Goal: Information Seeking & Learning: Find specific fact

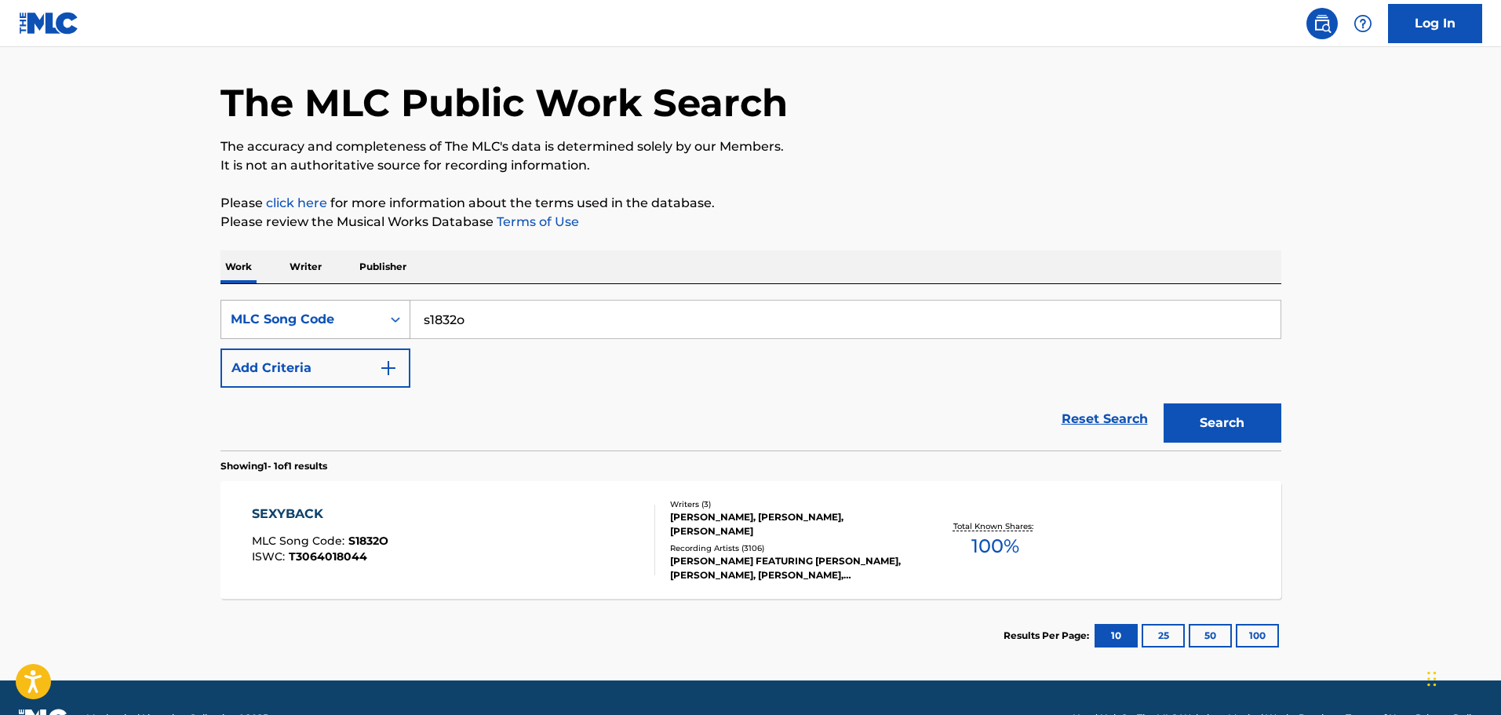
click at [300, 323] on div "MLC Song Code" at bounding box center [301, 319] width 141 height 19
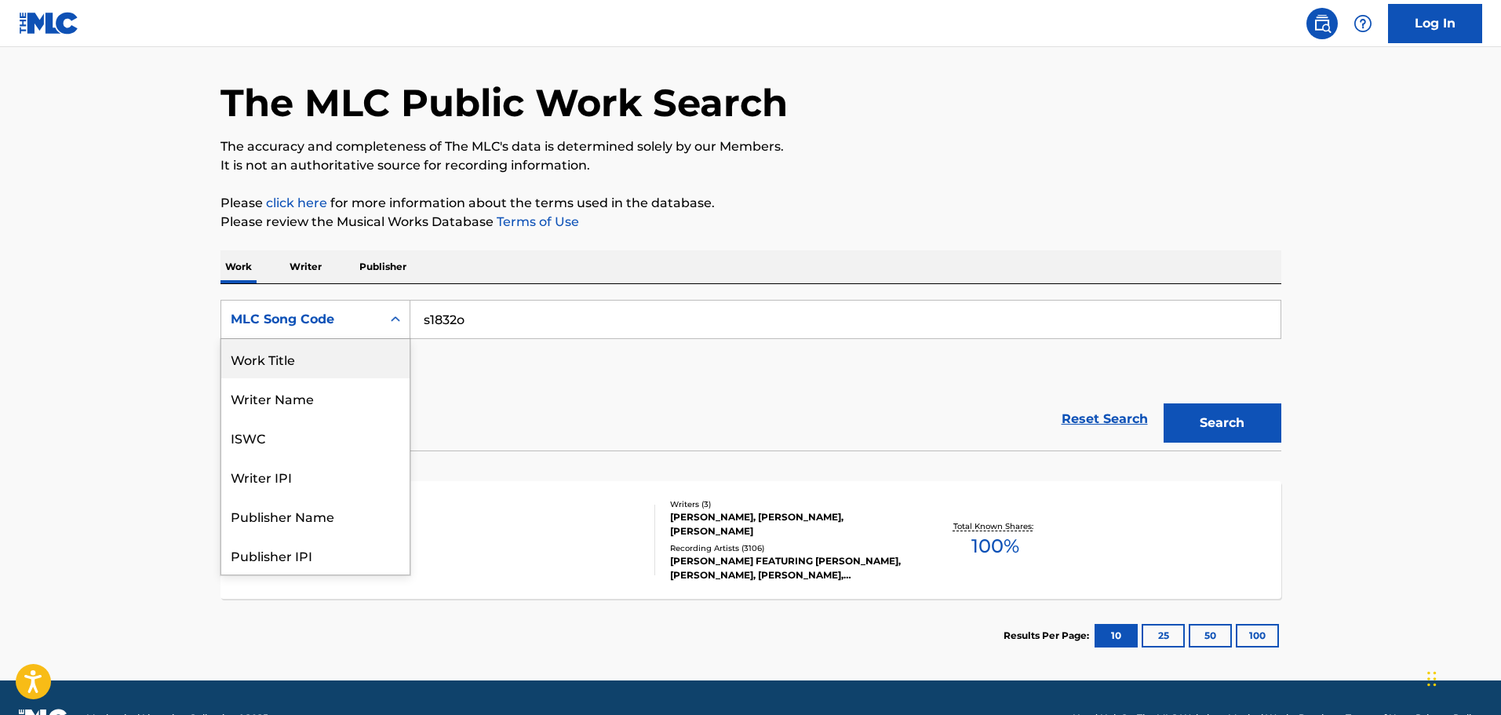
click at [288, 372] on div "Work Title" at bounding box center [315, 358] width 188 height 39
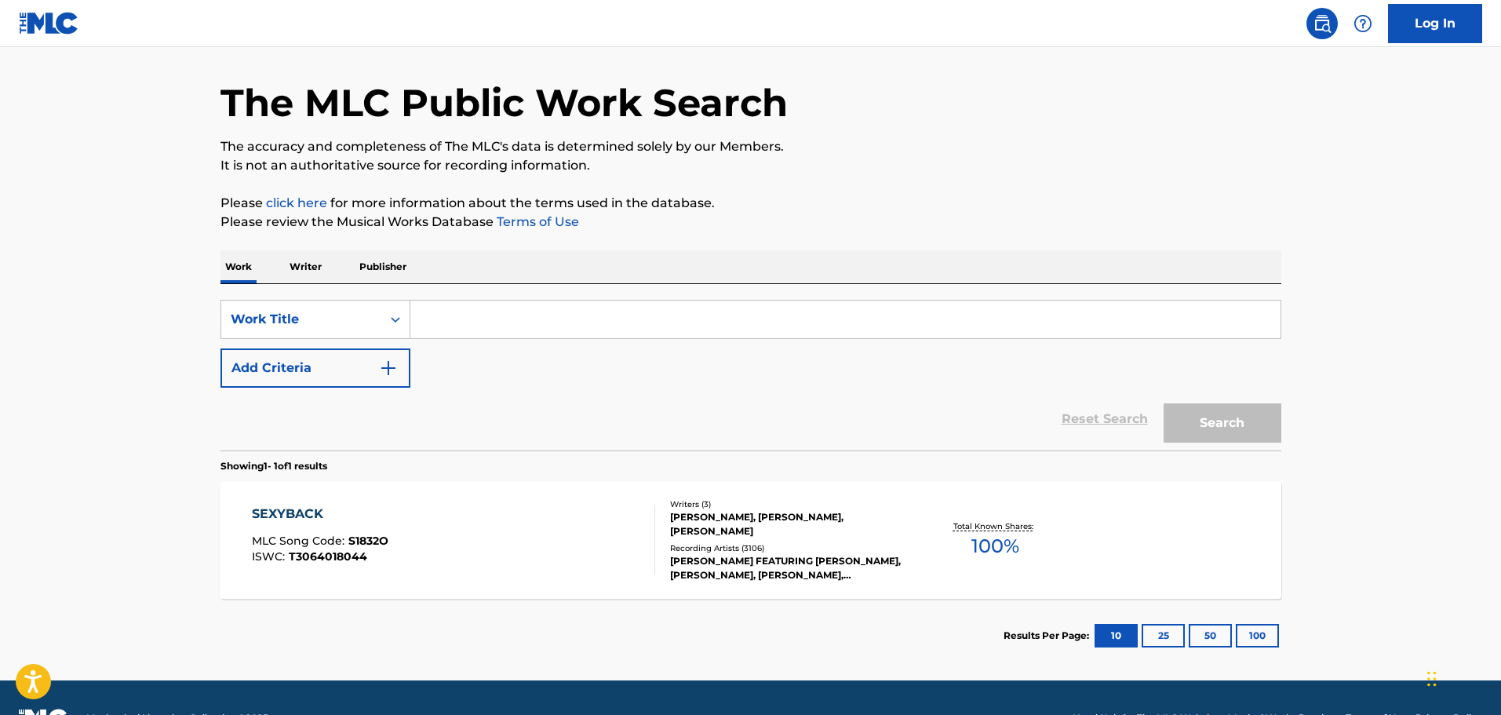
click at [445, 324] on input "Search Form" at bounding box center [845, 320] width 870 height 38
click at [374, 360] on button "Add Criteria" at bounding box center [316, 367] width 190 height 39
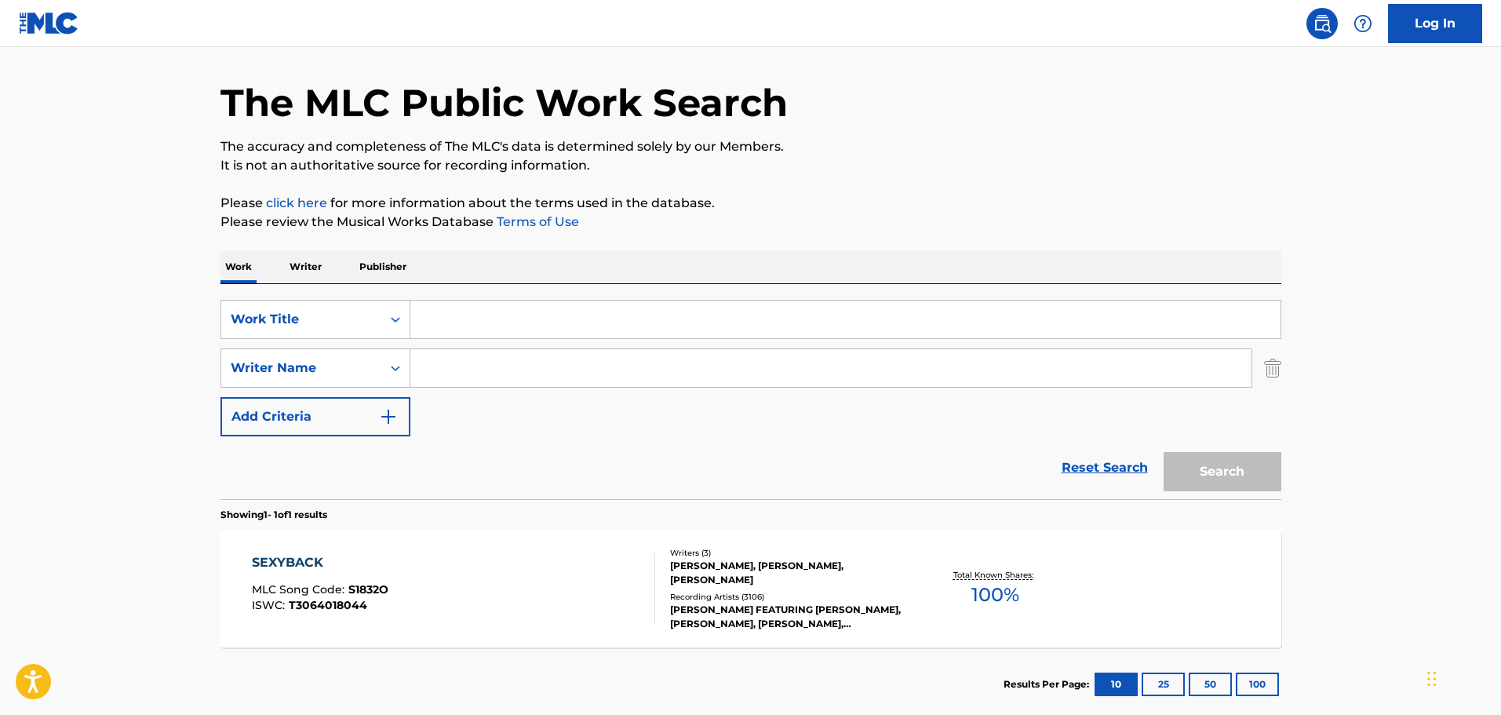
drag, startPoint x: 430, startPoint y: 360, endPoint x: 446, endPoint y: 359, distance: 16.6
click at [431, 360] on input "Search Form" at bounding box center [830, 368] width 841 height 38
paste input "Sonnenblick"
type input "Sonnenblick"
click at [461, 317] on input "Search Form" at bounding box center [845, 320] width 870 height 38
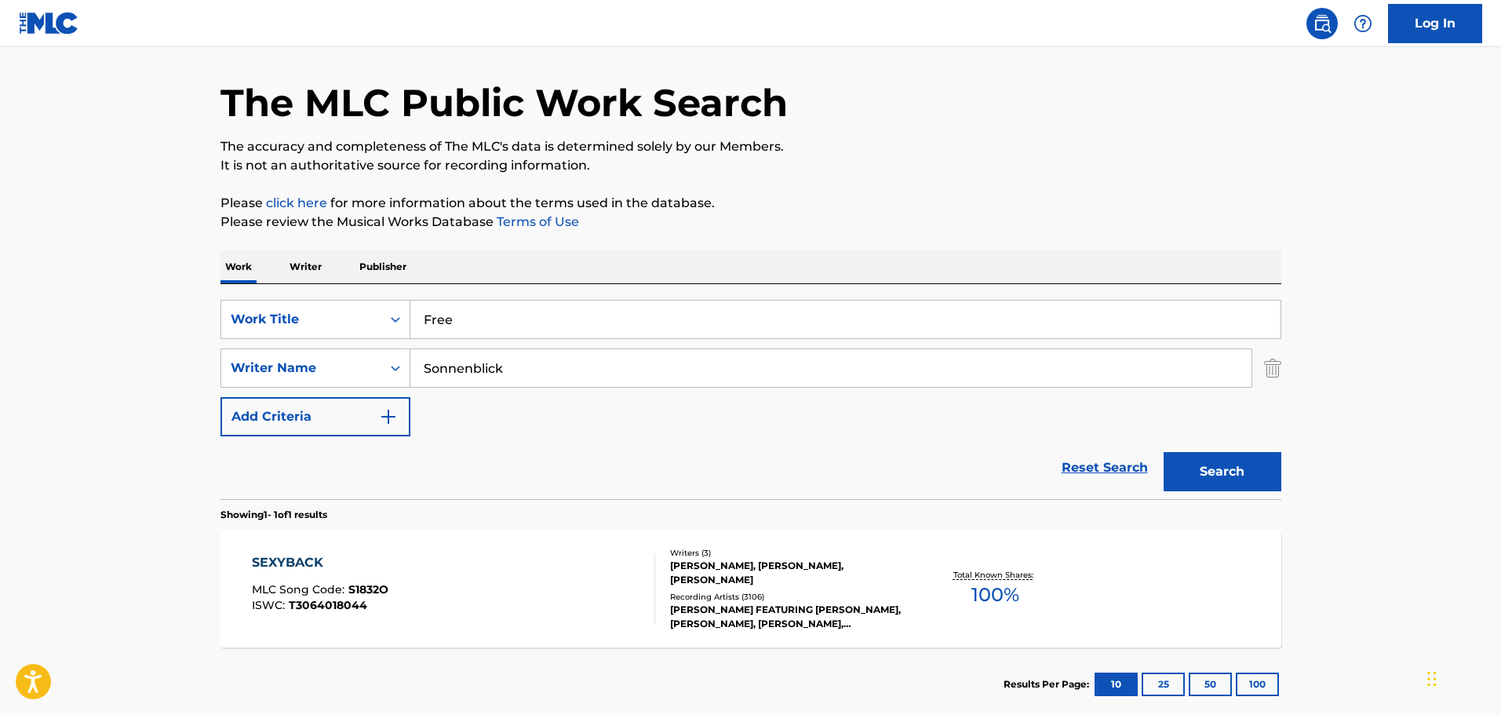
type input "Free"
drag, startPoint x: 425, startPoint y: 370, endPoint x: 477, endPoint y: 370, distance: 52.6
click at [403, 372] on div "SearchWithCriteria98037c40-788d-4a51-ab0e-9a927be96c99 Writer Name Sonnenblick" at bounding box center [751, 367] width 1061 height 39
click at [535, 366] on input "Sonnenblick" at bounding box center [830, 368] width 841 height 38
click at [1230, 470] on button "Search" at bounding box center [1223, 471] width 118 height 39
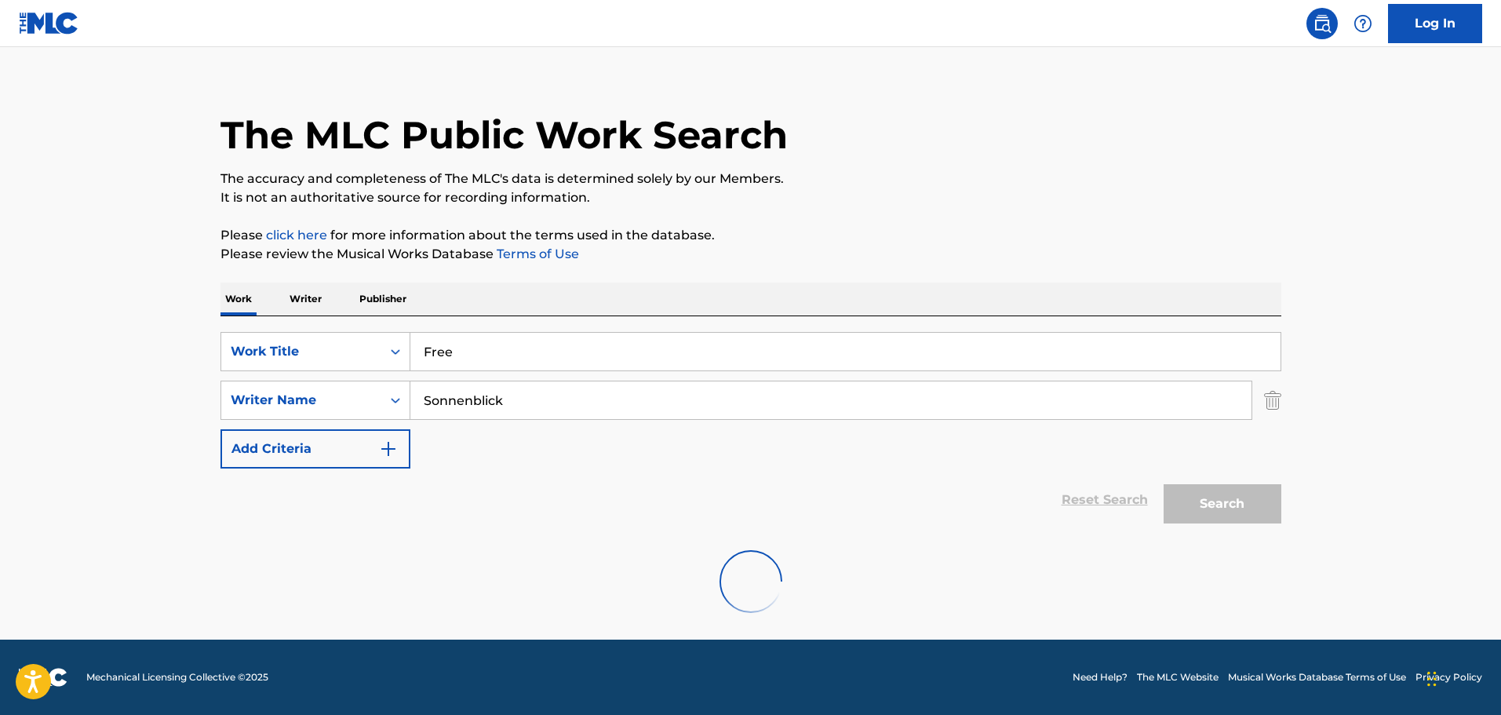
scroll to position [49, 0]
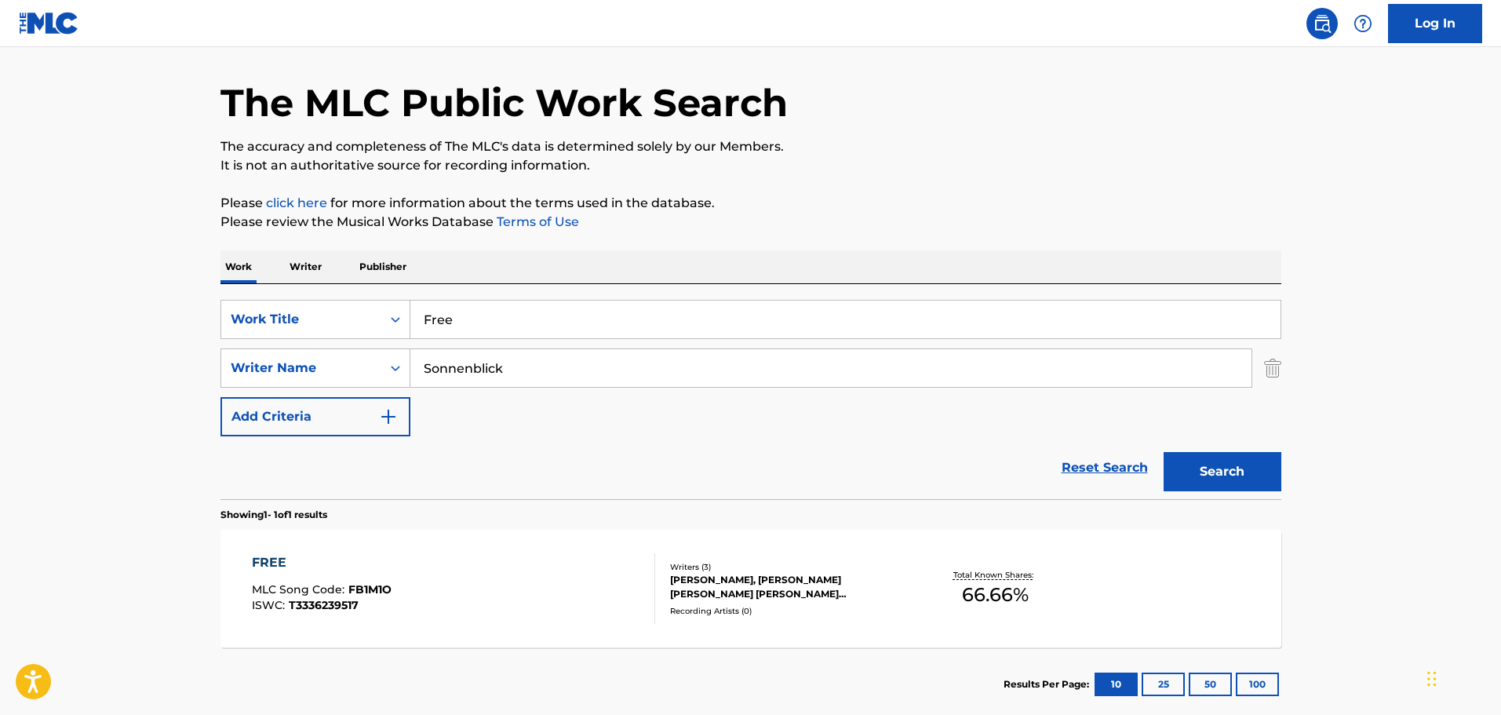
click at [519, 568] on div "FREE MLC Song Code : FB1M1O ISWC : T3336239517" at bounding box center [453, 588] width 403 height 71
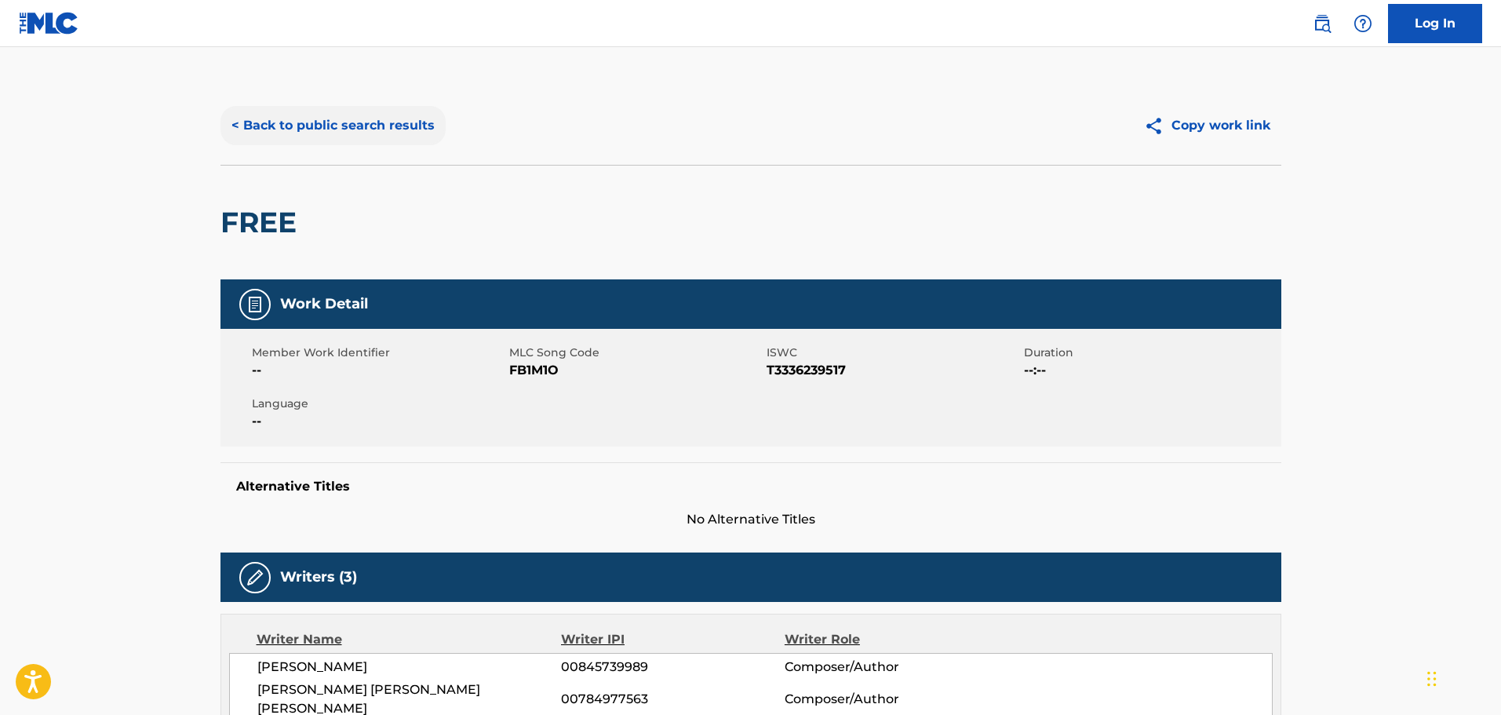
click at [327, 135] on button "< Back to public search results" at bounding box center [333, 125] width 225 height 39
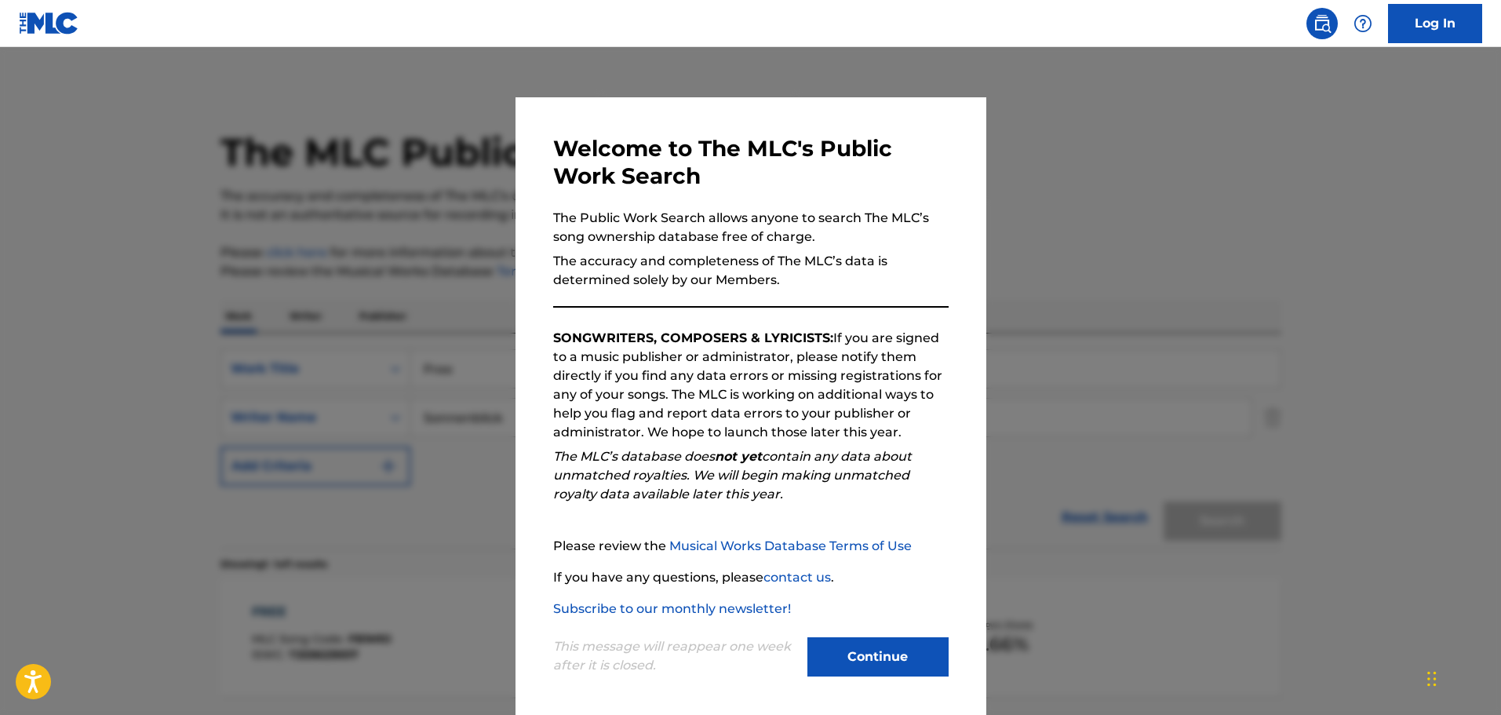
scroll to position [49, 0]
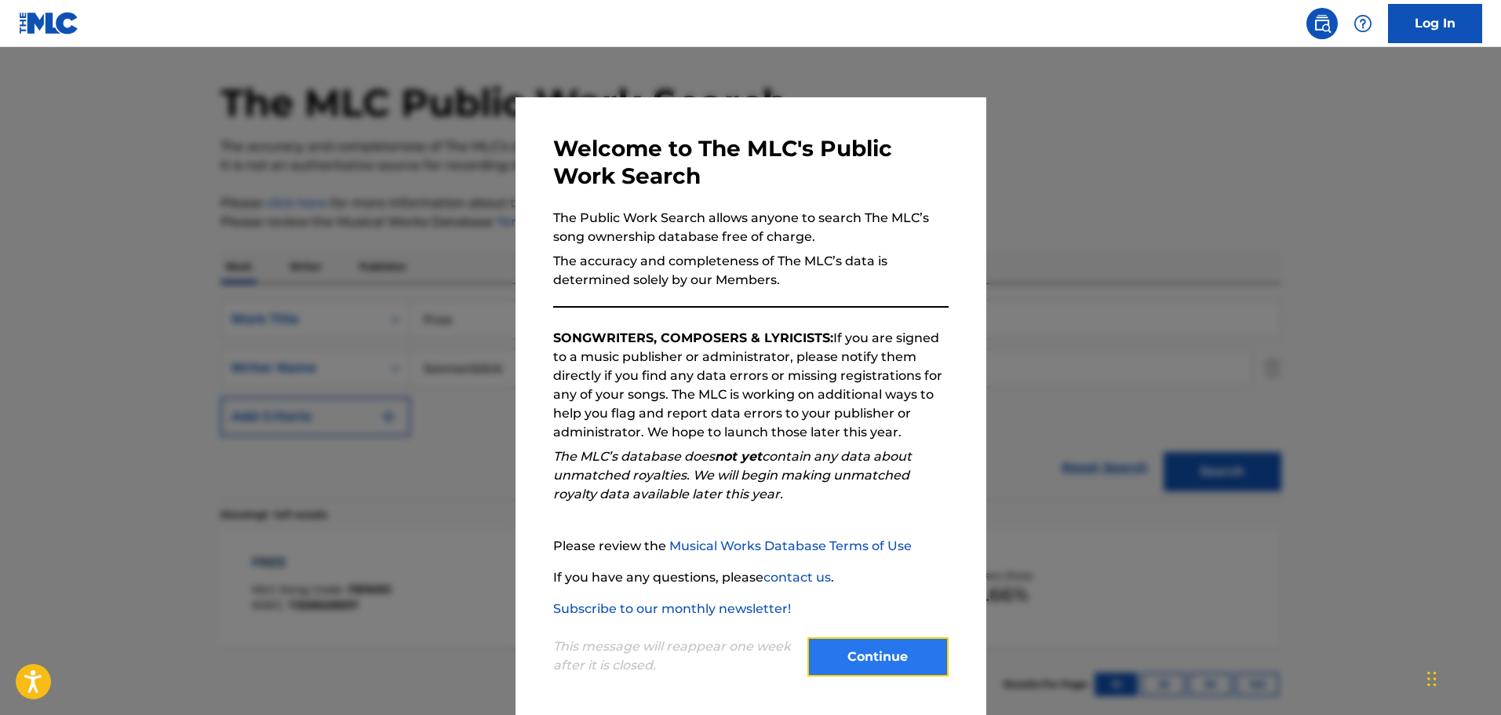
click at [847, 649] on button "Continue" at bounding box center [877, 656] width 141 height 39
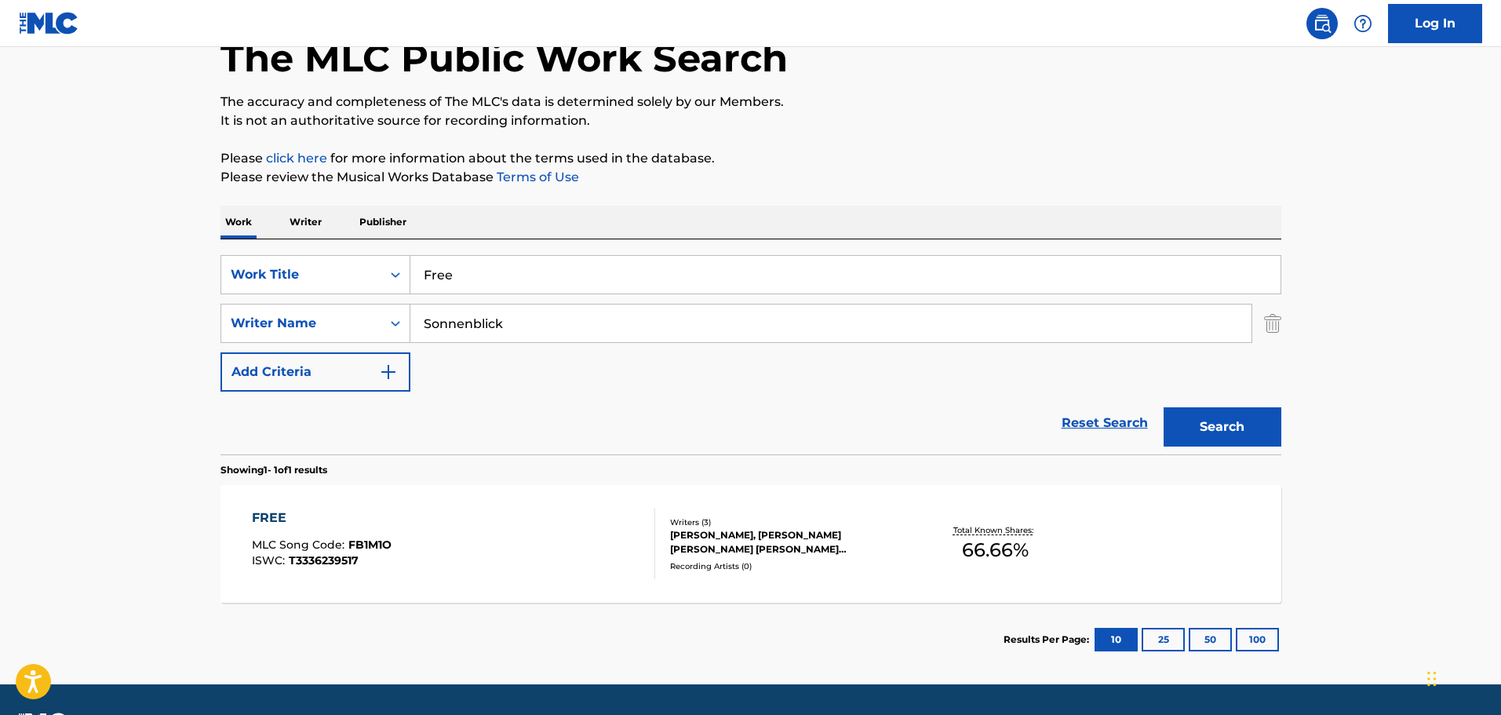
scroll to position [139, 0]
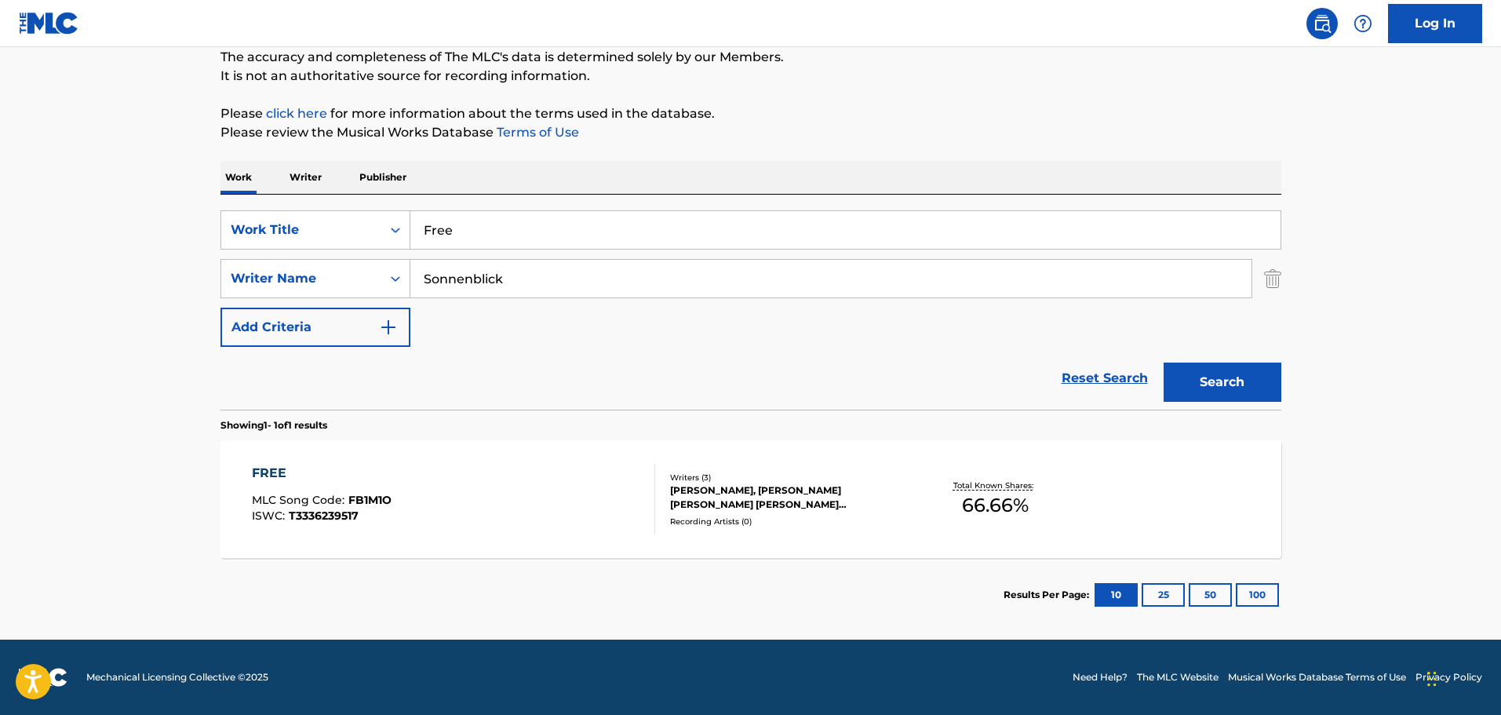
click at [451, 475] on div "FREE MLC Song Code : FB1M1O ISWC : T3336239517" at bounding box center [453, 499] width 403 height 71
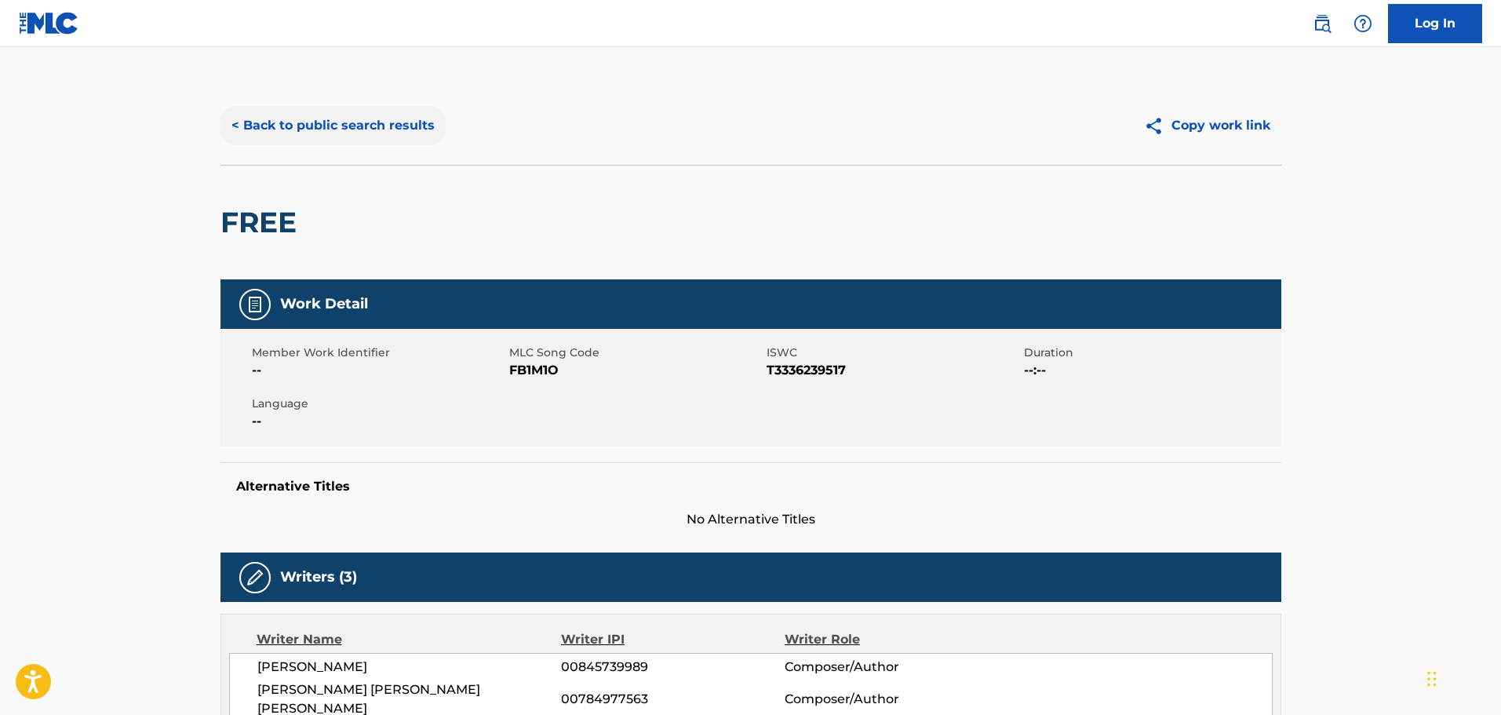
click at [360, 133] on button "< Back to public search results" at bounding box center [333, 125] width 225 height 39
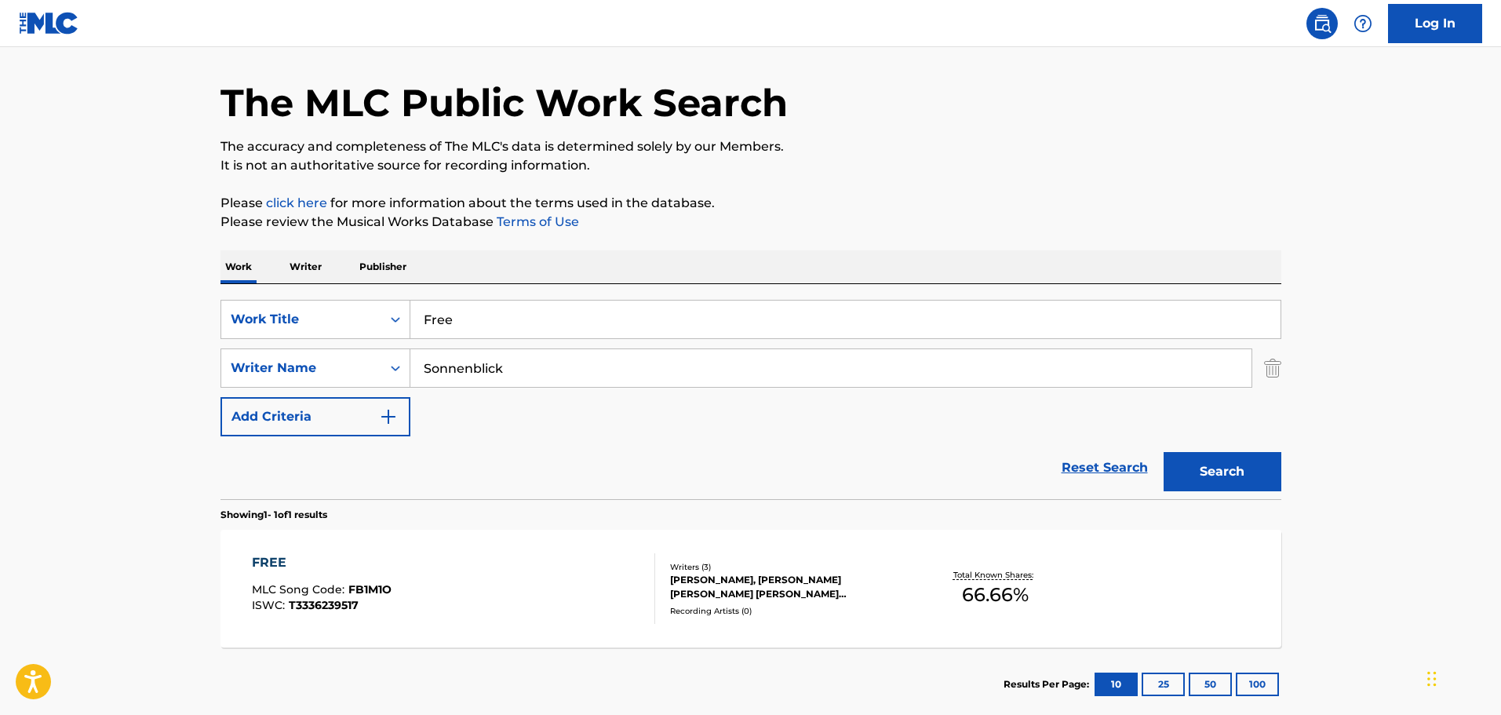
drag, startPoint x: 328, startPoint y: 316, endPoint x: 312, endPoint y: 279, distance: 40.1
click at [328, 315] on div "Work Title" at bounding box center [301, 319] width 141 height 19
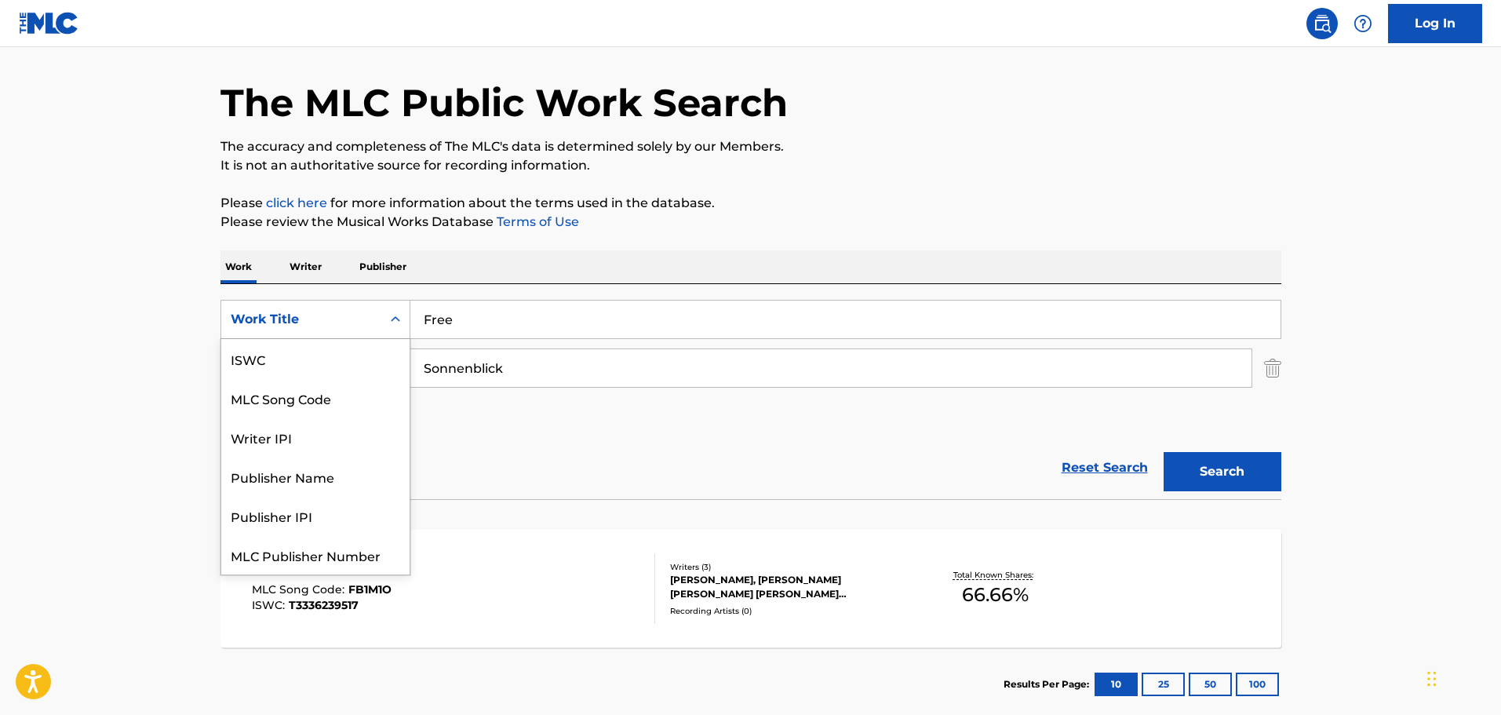
scroll to position [39, 0]
drag, startPoint x: 297, startPoint y: 346, endPoint x: 315, endPoint y: 348, distance: 19.0
click at [297, 347] on div "MLC Song Code" at bounding box center [315, 358] width 188 height 39
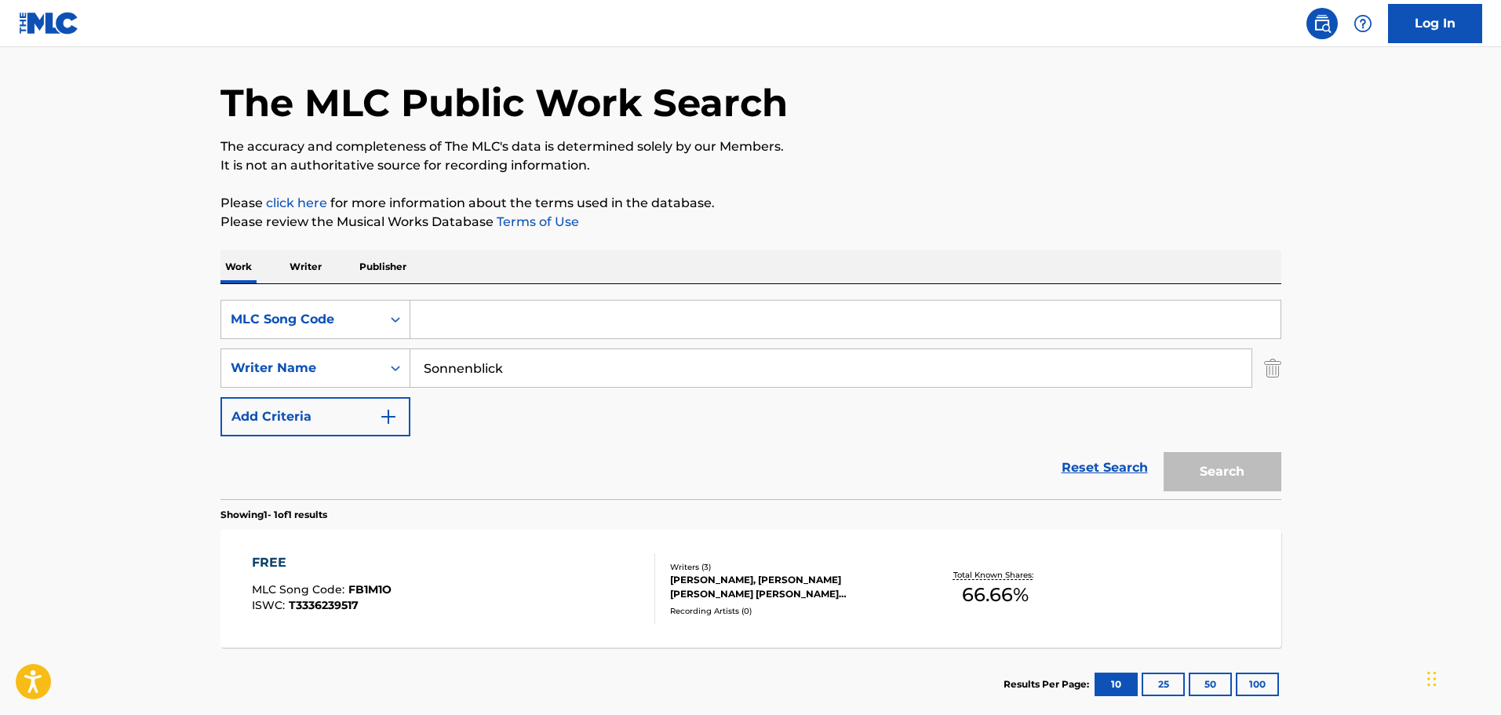
click at [429, 326] on input "Search Form" at bounding box center [845, 320] width 870 height 38
paste input "IV7CNA"
type input "IV7CNA"
click at [454, 364] on input "Sonnenblick" at bounding box center [830, 368] width 841 height 38
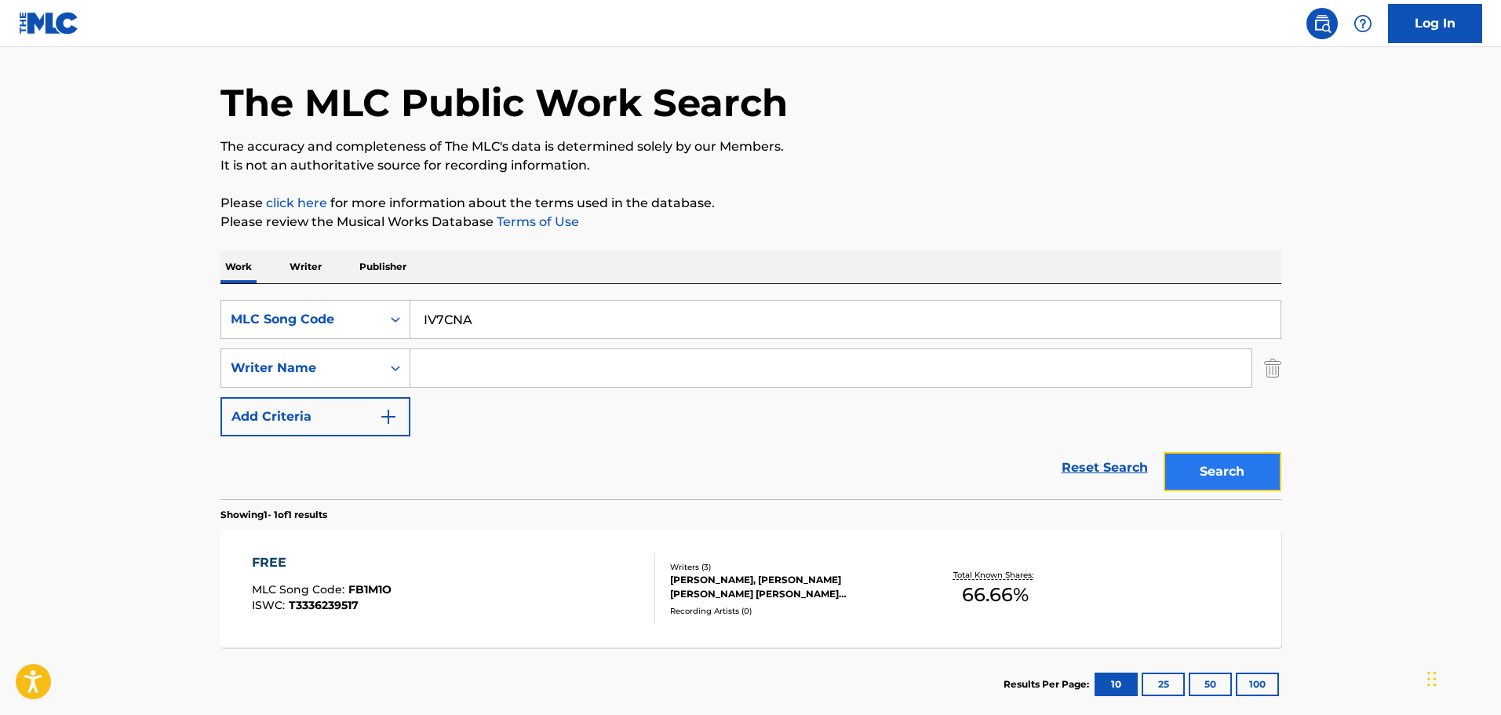
click at [1216, 468] on button "Search" at bounding box center [1223, 471] width 118 height 39
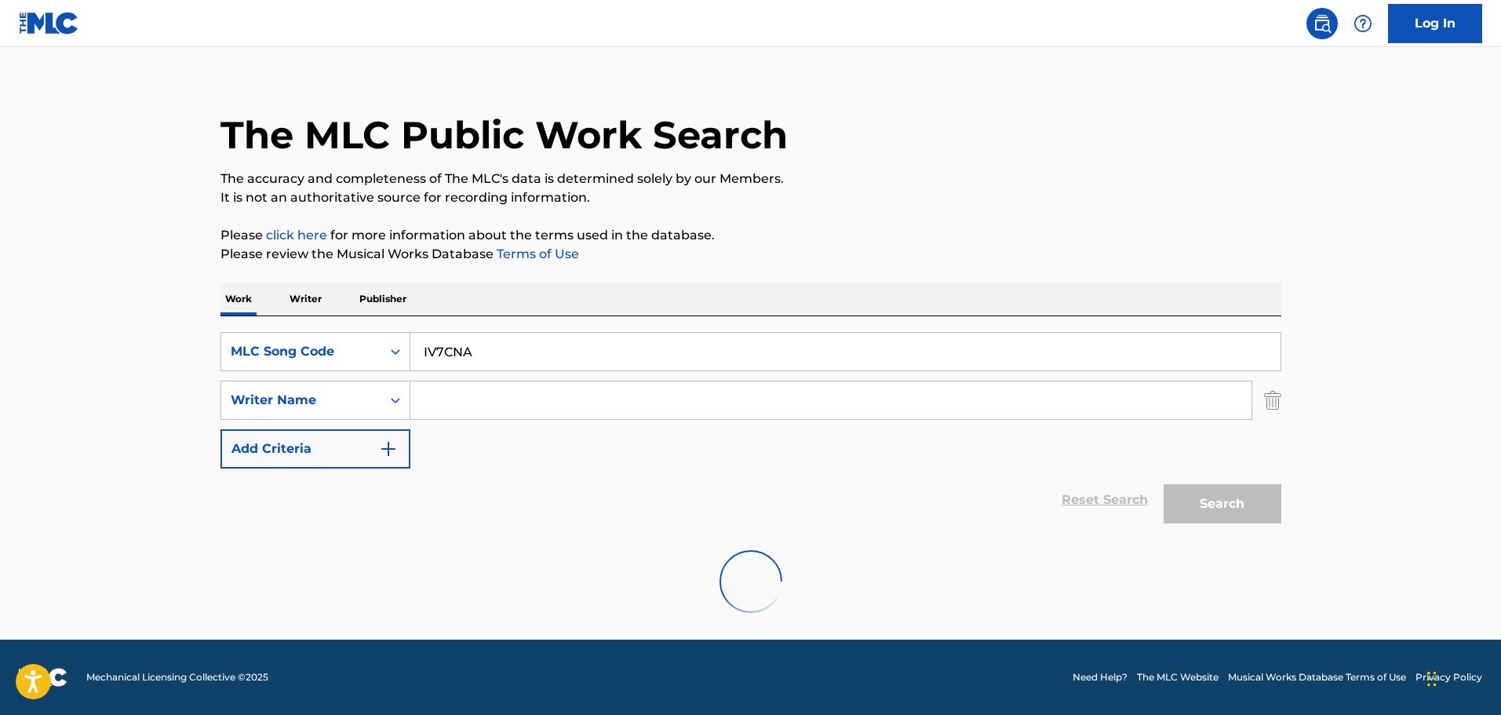
scroll to position [49, 0]
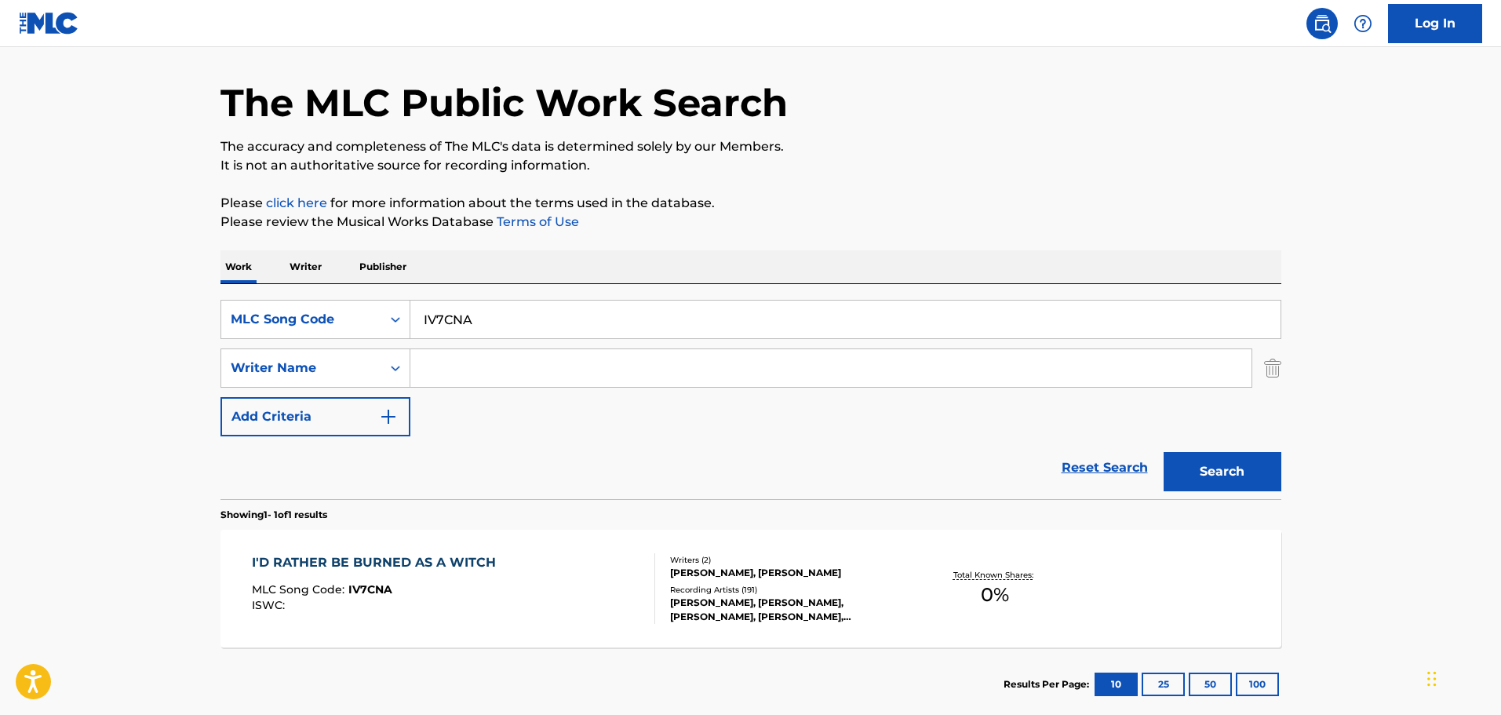
click at [618, 581] on div "I'D RATHER BE BURNED AS A WITCH MLC Song Code : IV7CNA ISWC :" at bounding box center [453, 588] width 403 height 71
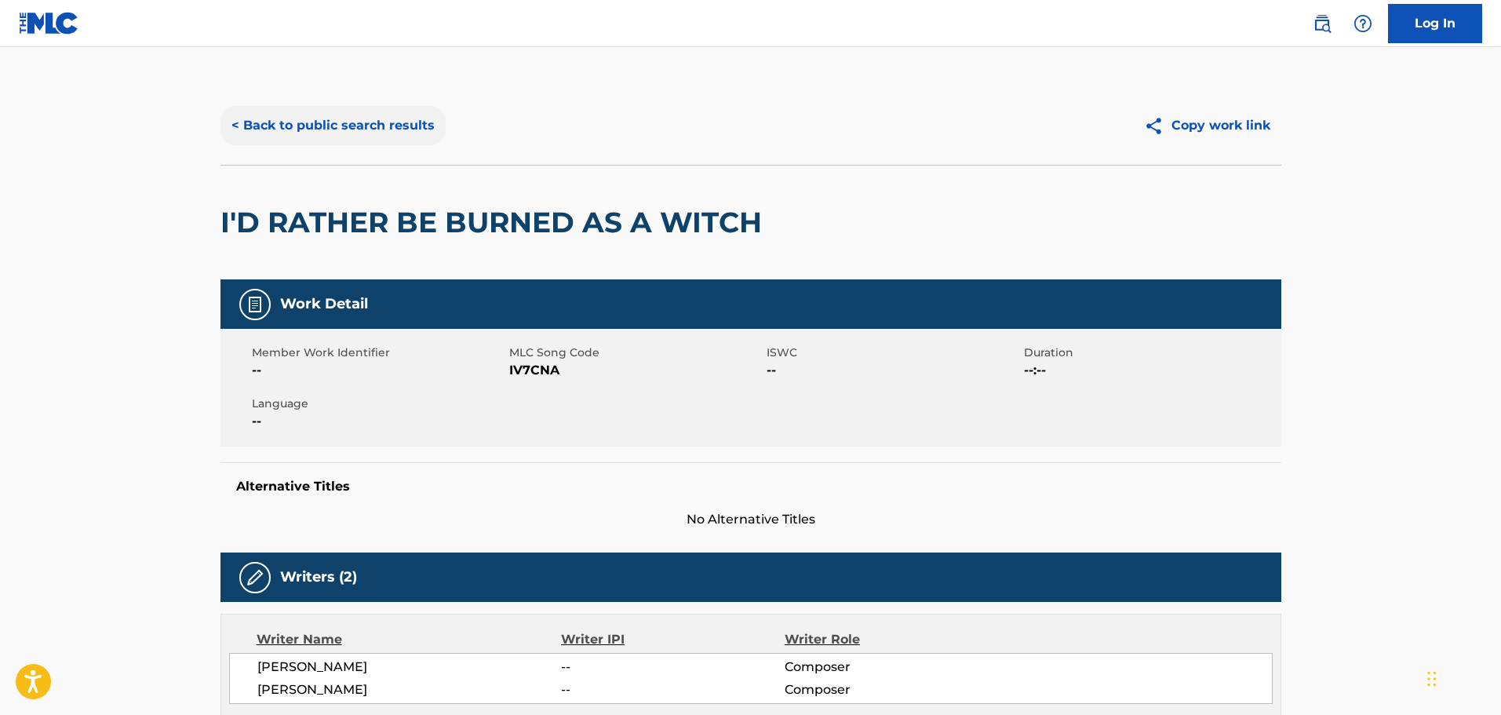
click at [303, 128] on button "< Back to public search results" at bounding box center [333, 125] width 225 height 39
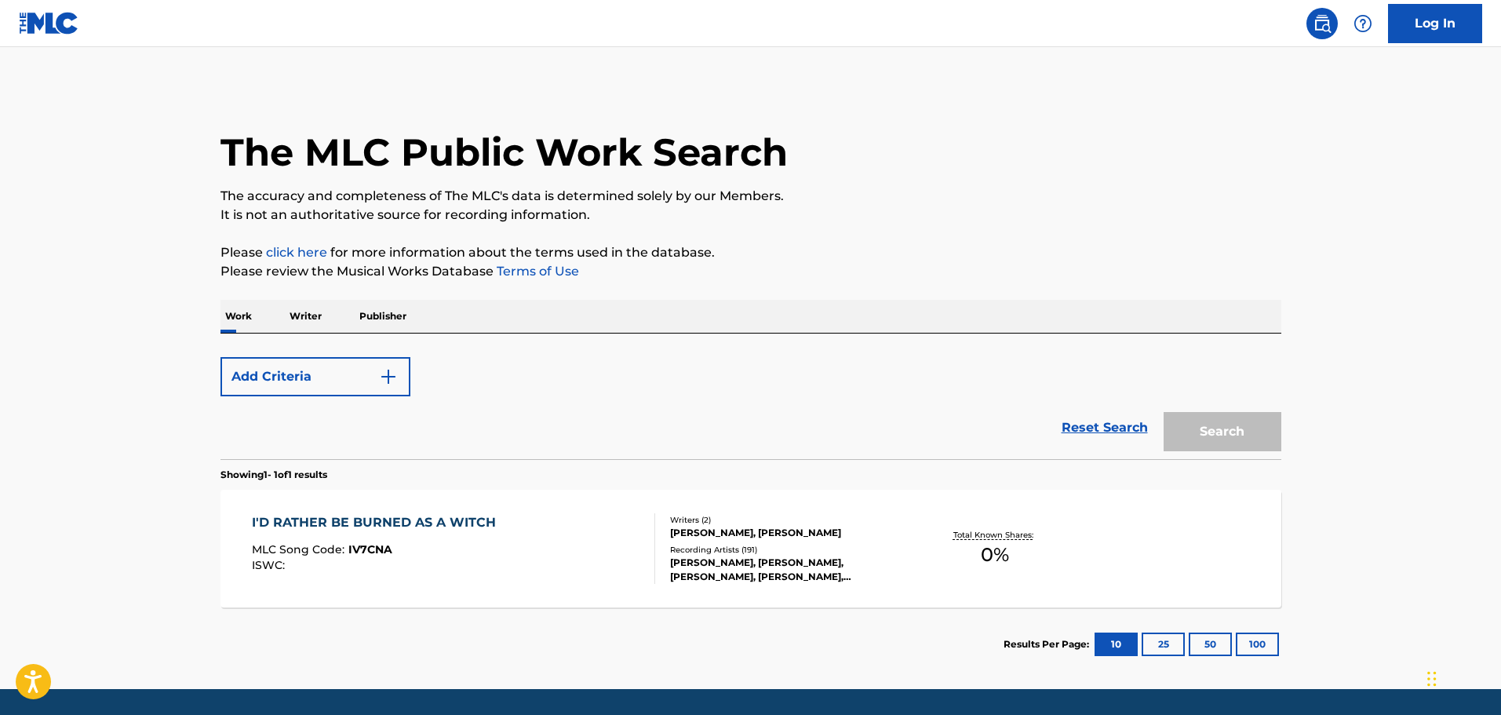
scroll to position [49, 0]
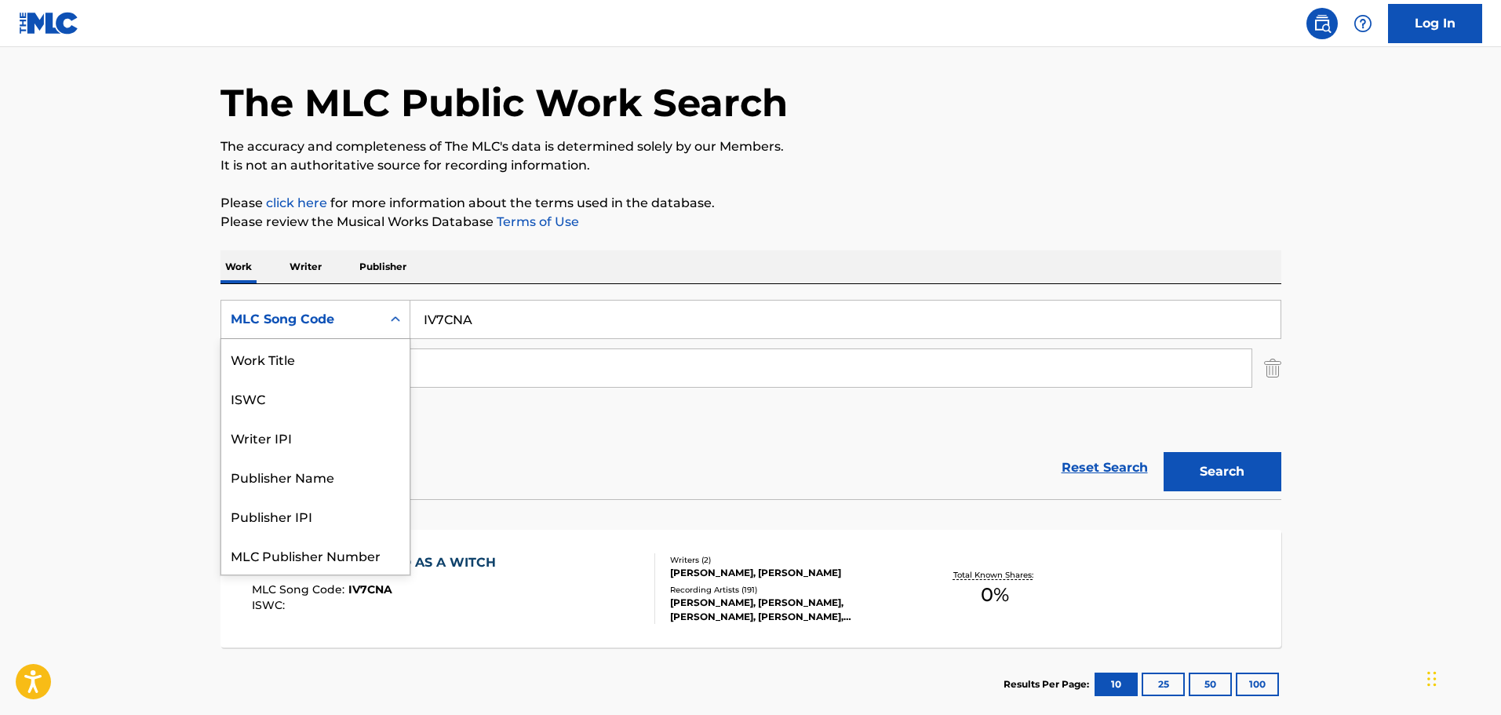
click at [306, 315] on div "MLC Song Code" at bounding box center [301, 319] width 141 height 19
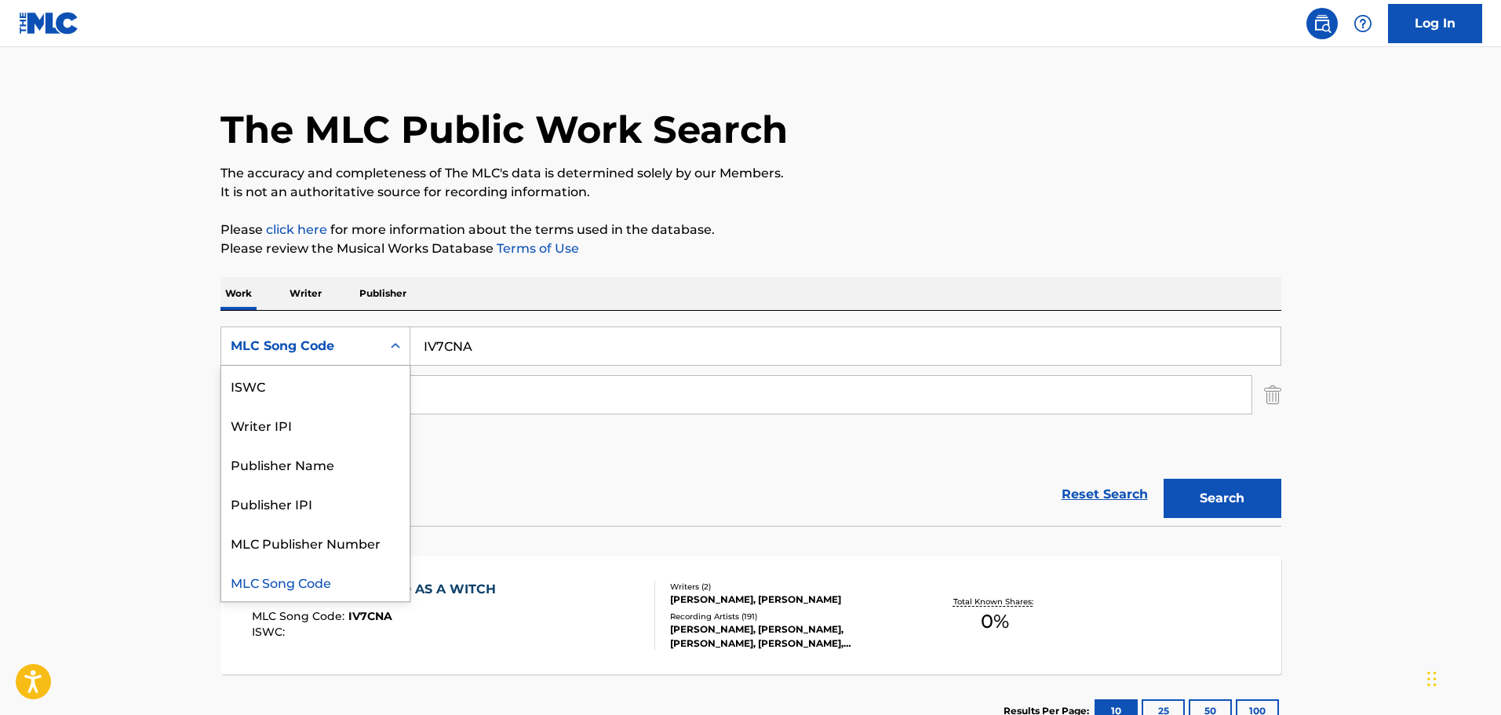
scroll to position [0, 0]
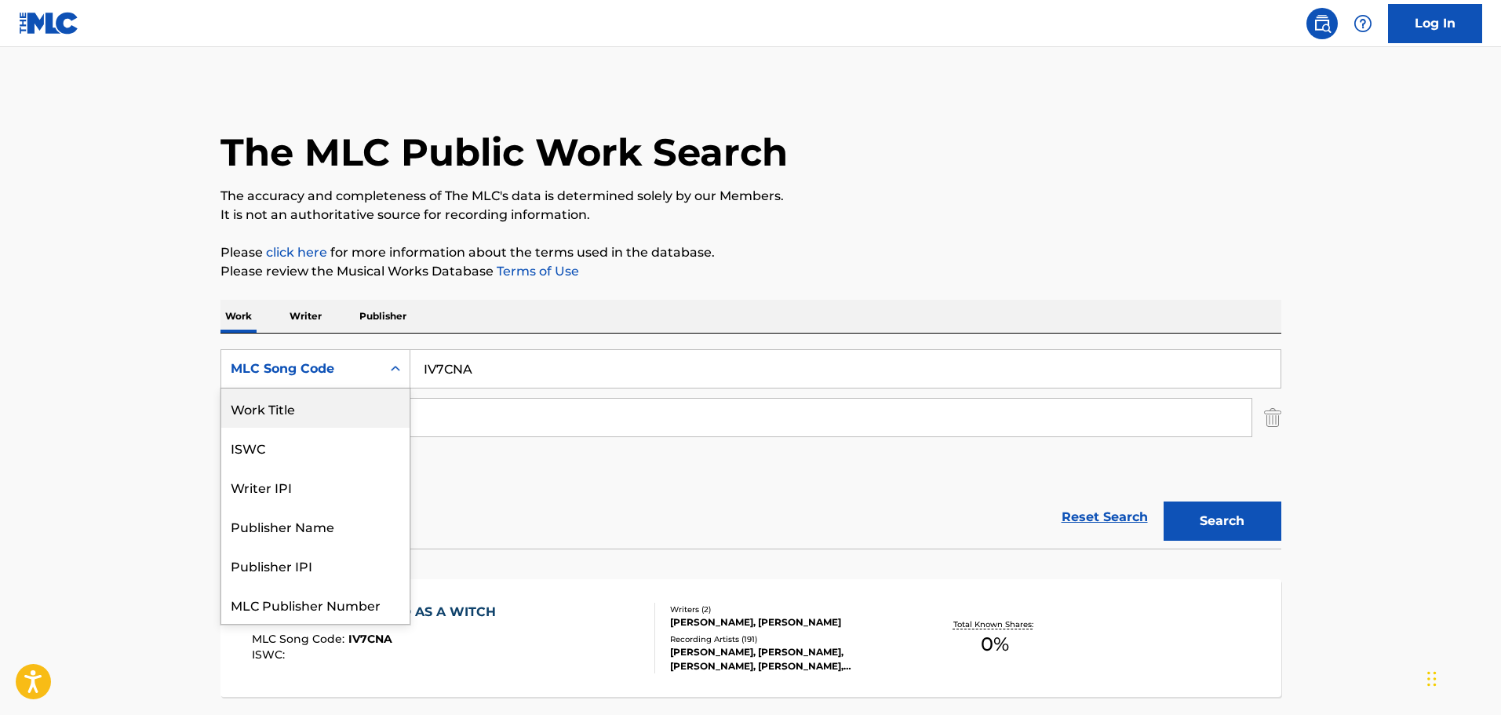
click at [273, 405] on div "Work Title" at bounding box center [315, 407] width 188 height 39
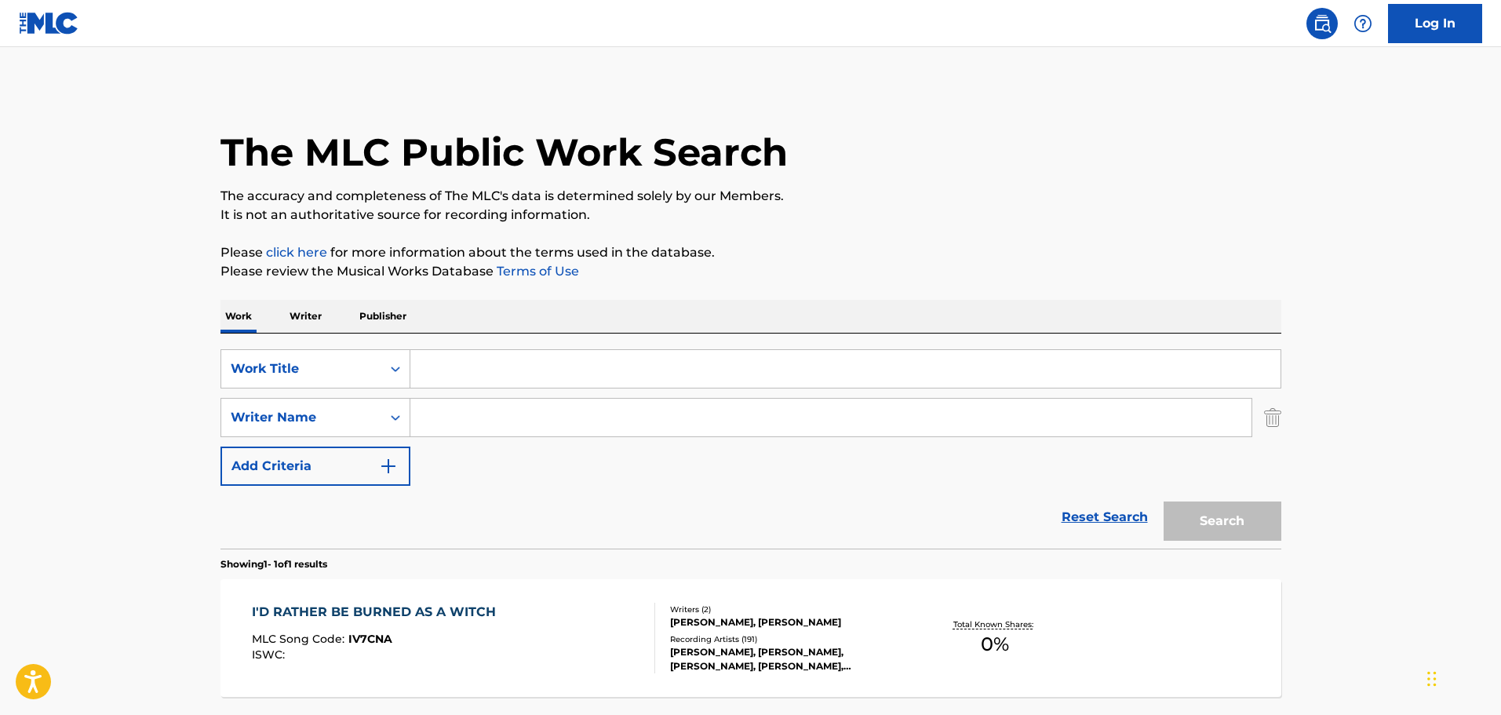
click at [437, 383] on input "Search Form" at bounding box center [845, 369] width 870 height 38
type input "lover don't leave"
click at [452, 419] on input "Search Form" at bounding box center [830, 418] width 841 height 38
click at [1164, 501] on button "Search" at bounding box center [1223, 520] width 118 height 39
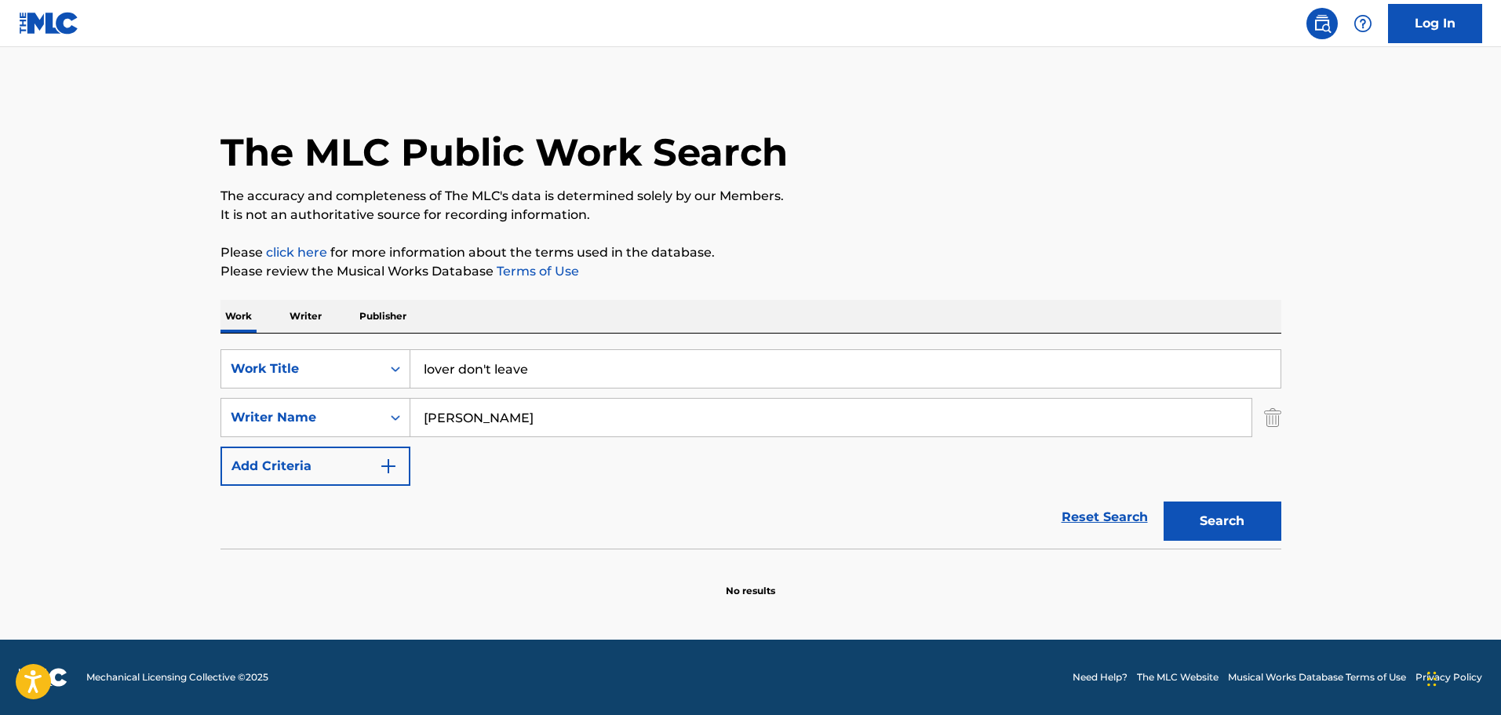
click at [449, 424] on input "[PERSON_NAME]" at bounding box center [830, 418] width 841 height 38
type input "lezcano"
click at [1164, 501] on button "Search" at bounding box center [1223, 520] width 118 height 39
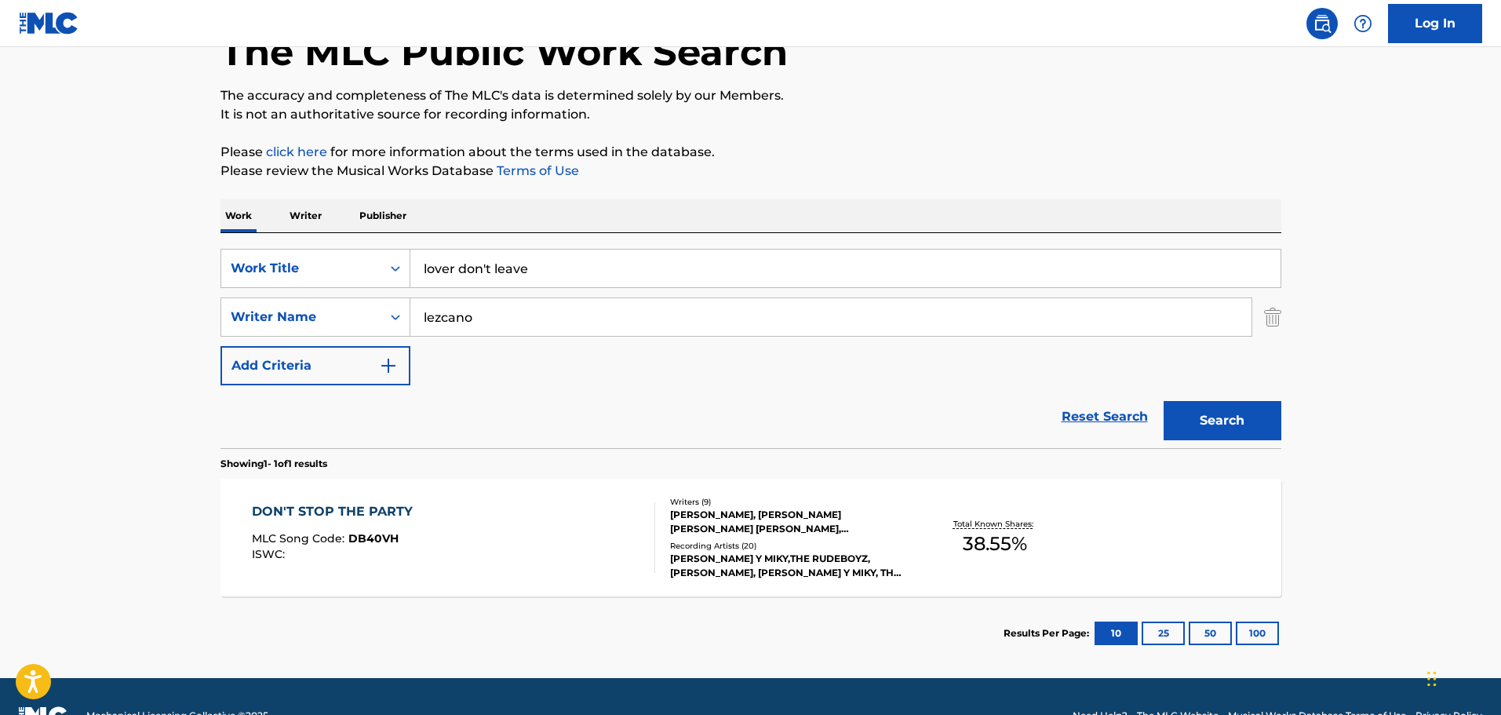
scroll to position [139, 0]
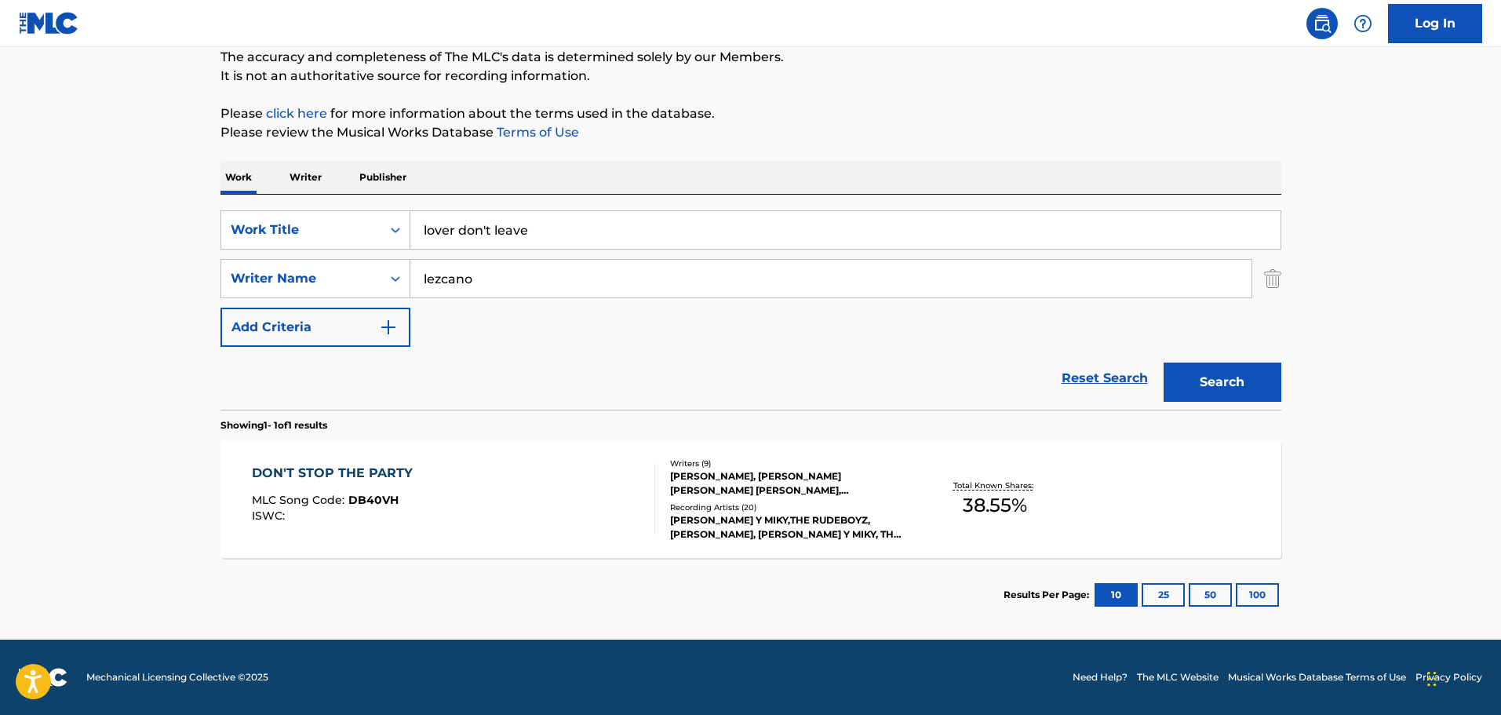
click at [627, 506] on div "DON'T STOP THE PARTY MLC Song Code : DB40VH ISWC :" at bounding box center [453, 499] width 403 height 71
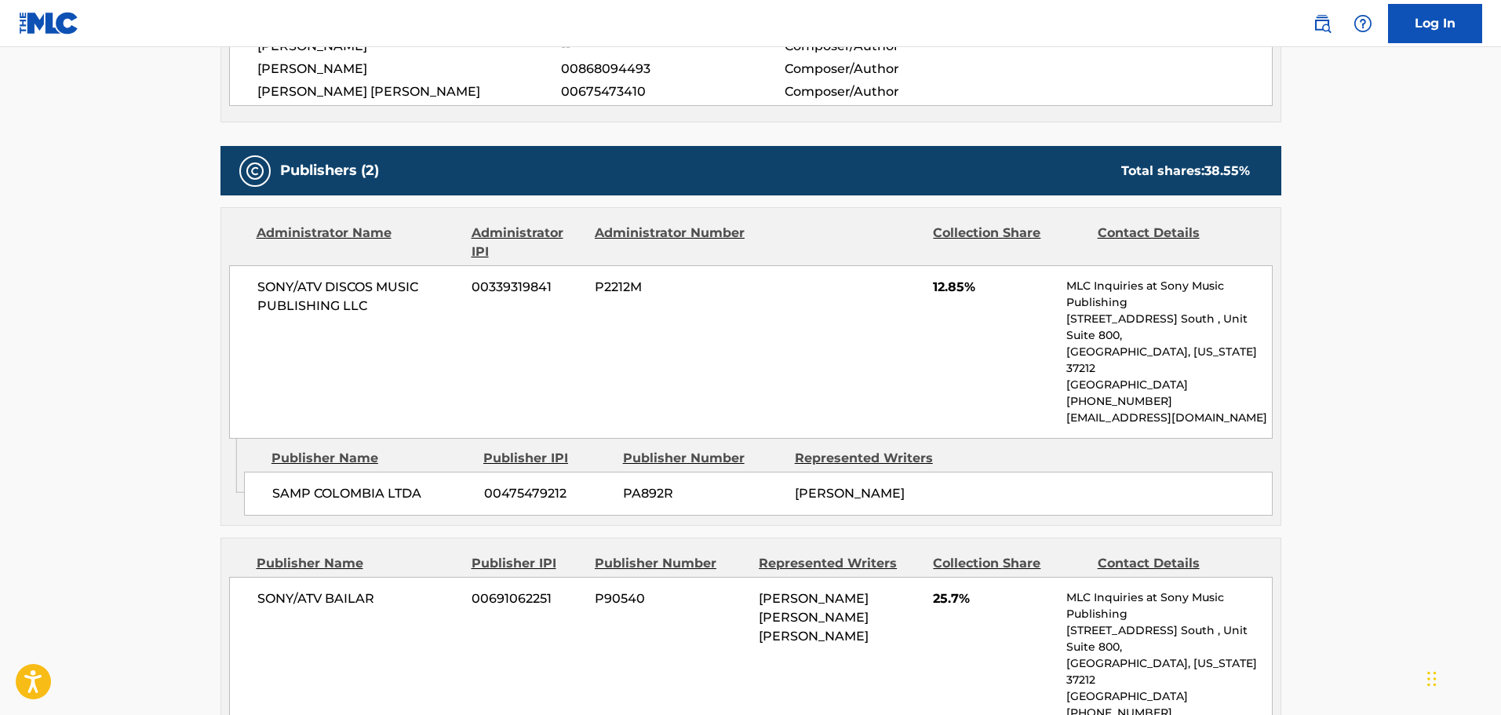
scroll to position [785, 0]
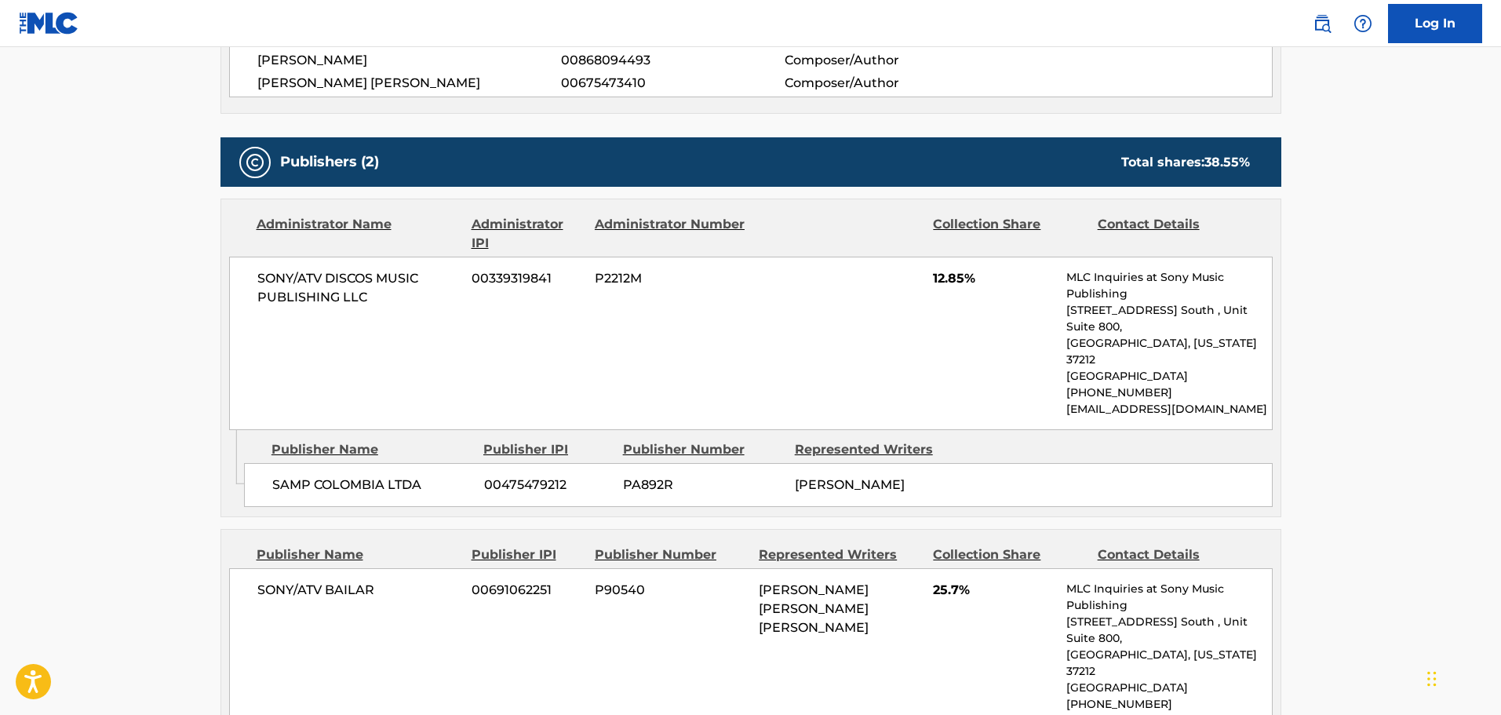
scroll to position [139, 0]
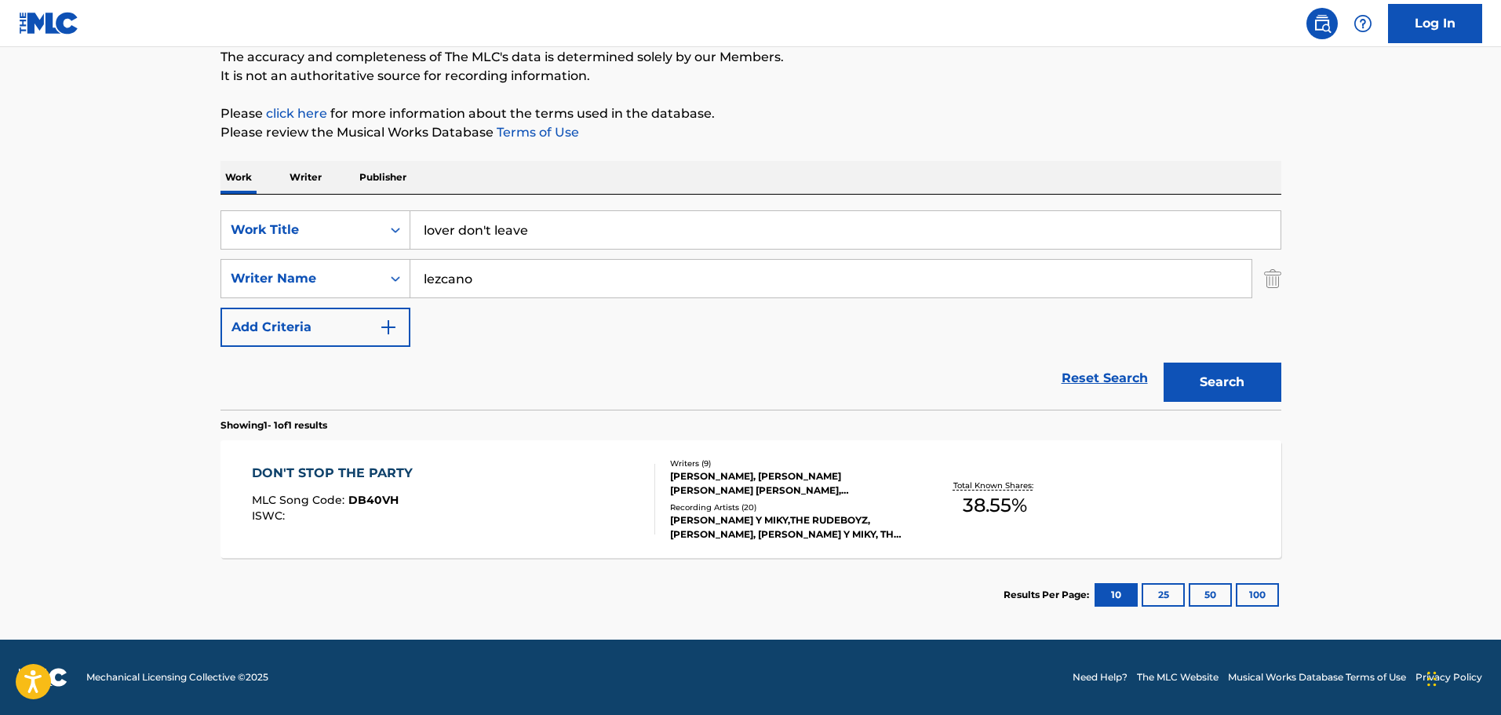
click at [393, 169] on p "Publisher" at bounding box center [383, 177] width 56 height 33
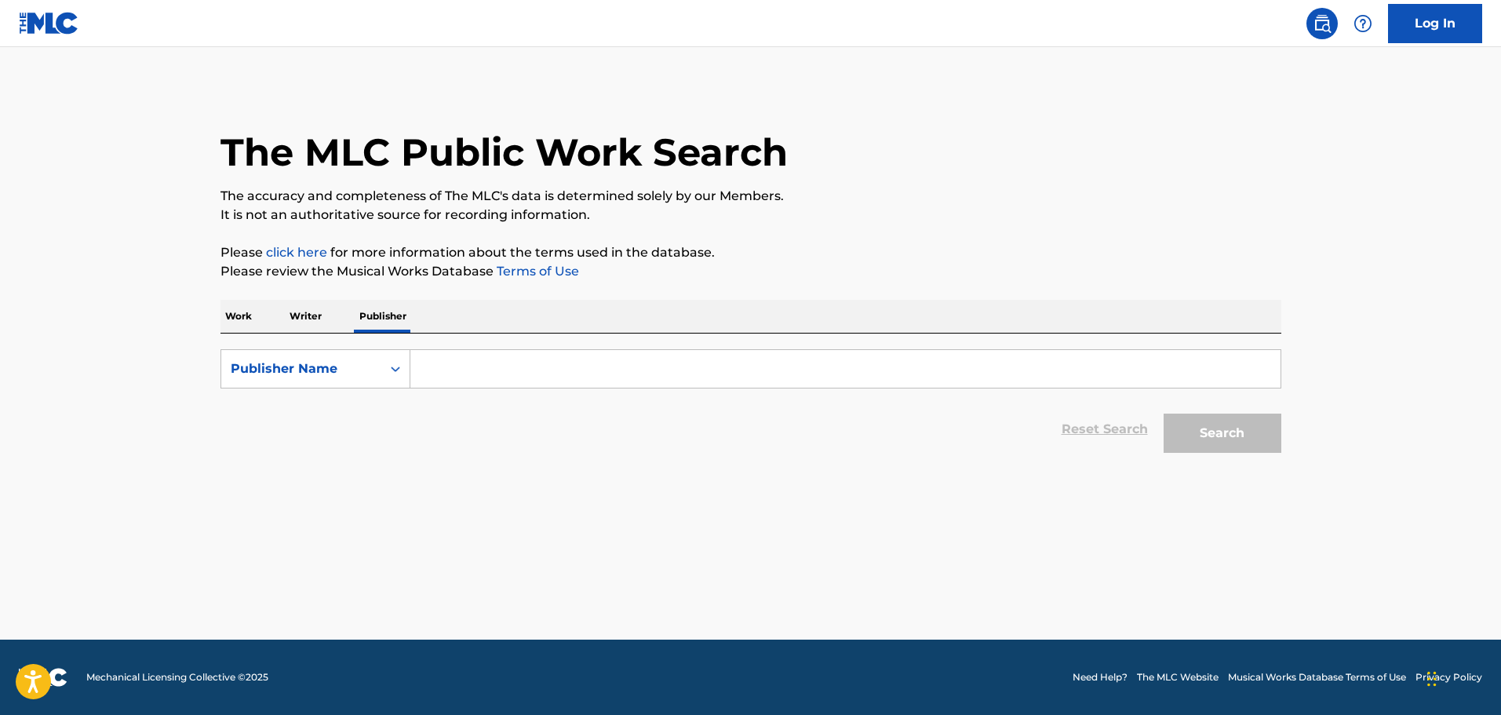
drag, startPoint x: 463, startPoint y: 360, endPoint x: 484, endPoint y: 366, distance: 22.1
click at [467, 360] on input "Search Form" at bounding box center [845, 369] width 870 height 38
paste input "Indeed Music Group"
click at [1251, 436] on button "Search" at bounding box center [1223, 433] width 118 height 39
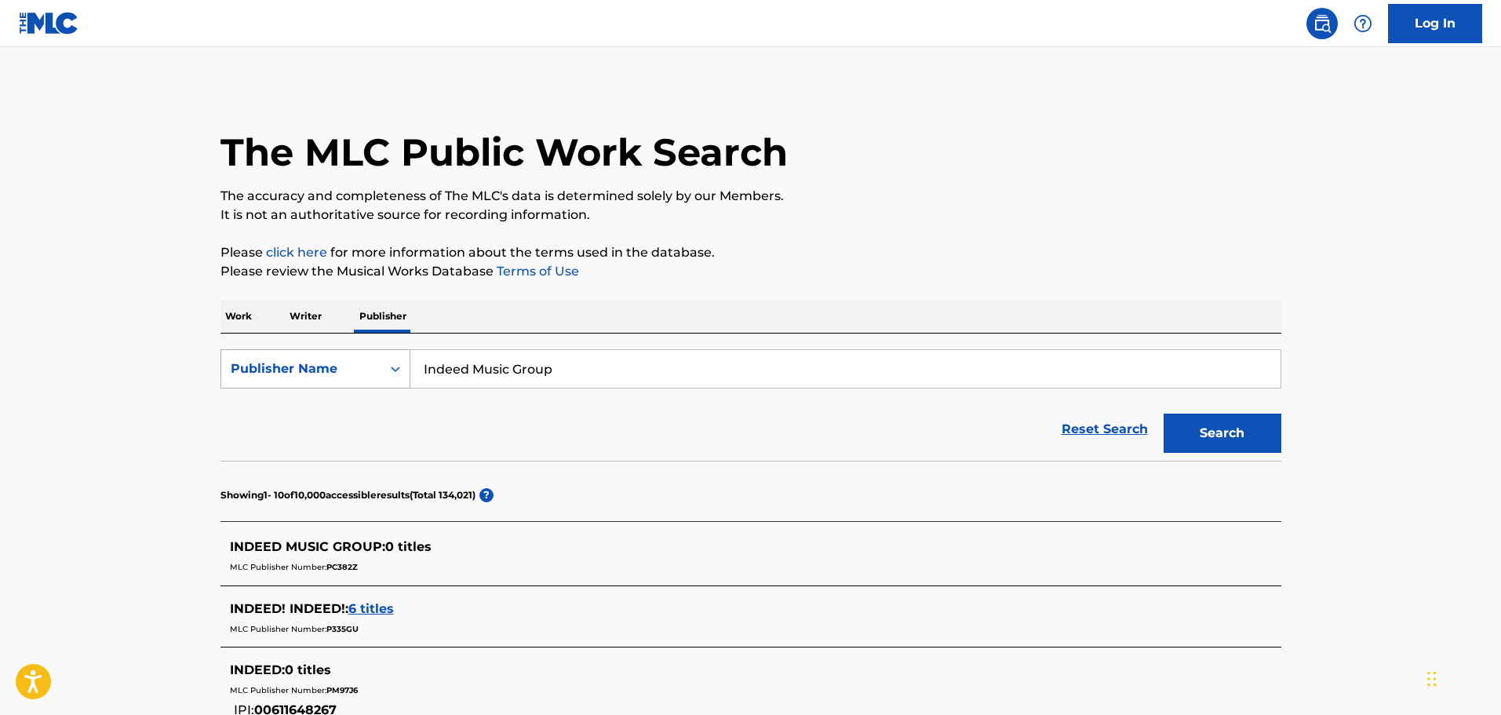
drag, startPoint x: 594, startPoint y: 367, endPoint x: 227, endPoint y: 370, distance: 367.3
click at [227, 370] on div "SearchWithCriteriaa6453b53-34e6-4864-b491-99e6ee33f15e Publisher Name Indeed Mu…" at bounding box center [751, 368] width 1061 height 39
paste input "[PERSON_NAME] Publishing"
type input "[PERSON_NAME] Publishing Group"
click at [1202, 436] on button "Search" at bounding box center [1223, 433] width 118 height 39
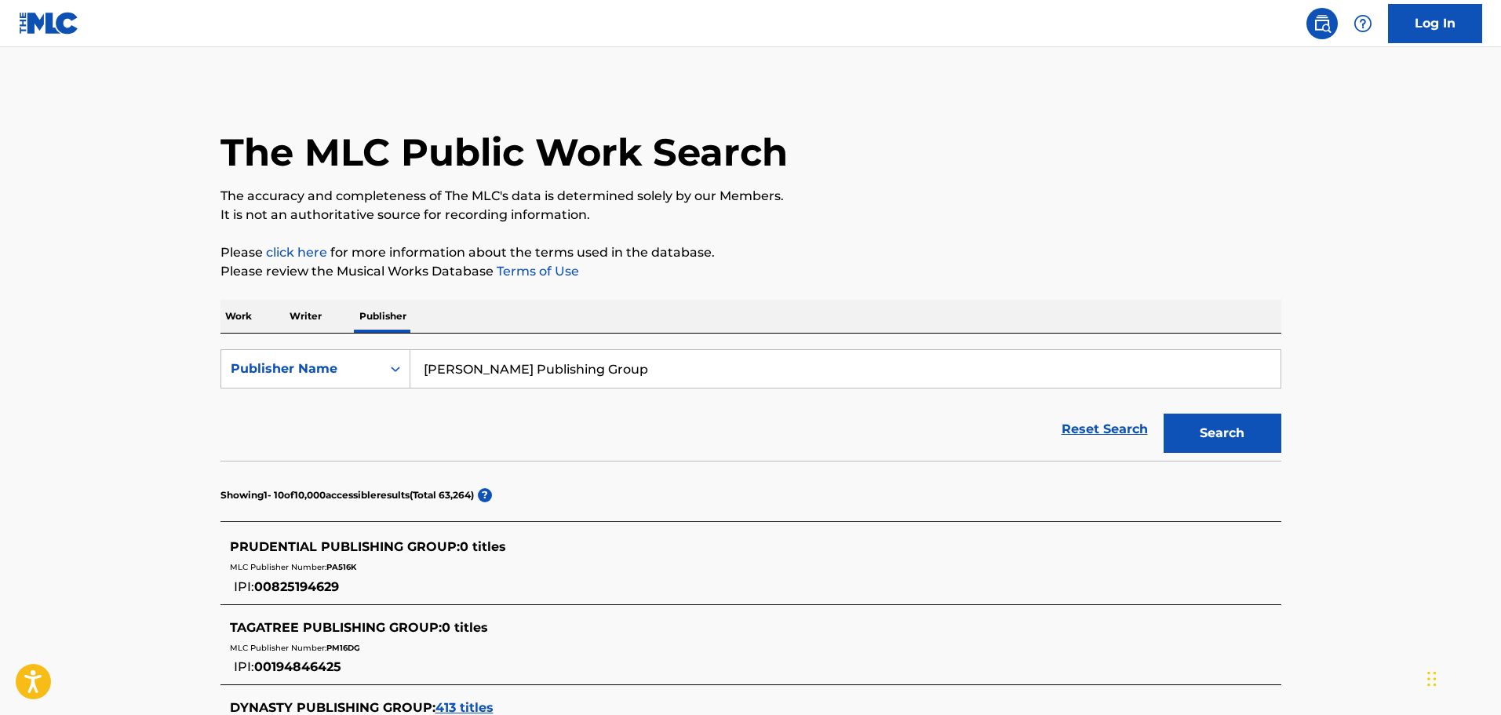
click at [232, 319] on p "Work" at bounding box center [239, 316] width 36 height 33
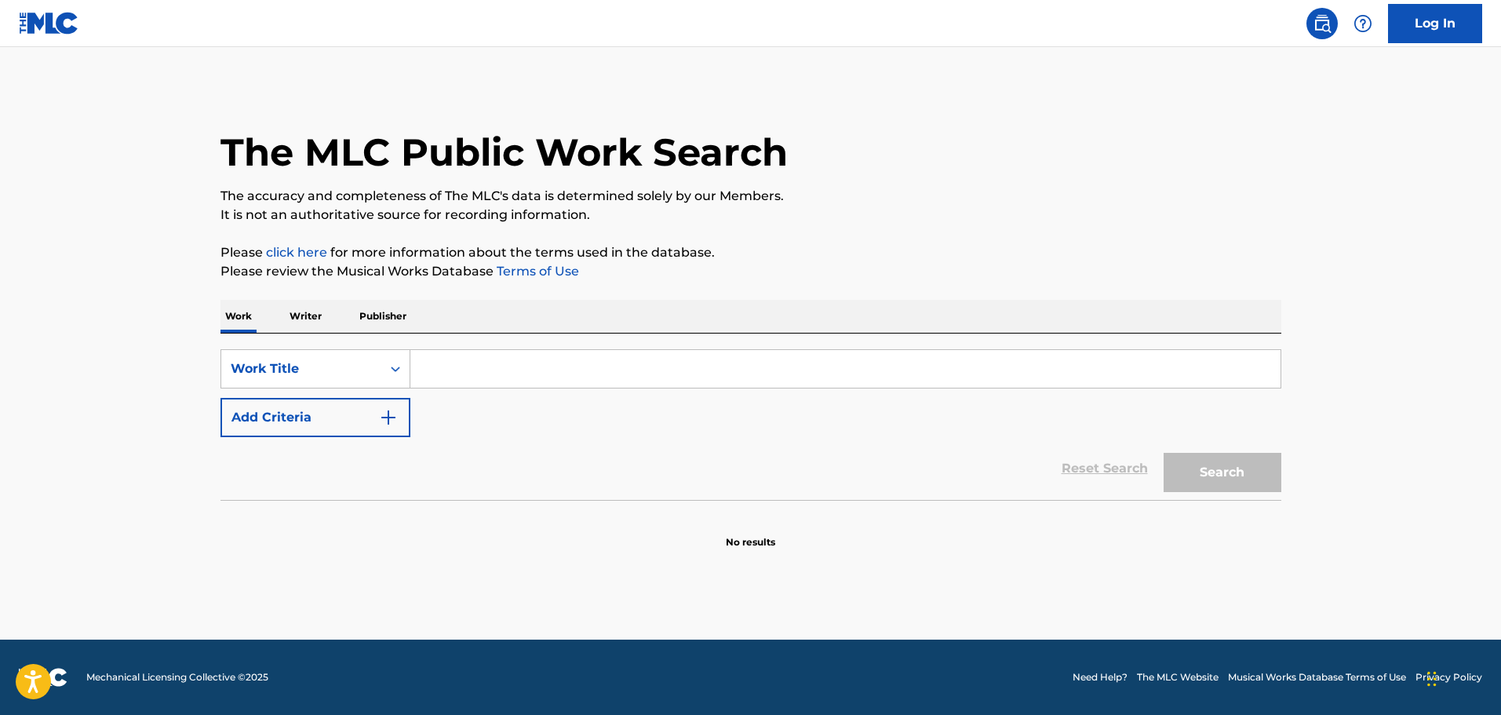
drag, startPoint x: 450, startPoint y: 360, endPoint x: 457, endPoint y: 365, distance: 8.5
click at [450, 361] on input "Search Form" at bounding box center [845, 369] width 870 height 38
paste input "Mohe Ballroom"
type input "Mohe Ballroom"
click at [1221, 471] on button "Search" at bounding box center [1223, 472] width 118 height 39
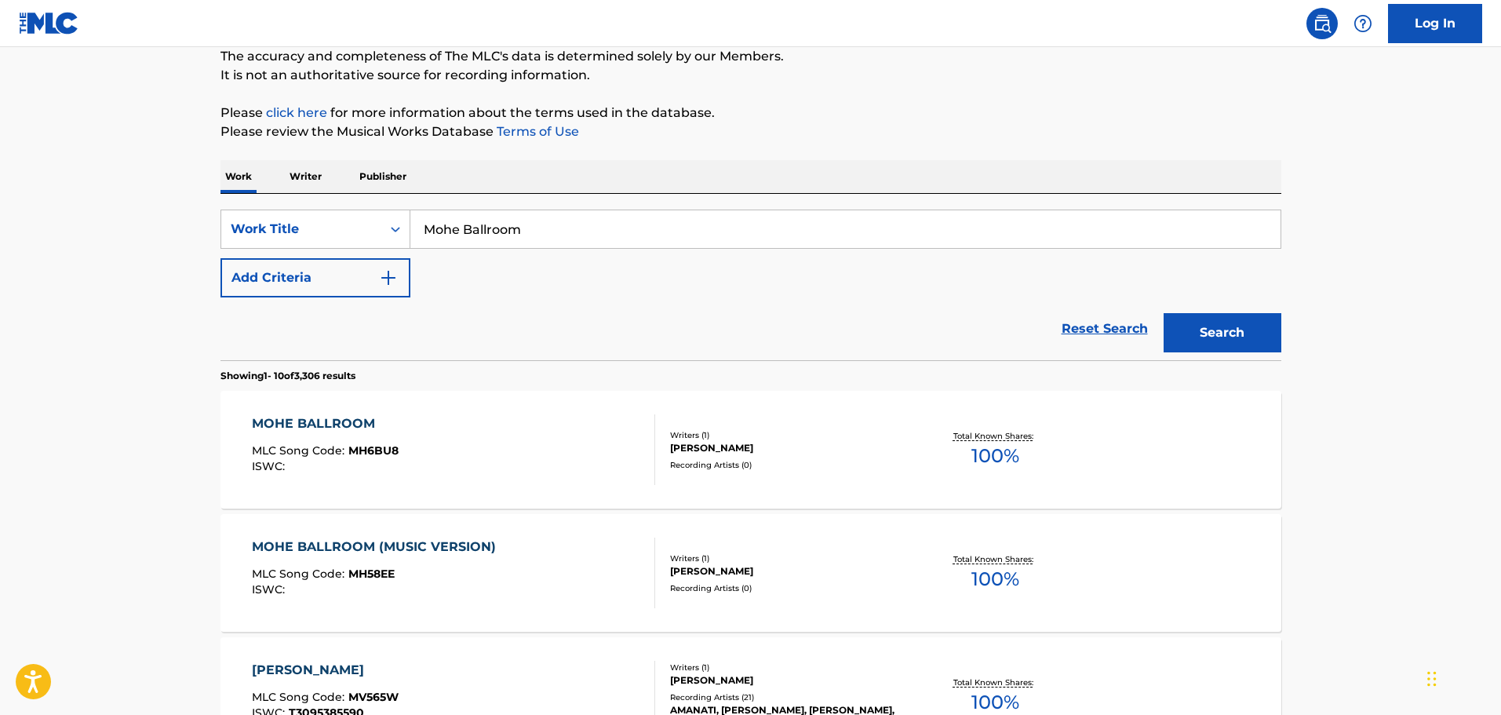
scroll to position [157, 0]
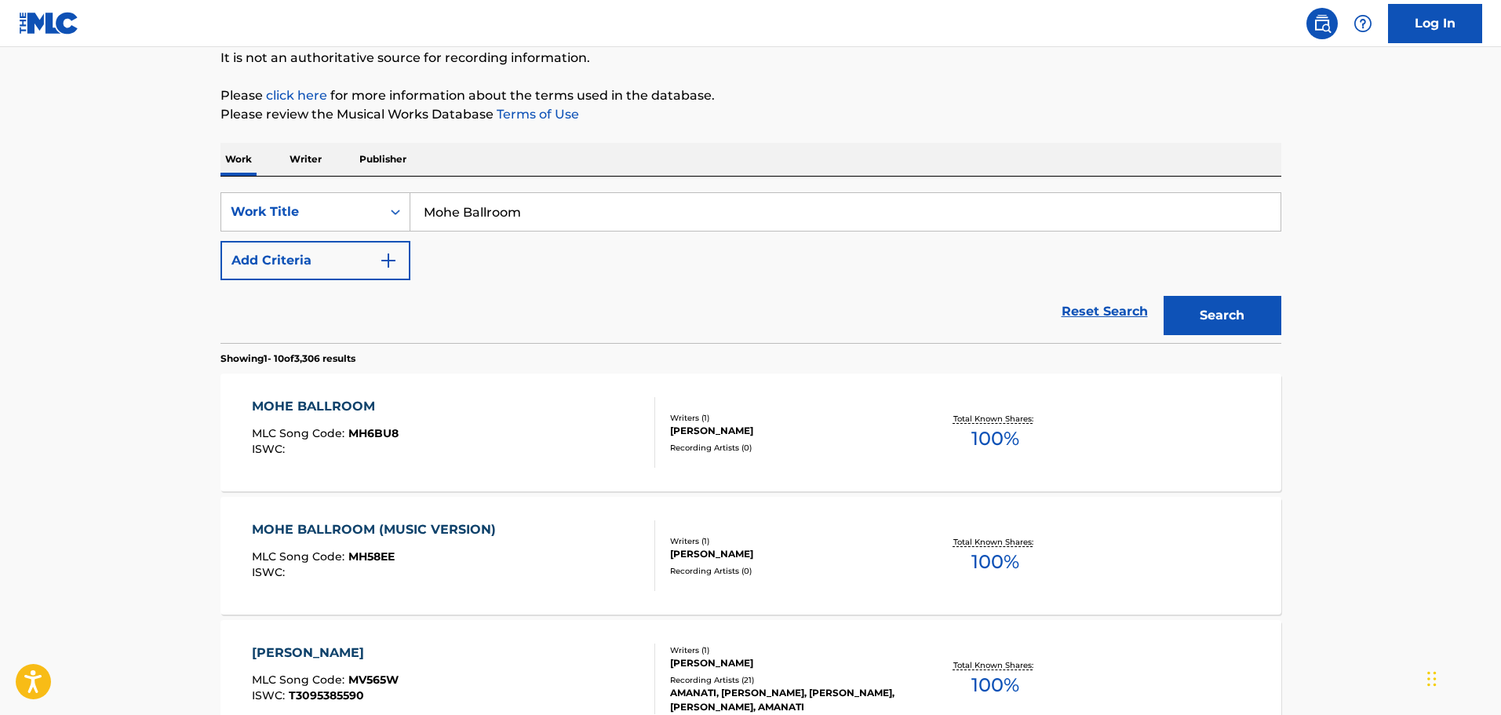
click at [848, 400] on div "MOHE BALLROOM MLC Song Code : MH6BU8 ISWC : Writers ( 1 ) [PERSON_NAME] Recordi…" at bounding box center [751, 433] width 1061 height 118
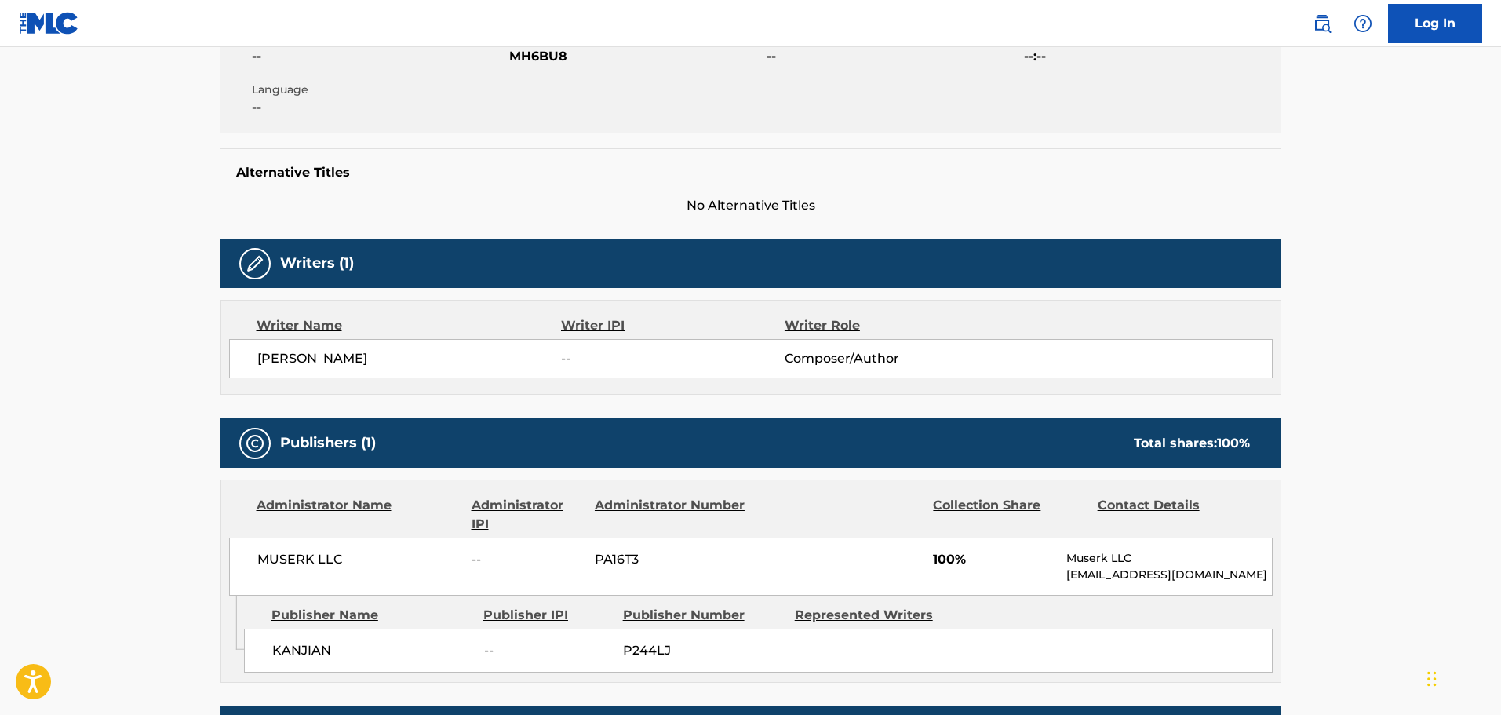
scroll to position [504, 0]
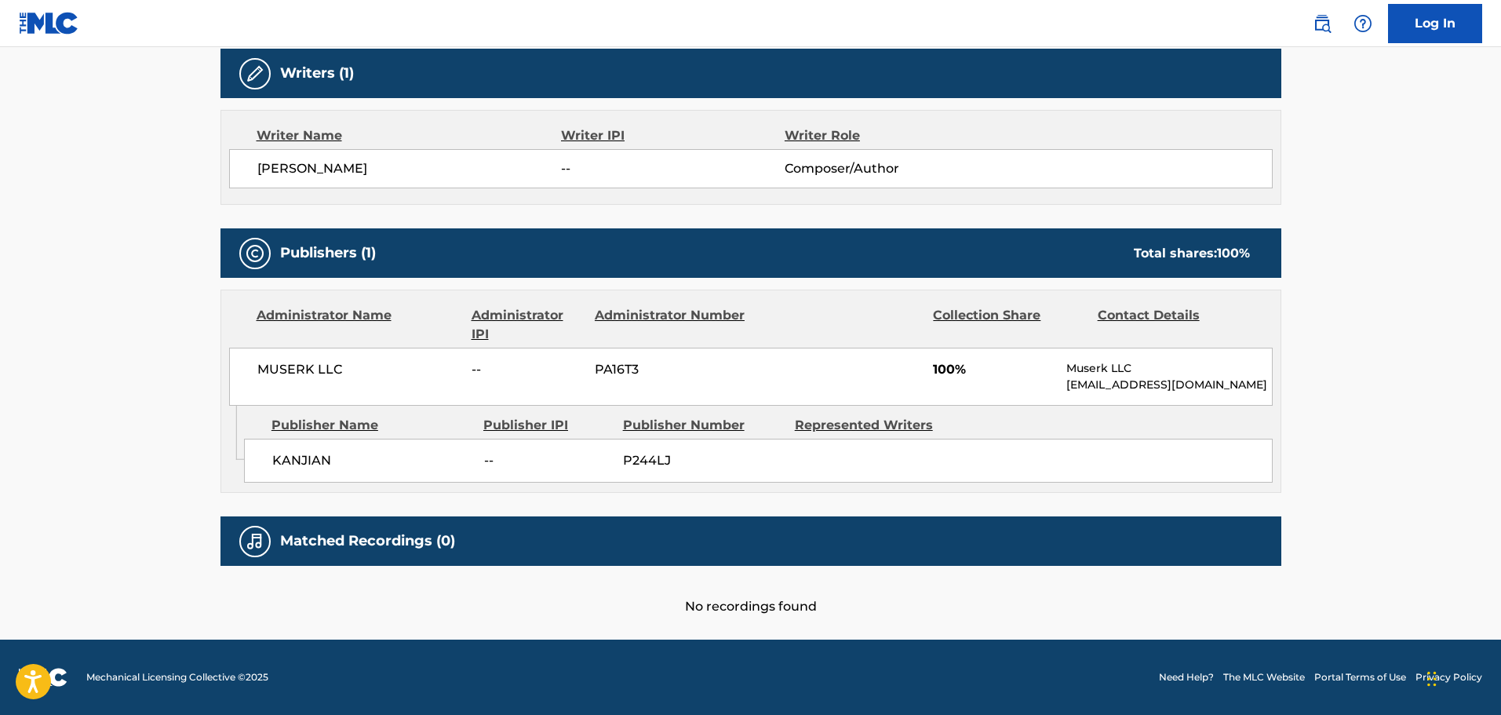
click at [1127, 381] on p "[EMAIL_ADDRESS][DOMAIN_NAME]" at bounding box center [1168, 385] width 205 height 16
copy div "[EMAIL_ADDRESS][DOMAIN_NAME] Admin Original Publisher Connecting Line"
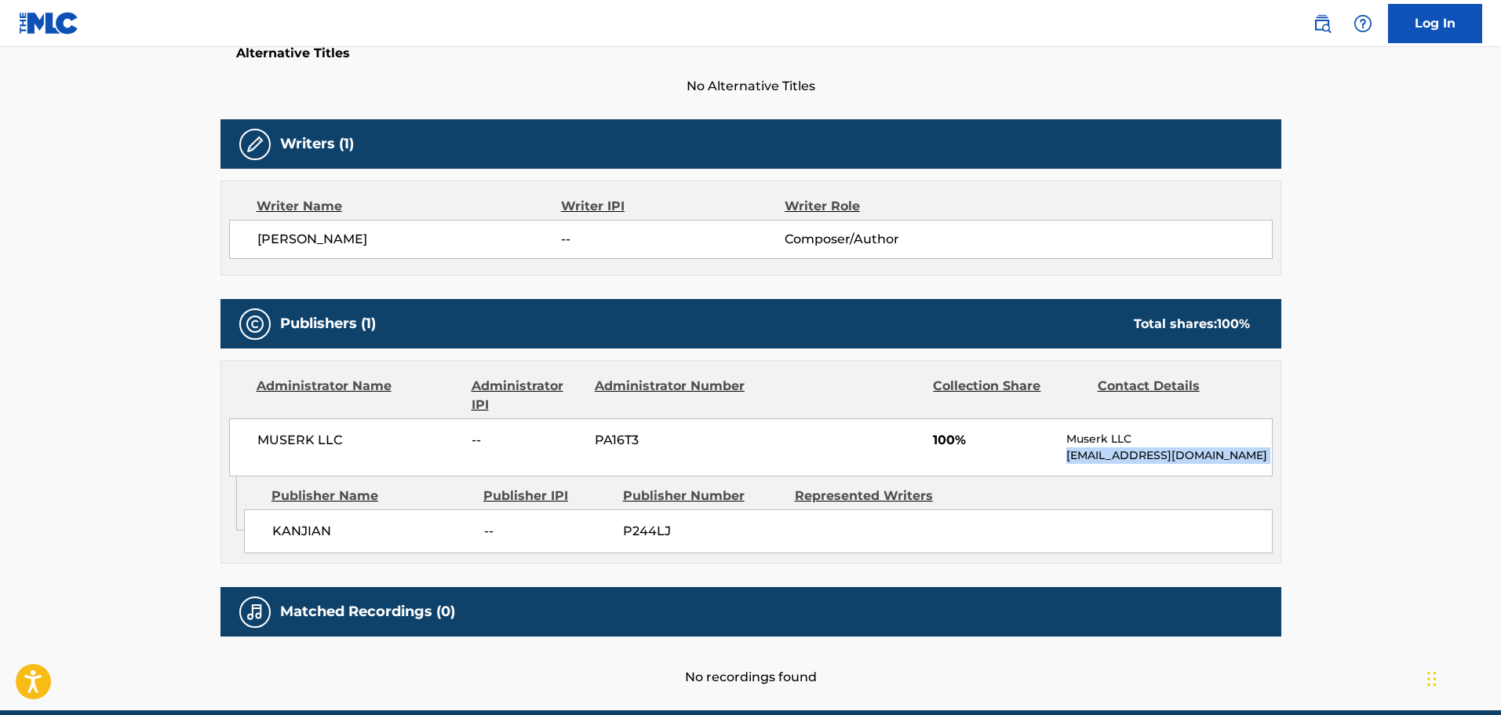
scroll to position [0, 0]
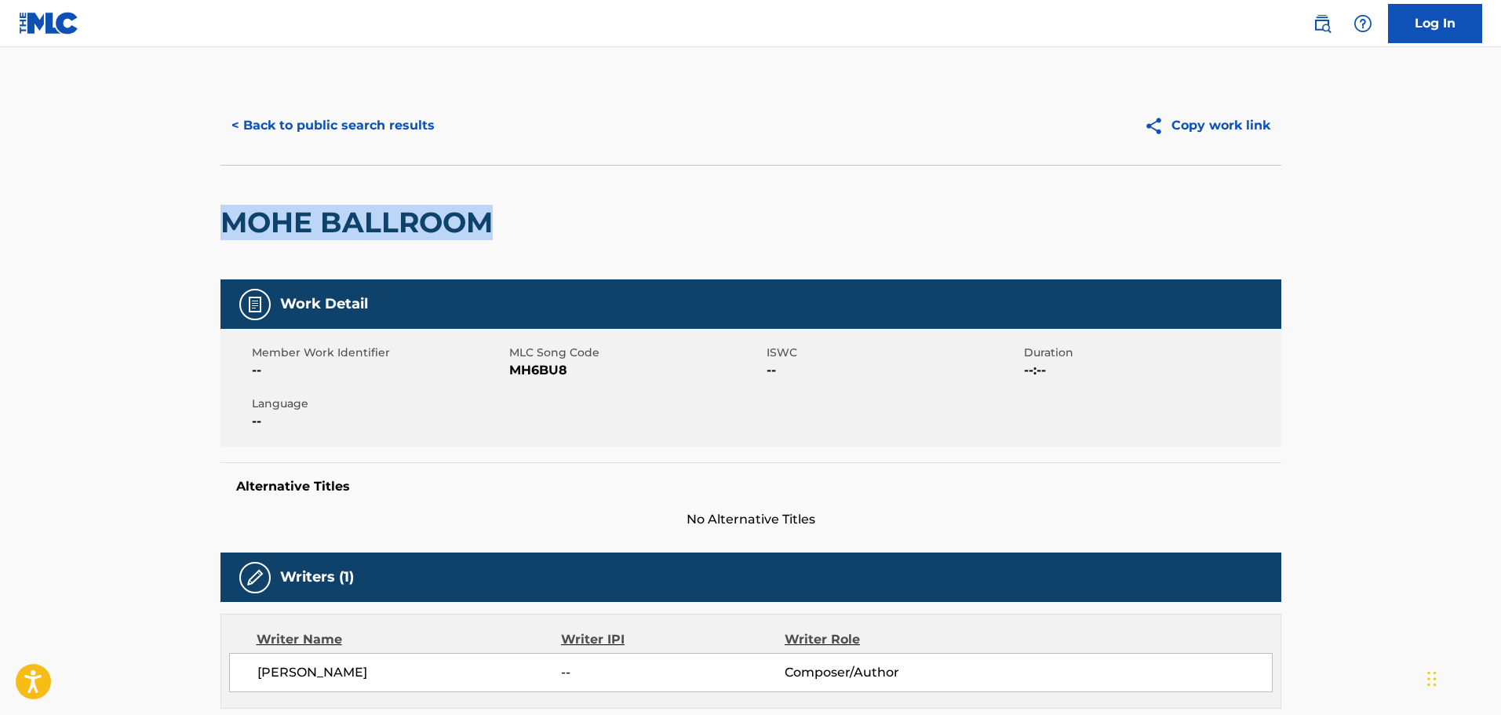
drag, startPoint x: 510, startPoint y: 224, endPoint x: 231, endPoint y: 230, distance: 279.4
click at [231, 230] on div "MOHE BALLROOM" at bounding box center [751, 222] width 1061 height 115
copy h2 "MOHE BALLROOM"
click at [545, 374] on span "MH6BU8" at bounding box center [635, 370] width 253 height 19
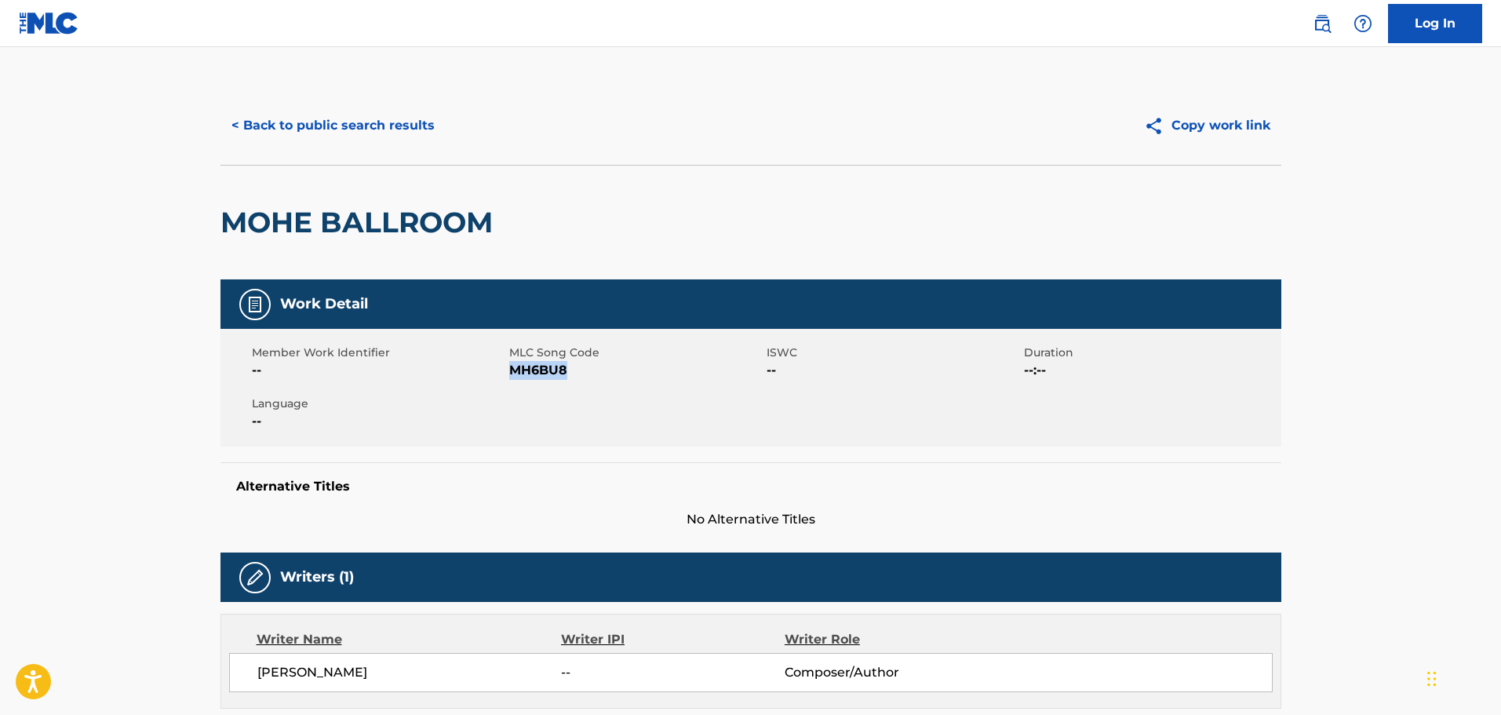
copy span "MH6BU8"
drag, startPoint x: 505, startPoint y: 511, endPoint x: 502, endPoint y: 432, distance: 78.5
click at [501, 499] on div "Alternative Titles No Alternative Titles" at bounding box center [751, 495] width 1061 height 67
click at [527, 367] on span "MH6BU8" at bounding box center [635, 370] width 253 height 19
click at [526, 367] on span "MH6BU8" at bounding box center [635, 370] width 253 height 19
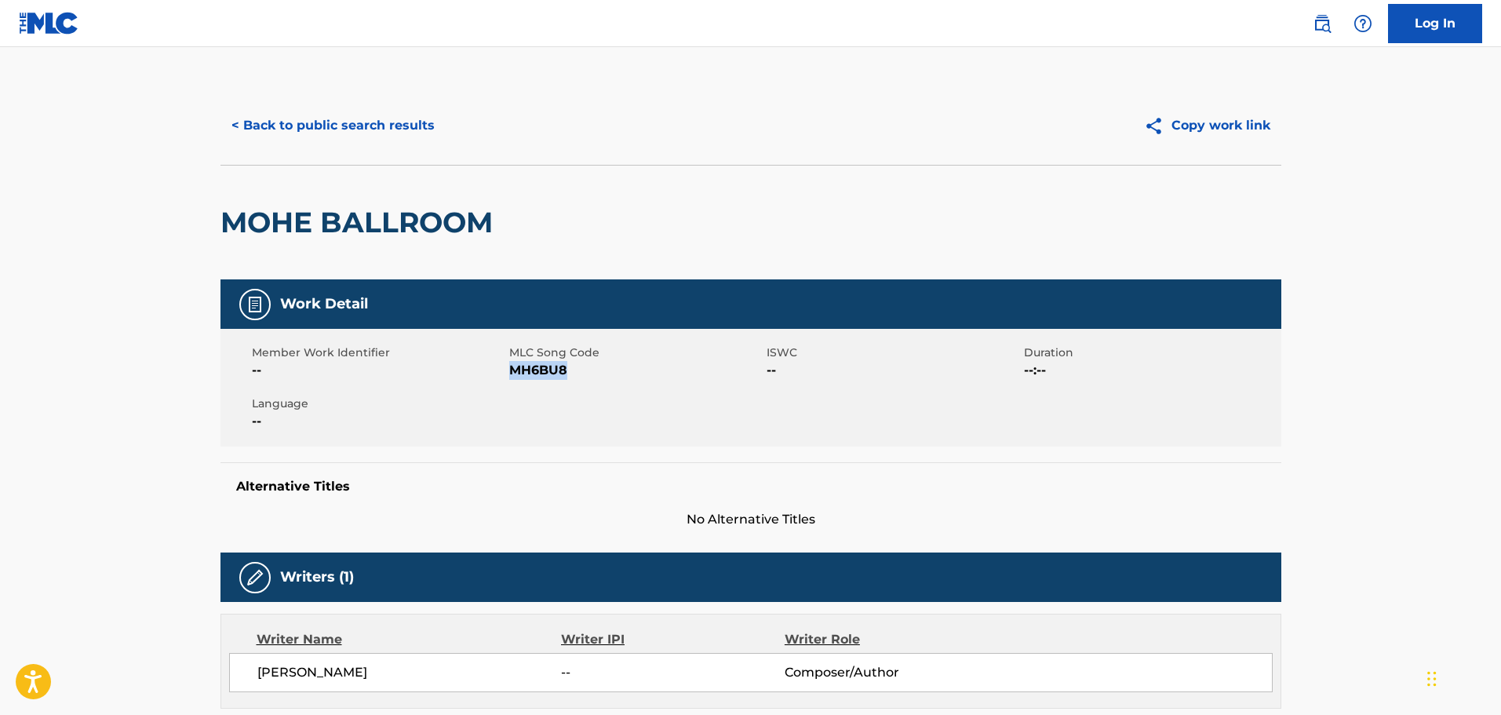
copy span "MH6BU8"
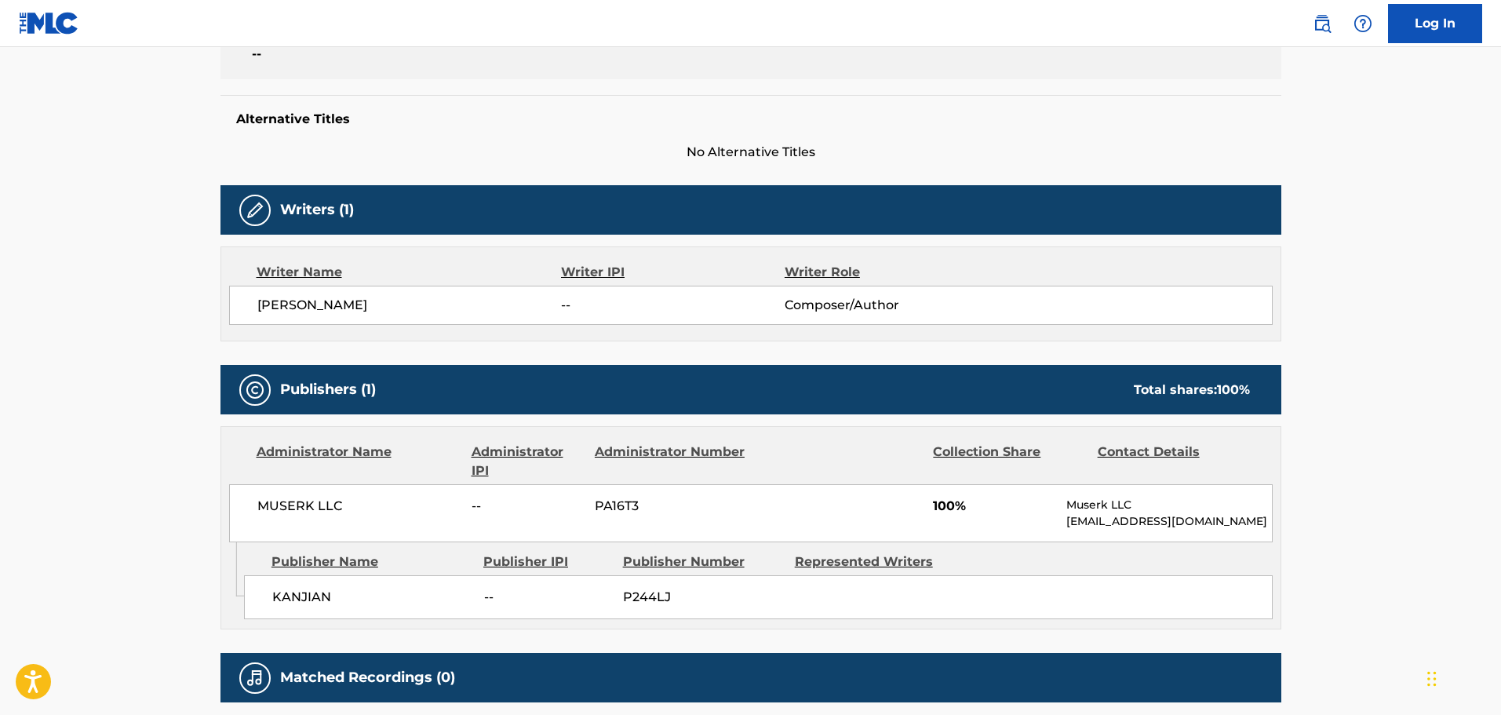
scroll to position [392, 0]
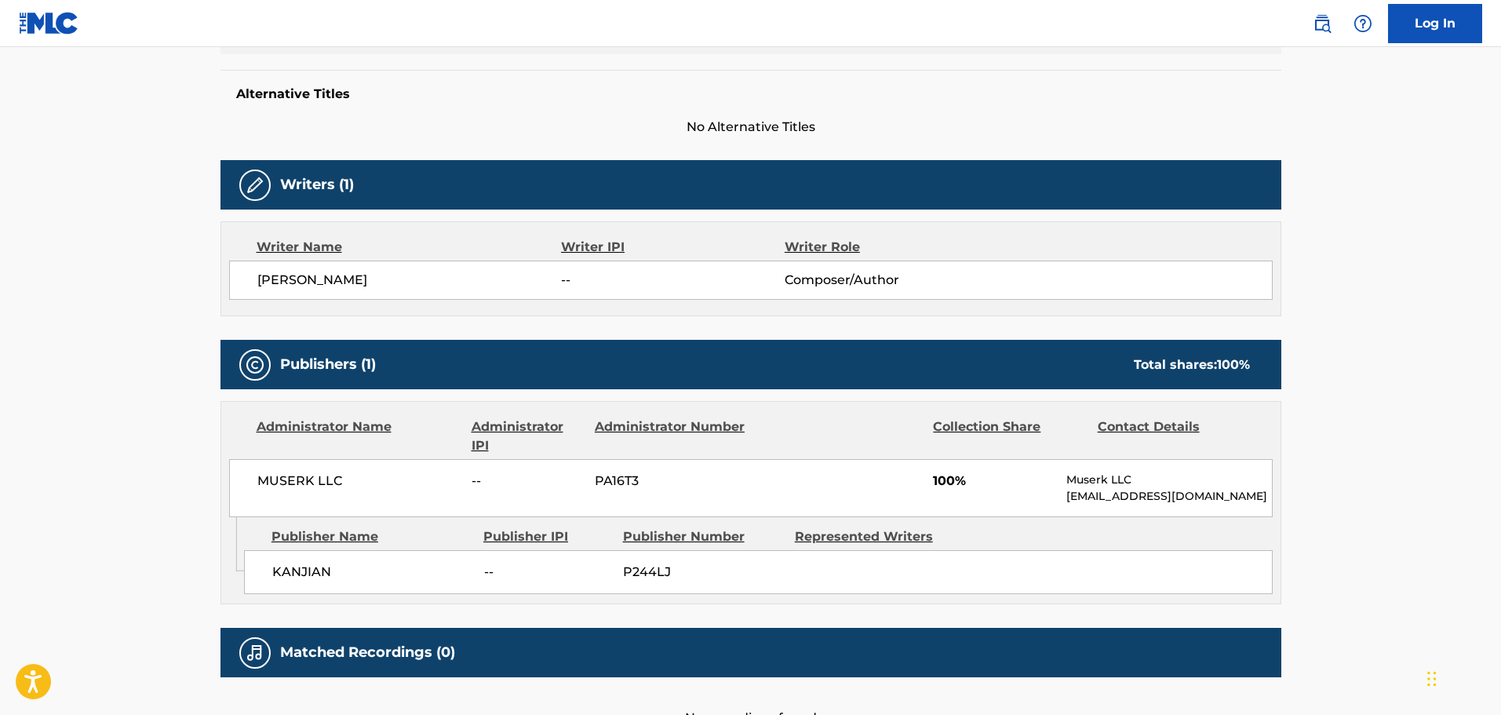
click at [1105, 495] on p "[EMAIL_ADDRESS][DOMAIN_NAME]" at bounding box center [1168, 496] width 205 height 16
copy div "[EMAIL_ADDRESS][DOMAIN_NAME] Admin Original Publisher Connecting Line"
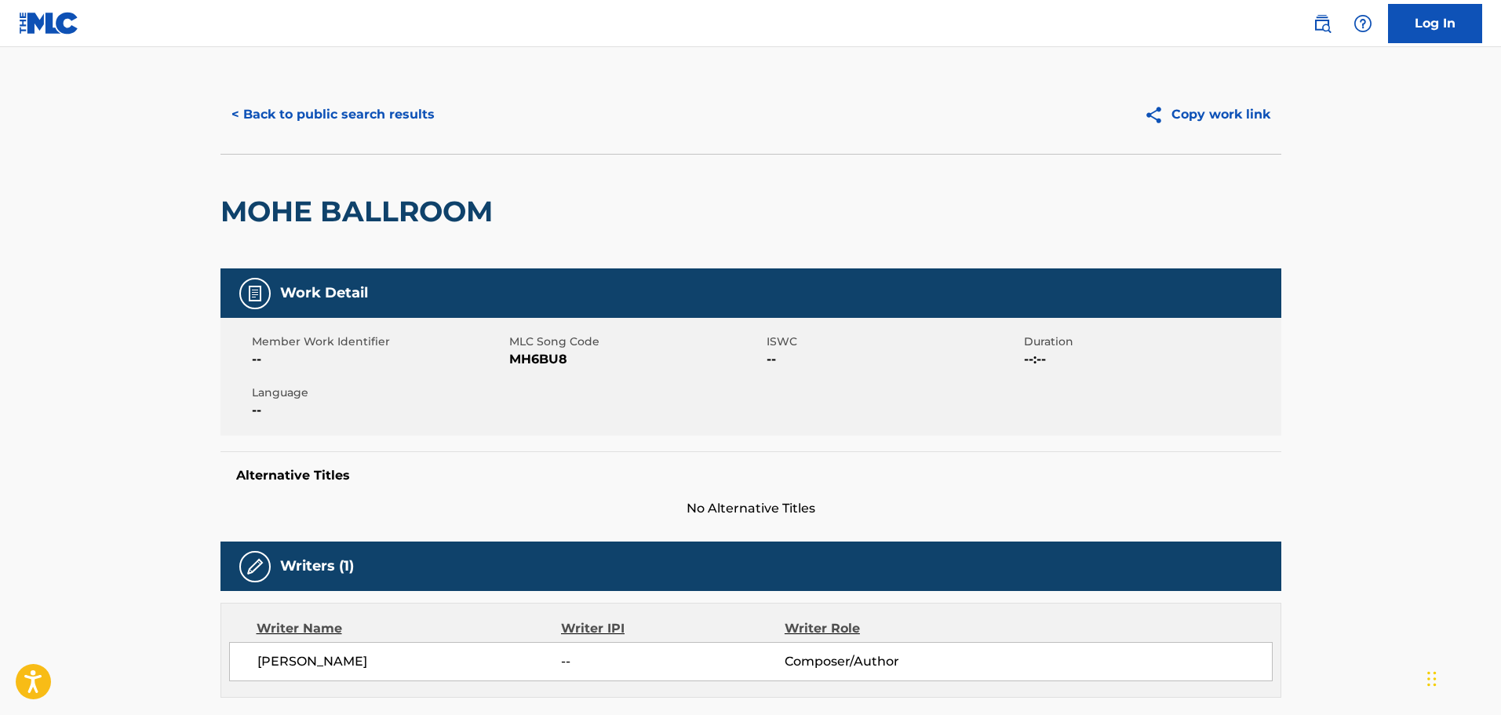
scroll to position [0, 0]
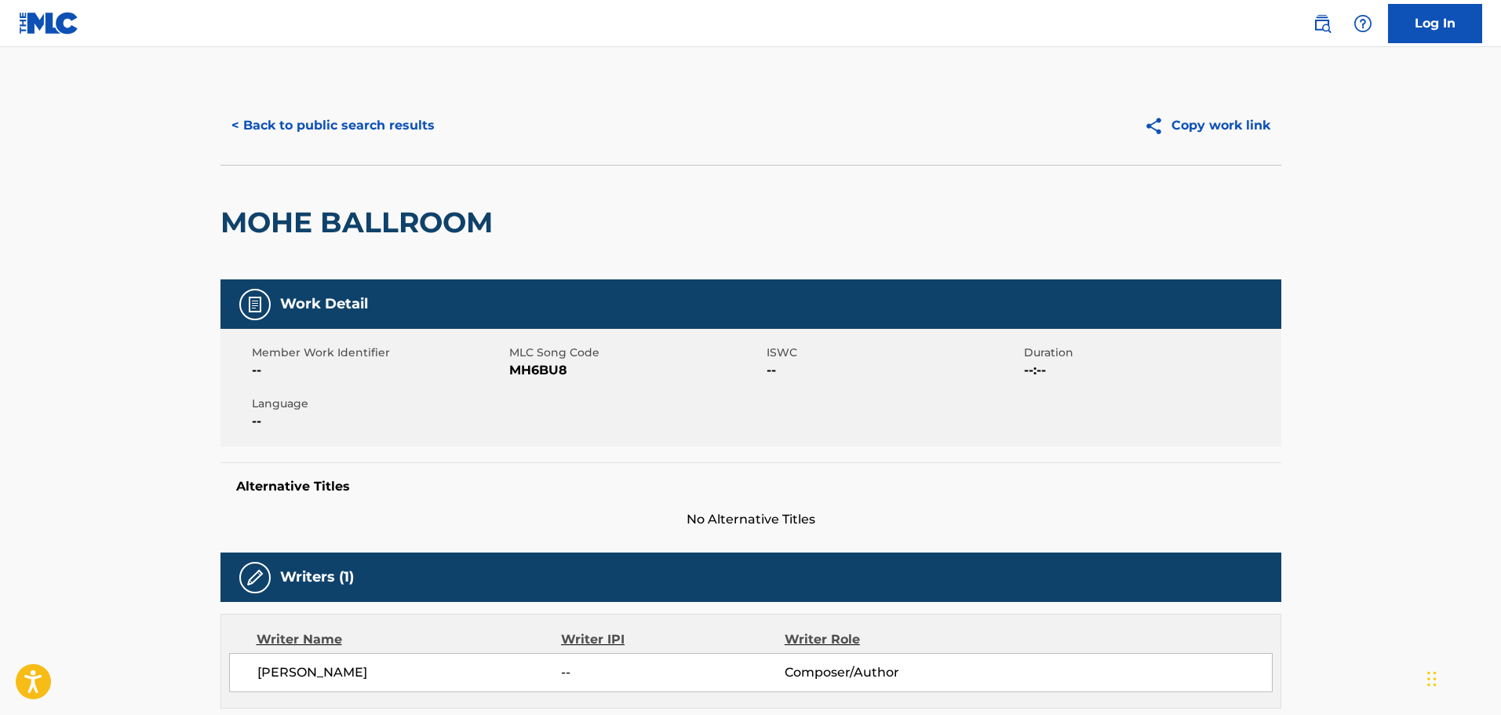
click at [528, 376] on span "MH6BU8" at bounding box center [635, 370] width 253 height 19
copy span "MH6BU8"
click at [439, 253] on div "MOHE BALLROOM" at bounding box center [361, 223] width 280 height 114
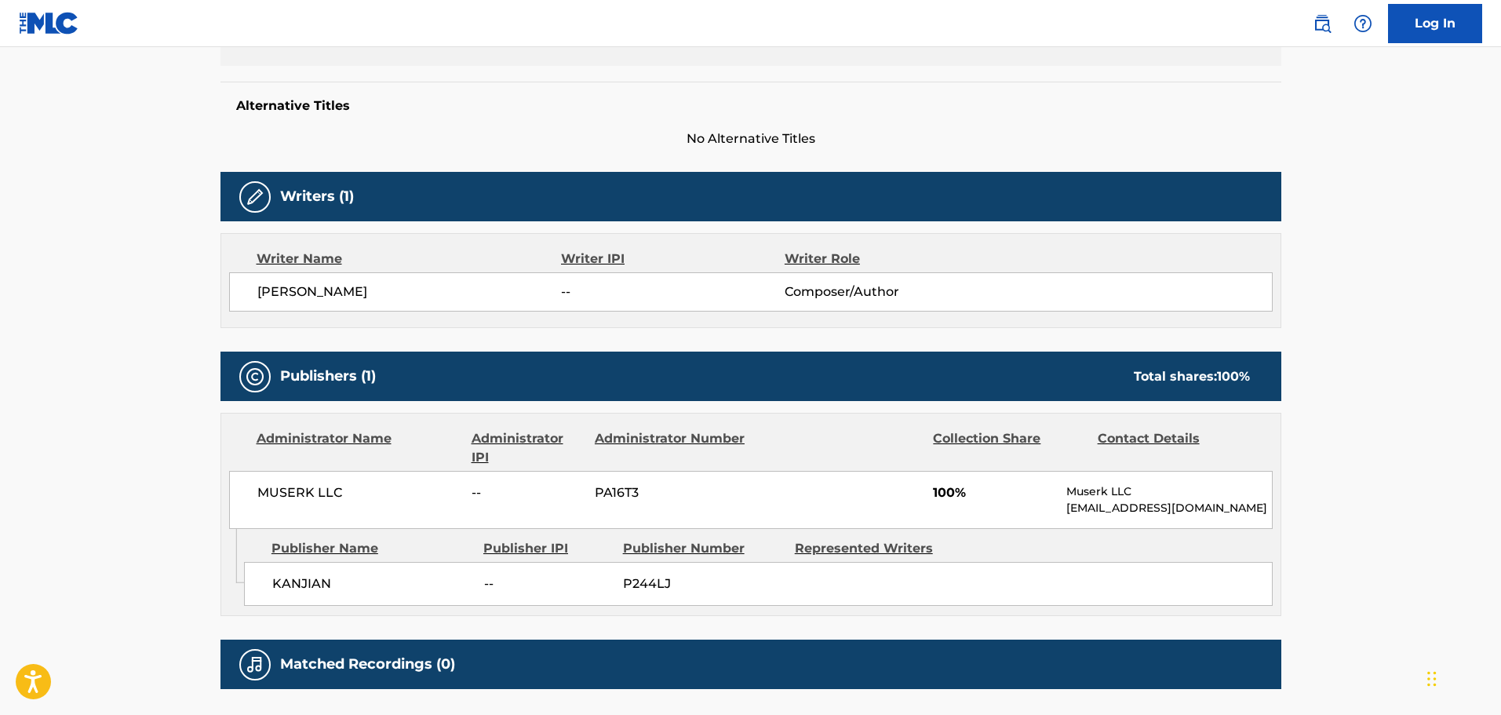
scroll to position [504, 0]
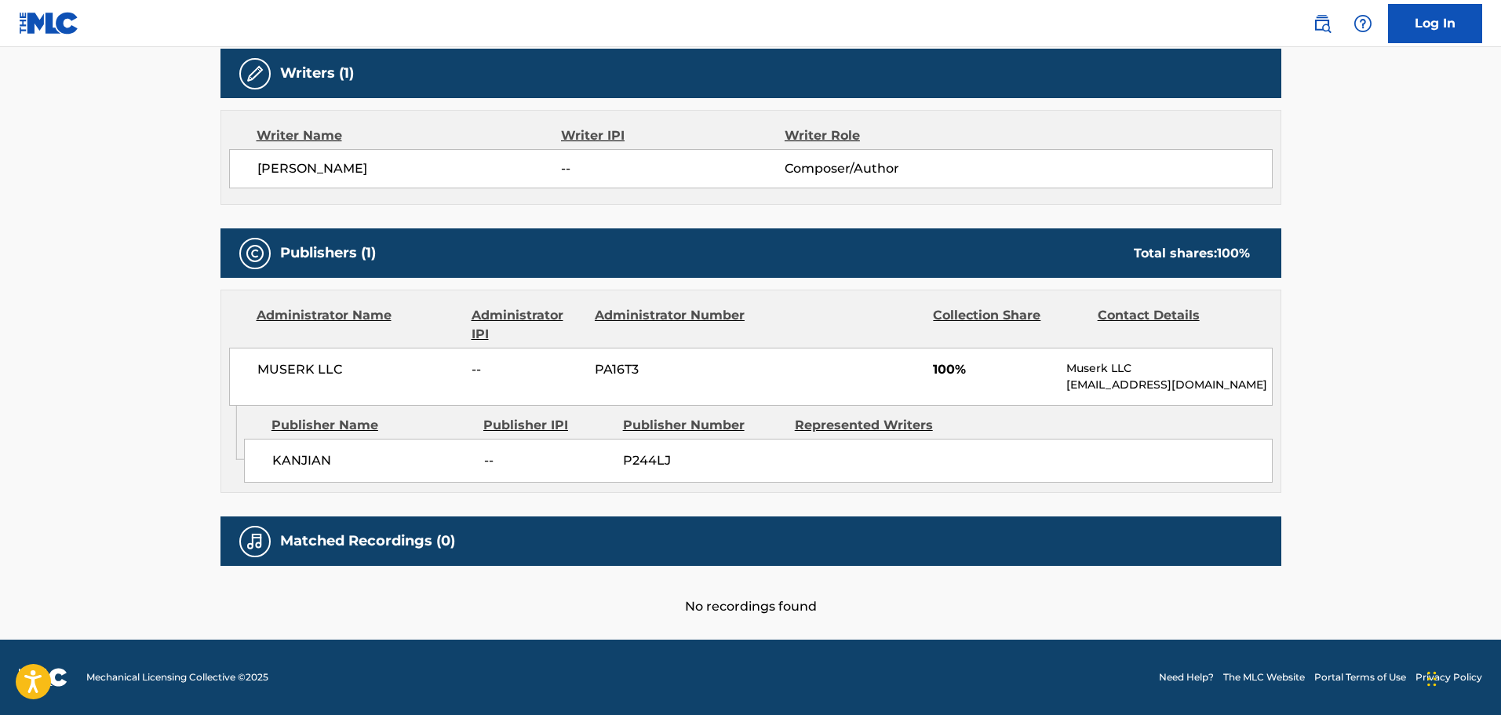
click at [619, 368] on span "PA16T3" at bounding box center [671, 369] width 152 height 19
copy span "PA16T3"
click at [644, 467] on span "P244LJ" at bounding box center [703, 460] width 160 height 19
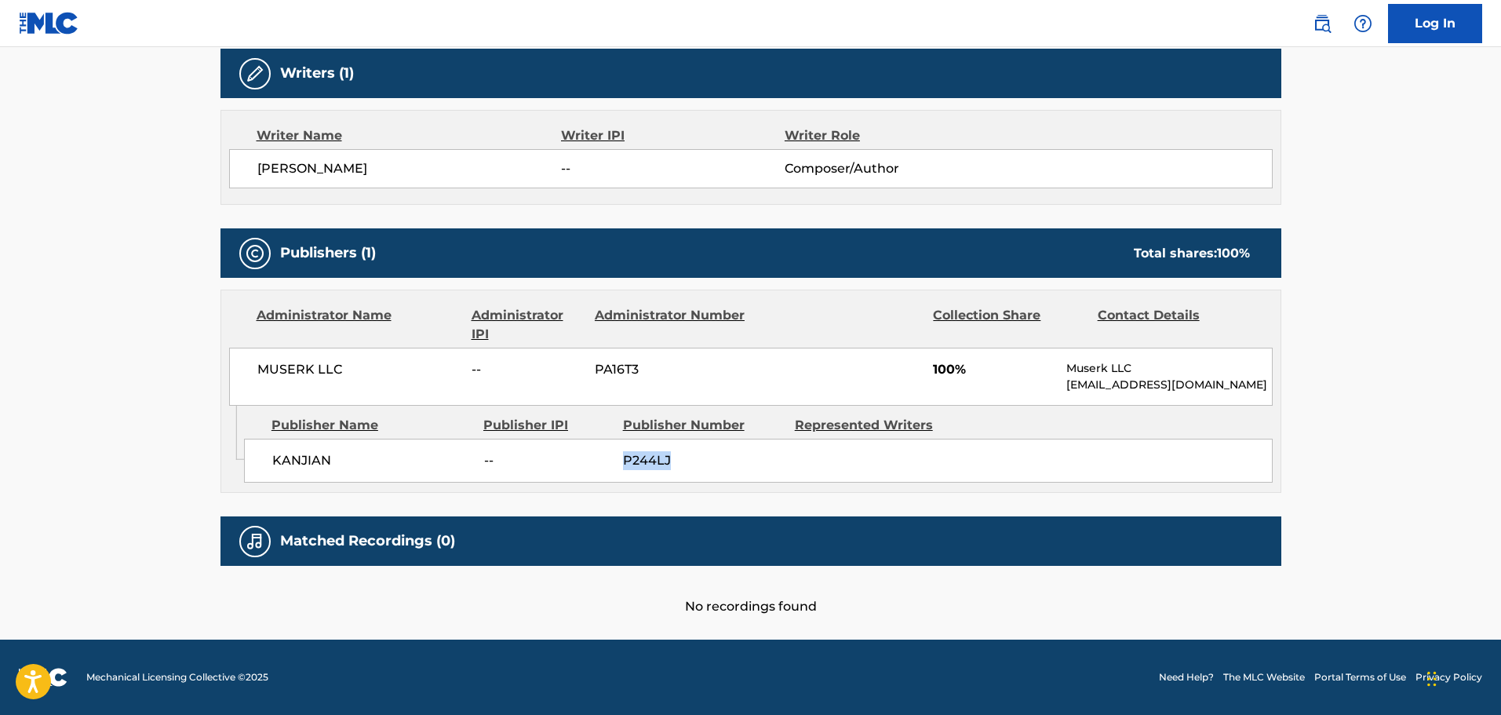
copy span "P244LJ"
click at [611, 366] on span "PA16T3" at bounding box center [671, 369] width 152 height 19
copy span "PA16T3"
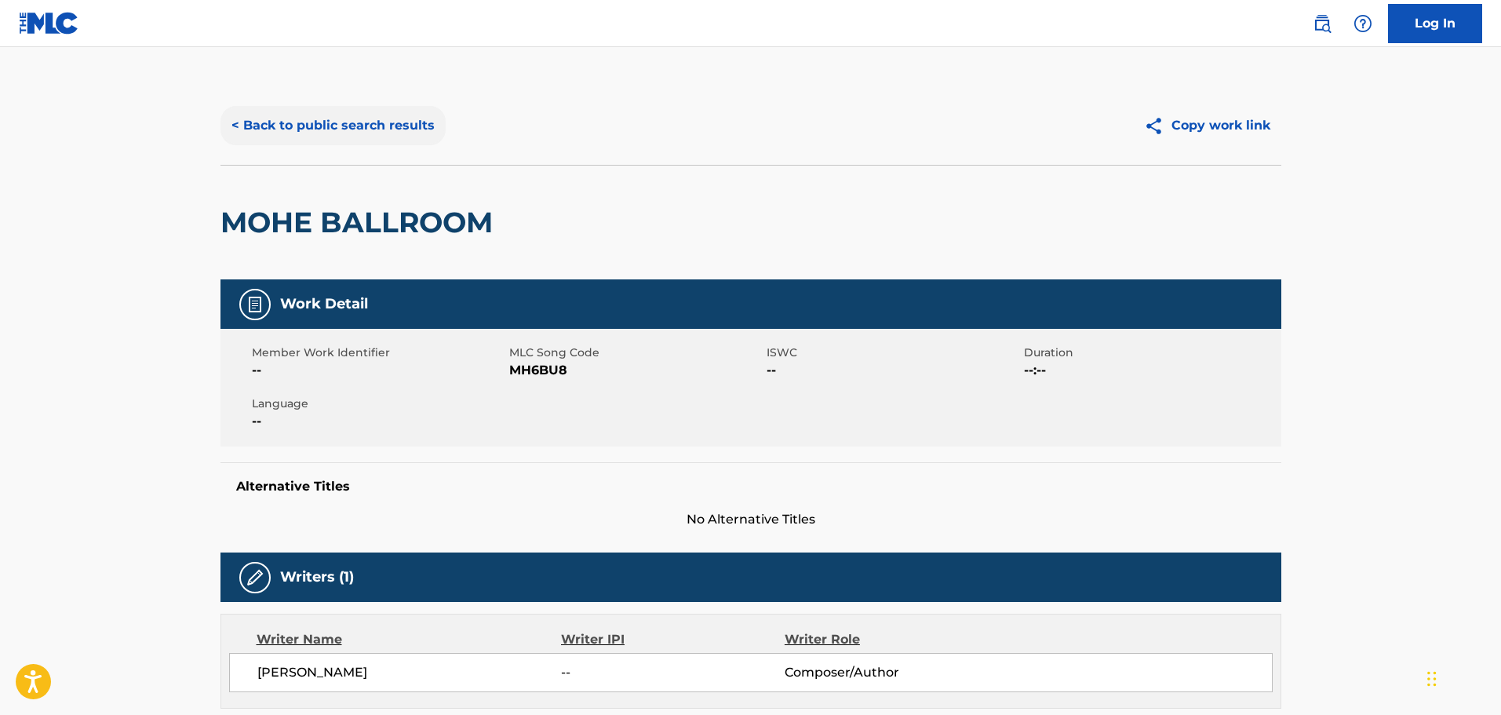
click at [325, 124] on button "< Back to public search results" at bounding box center [333, 125] width 225 height 39
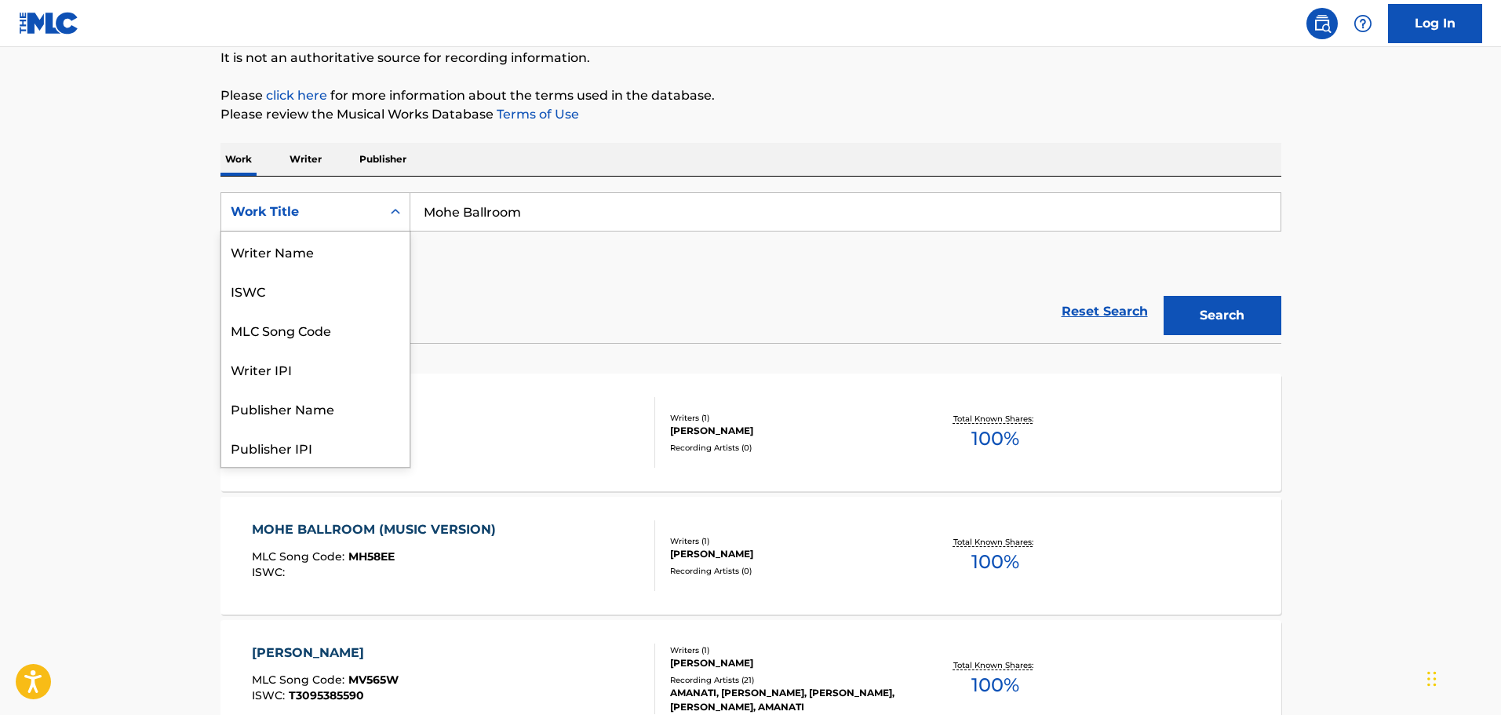
click at [309, 206] on div "Work Title" at bounding box center [301, 211] width 141 height 19
click at [296, 258] on div "MLC Song Code" at bounding box center [315, 250] width 188 height 39
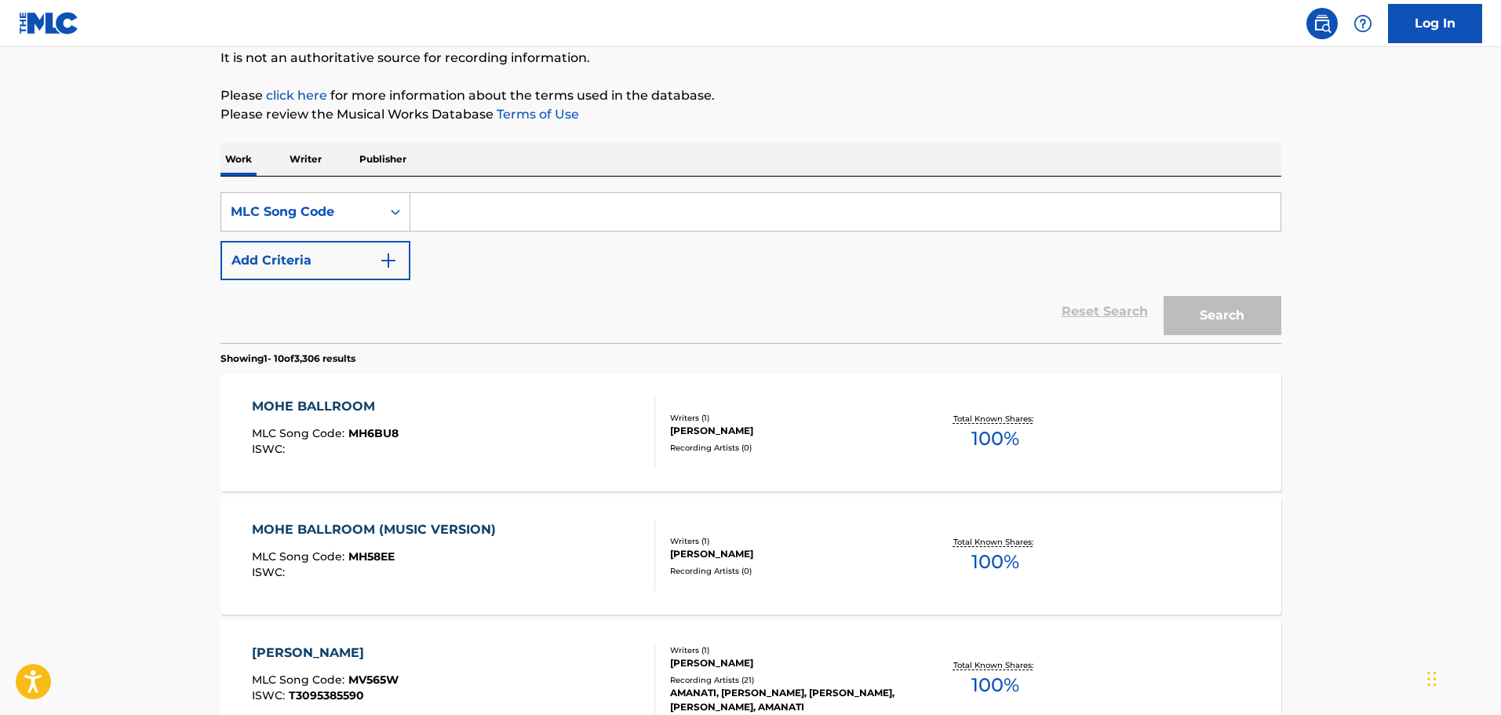
click at [469, 228] on input "Search Form" at bounding box center [845, 212] width 870 height 38
paste input "D08558"
type input "D08558"
click at [1216, 311] on button "Search" at bounding box center [1223, 315] width 118 height 39
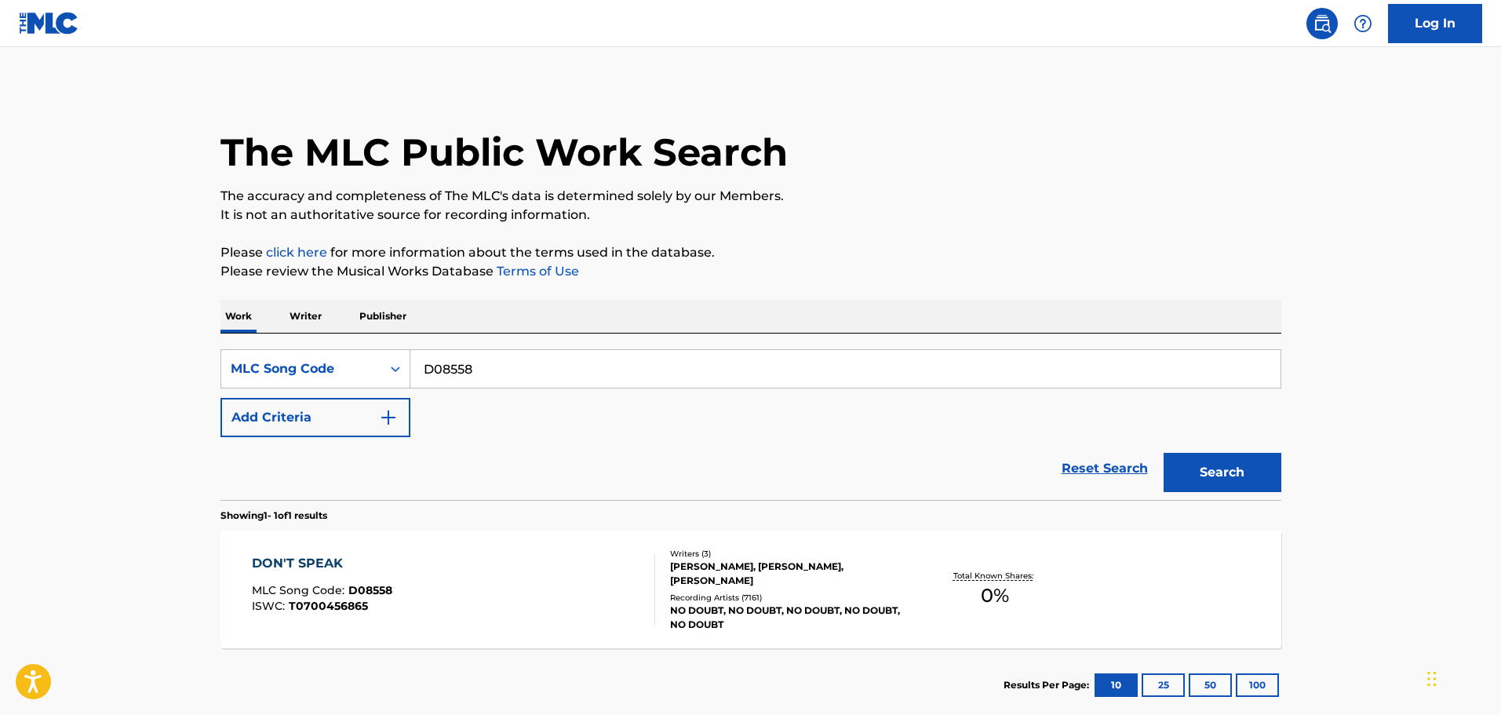
click at [487, 603] on div "DON'T SPEAK MLC Song Code : D08558 ISWC : T0700456865" at bounding box center [453, 589] width 403 height 71
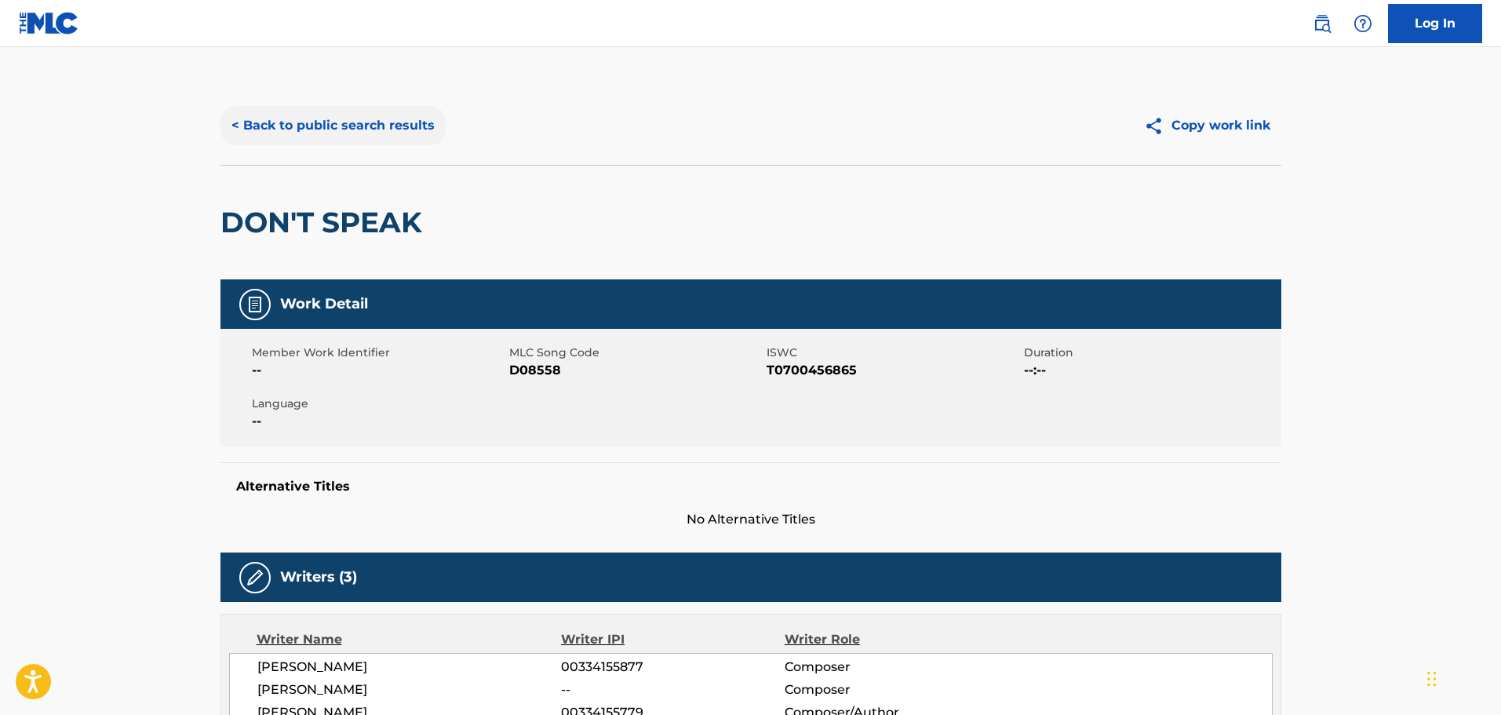
click at [376, 128] on button "< Back to public search results" at bounding box center [333, 125] width 225 height 39
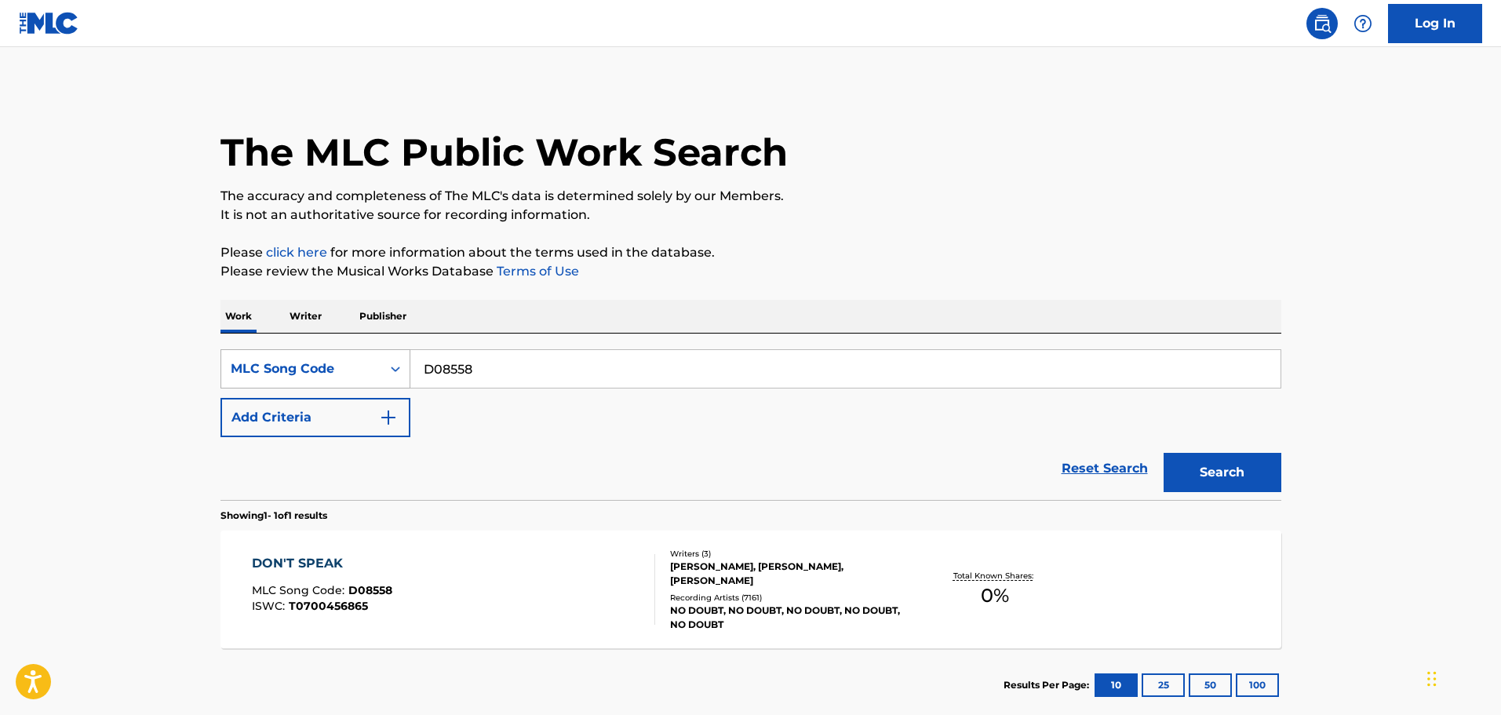
drag, startPoint x: 377, startPoint y: 378, endPoint x: 301, endPoint y: 366, distance: 77.0
click at [290, 370] on div "SearchWithCriteriabf1a2ffb-0eaa-4d6b-9077-206351751ab6 MLC Song Code D08558" at bounding box center [751, 368] width 1061 height 39
paste input "ac4872"
type input "ac4872"
click at [1219, 459] on button "Search" at bounding box center [1223, 472] width 118 height 39
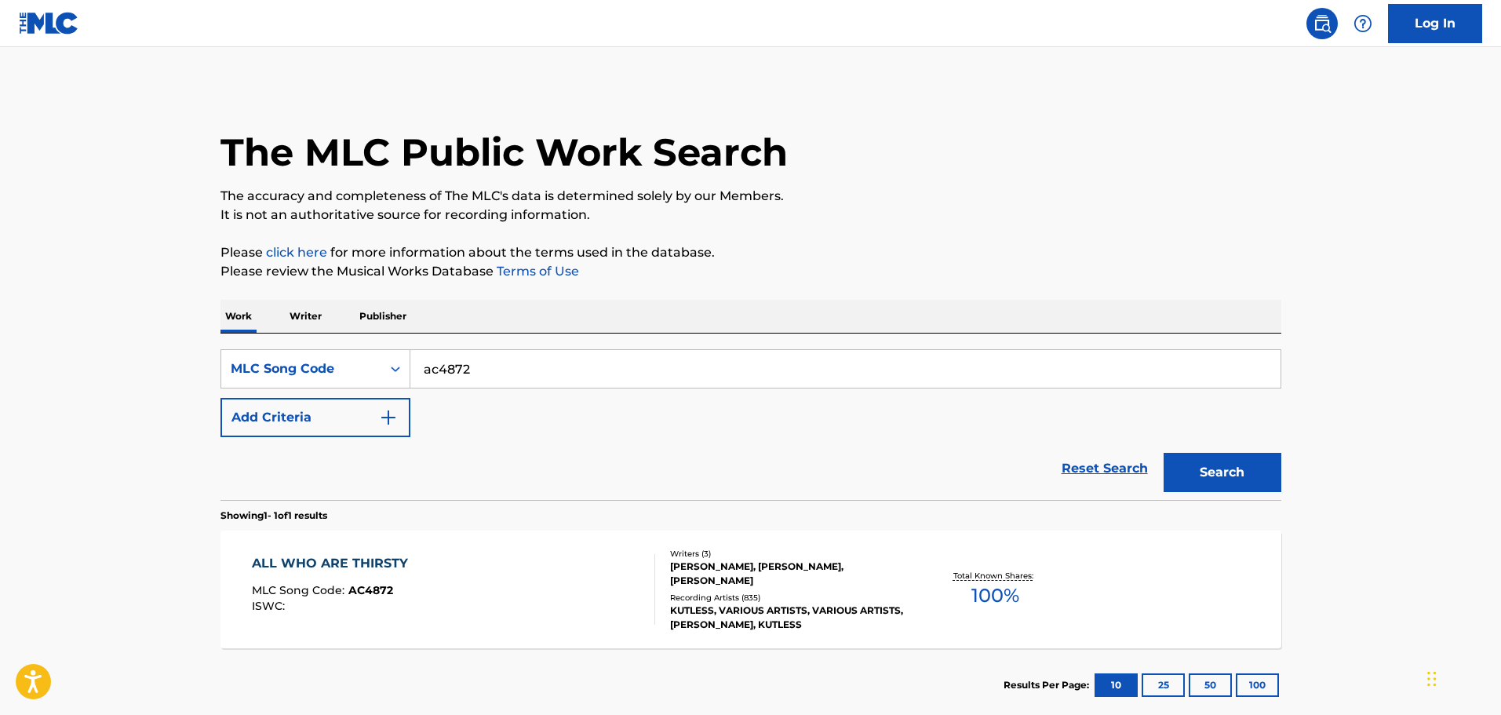
click at [506, 629] on div "ALL WHO ARE THIRSTY MLC Song Code : AC4872 ISWC : Writers ( 3 ) [PERSON_NAME], …" at bounding box center [751, 589] width 1061 height 118
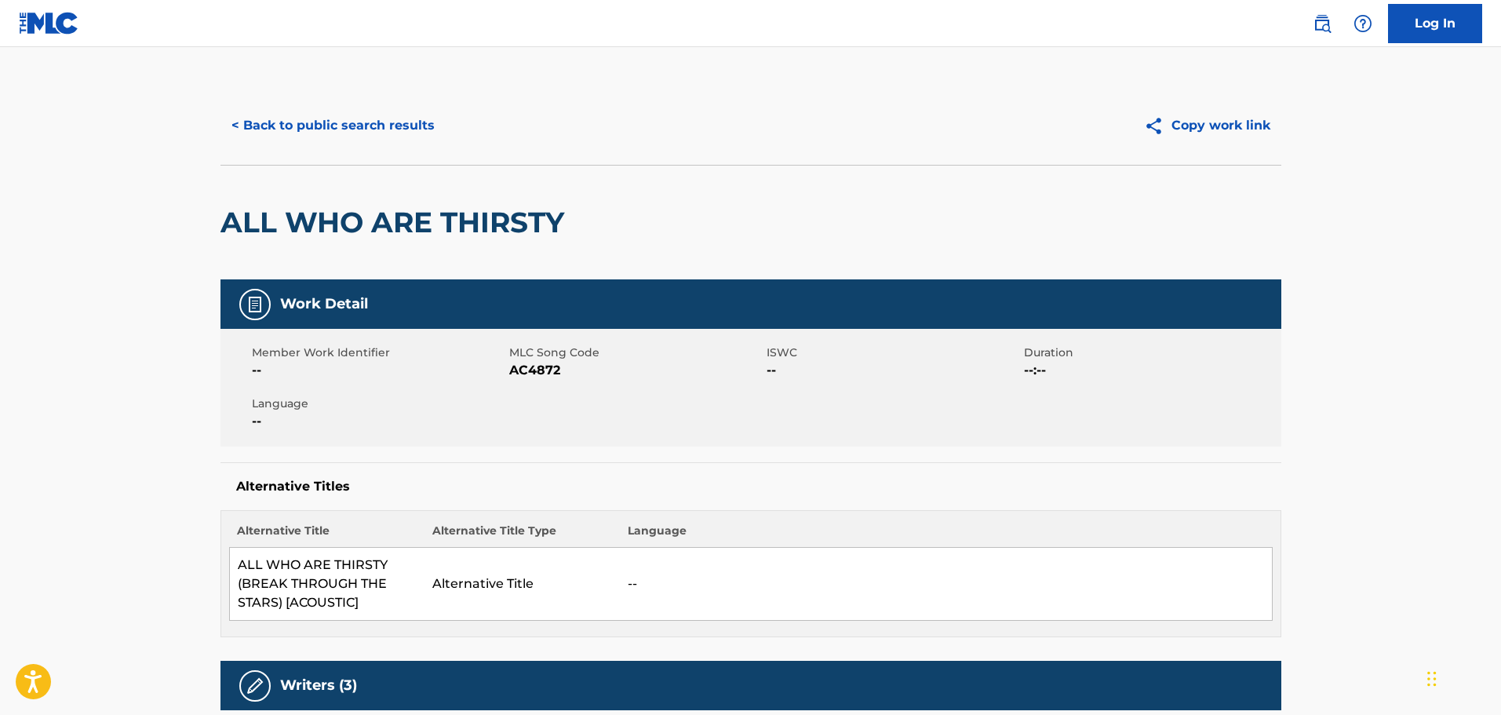
click at [533, 364] on span "AC4872" at bounding box center [635, 370] width 253 height 19
copy span "AC4872"
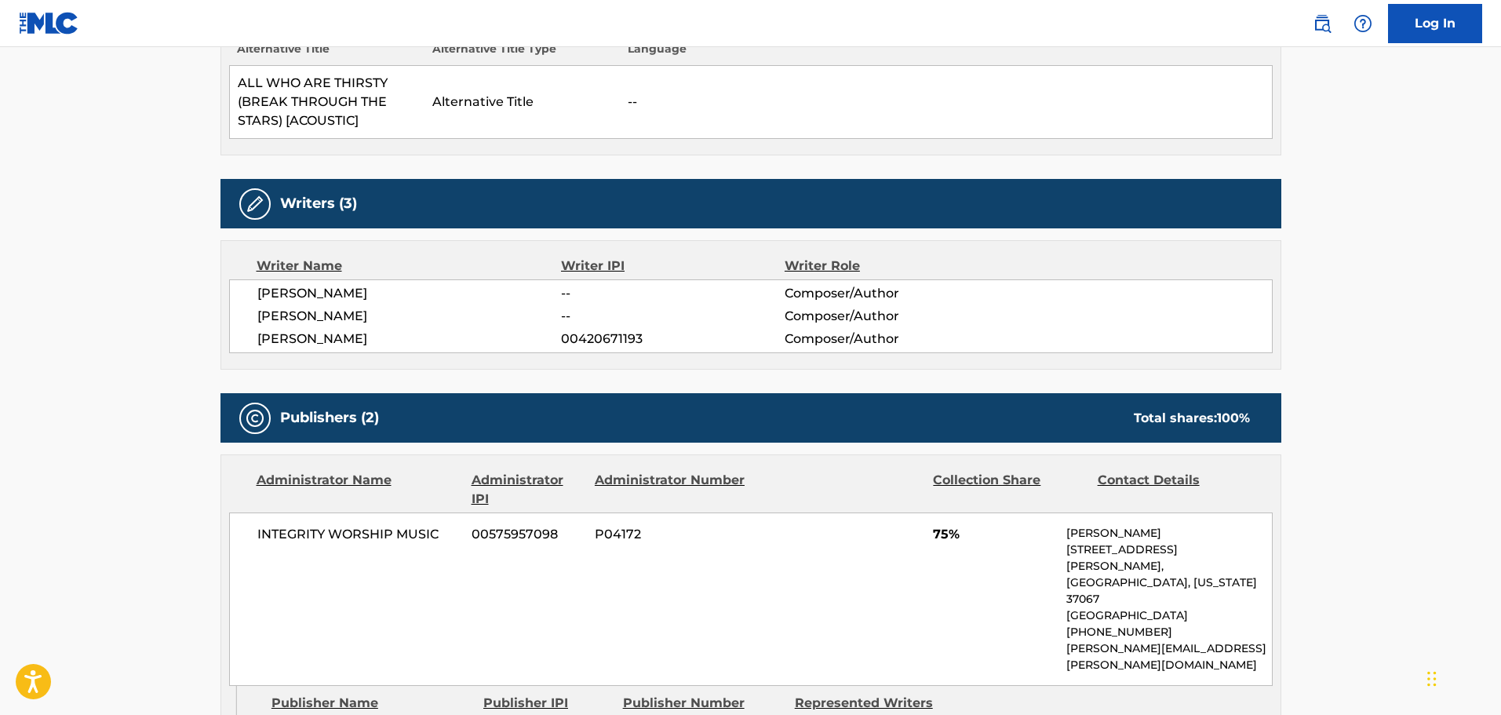
scroll to position [549, 0]
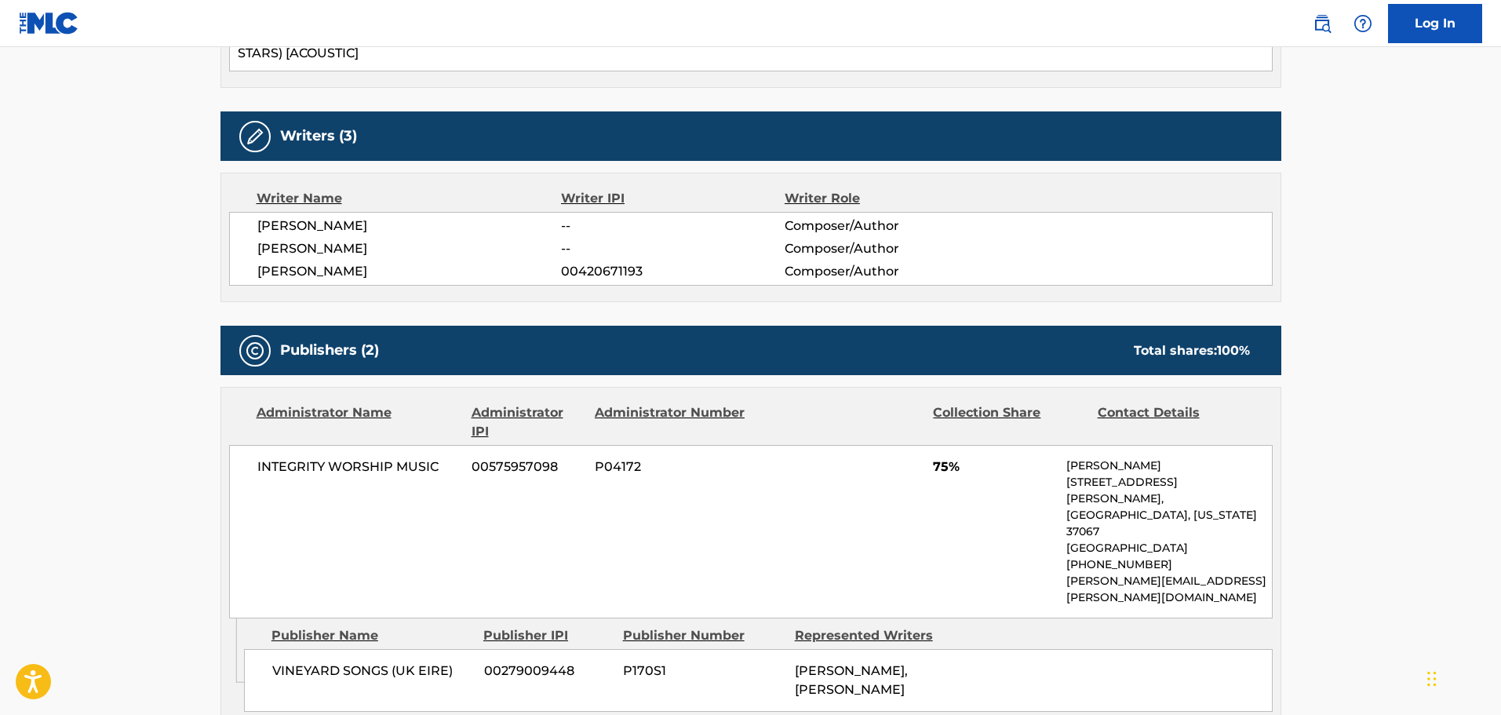
click at [1103, 573] on p "[PERSON_NAME][EMAIL_ADDRESS][PERSON_NAME][DOMAIN_NAME]" at bounding box center [1168, 589] width 205 height 33
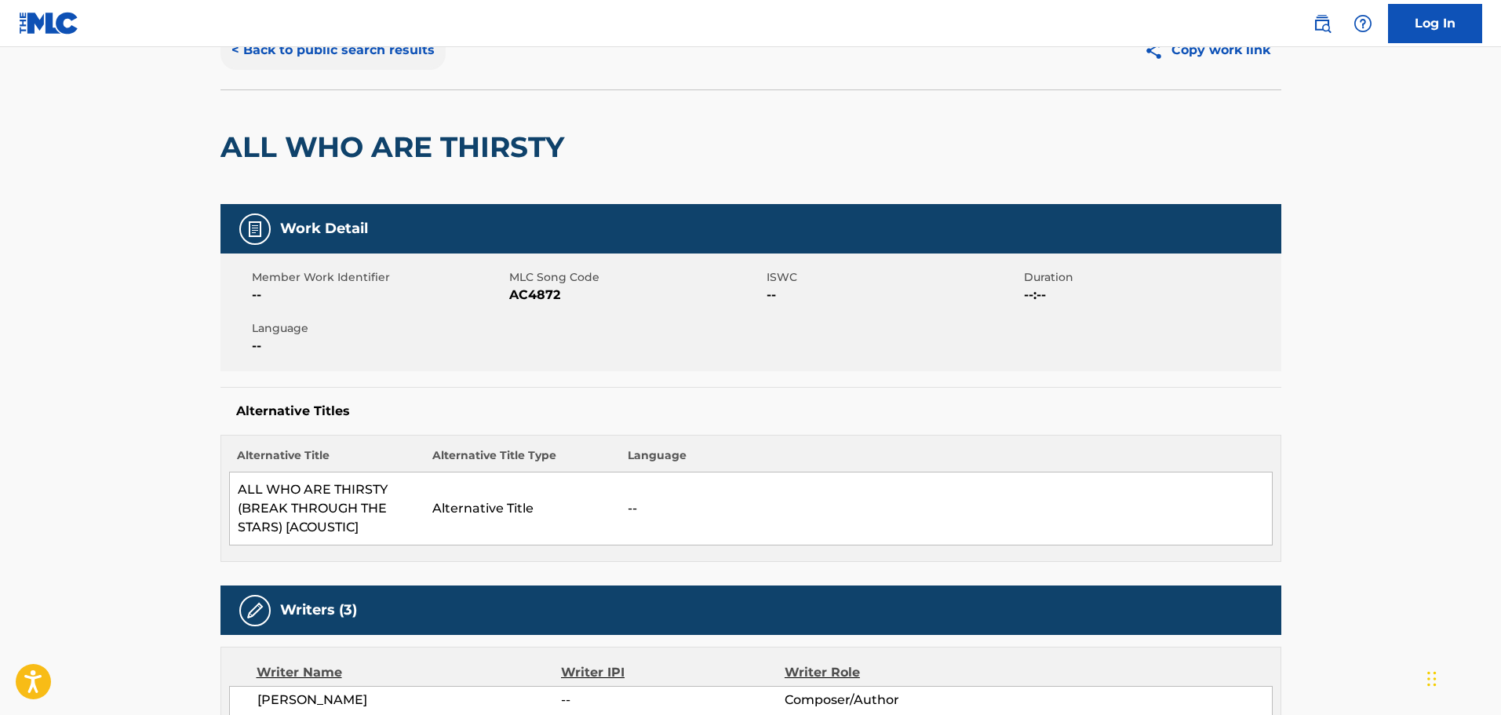
scroll to position [0, 0]
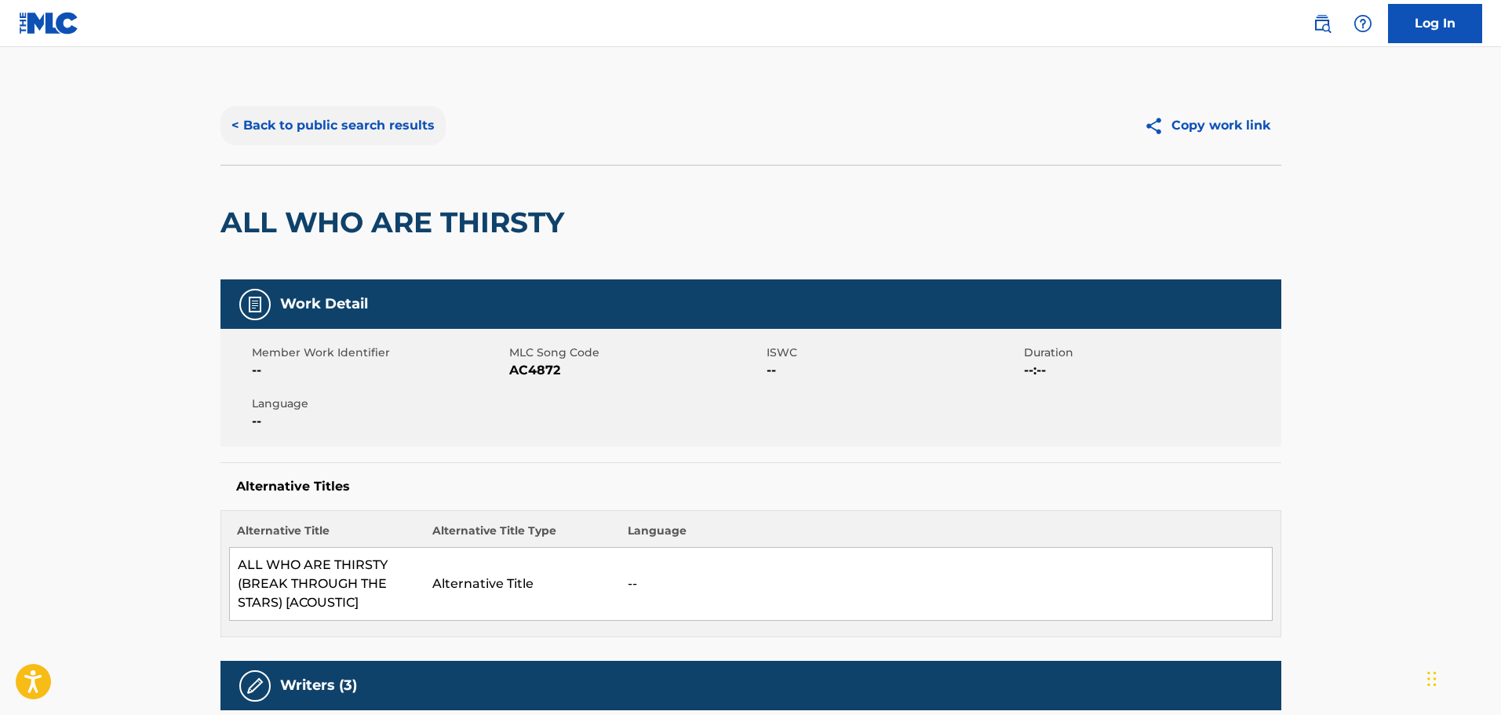
click at [368, 115] on button "< Back to public search results" at bounding box center [333, 125] width 225 height 39
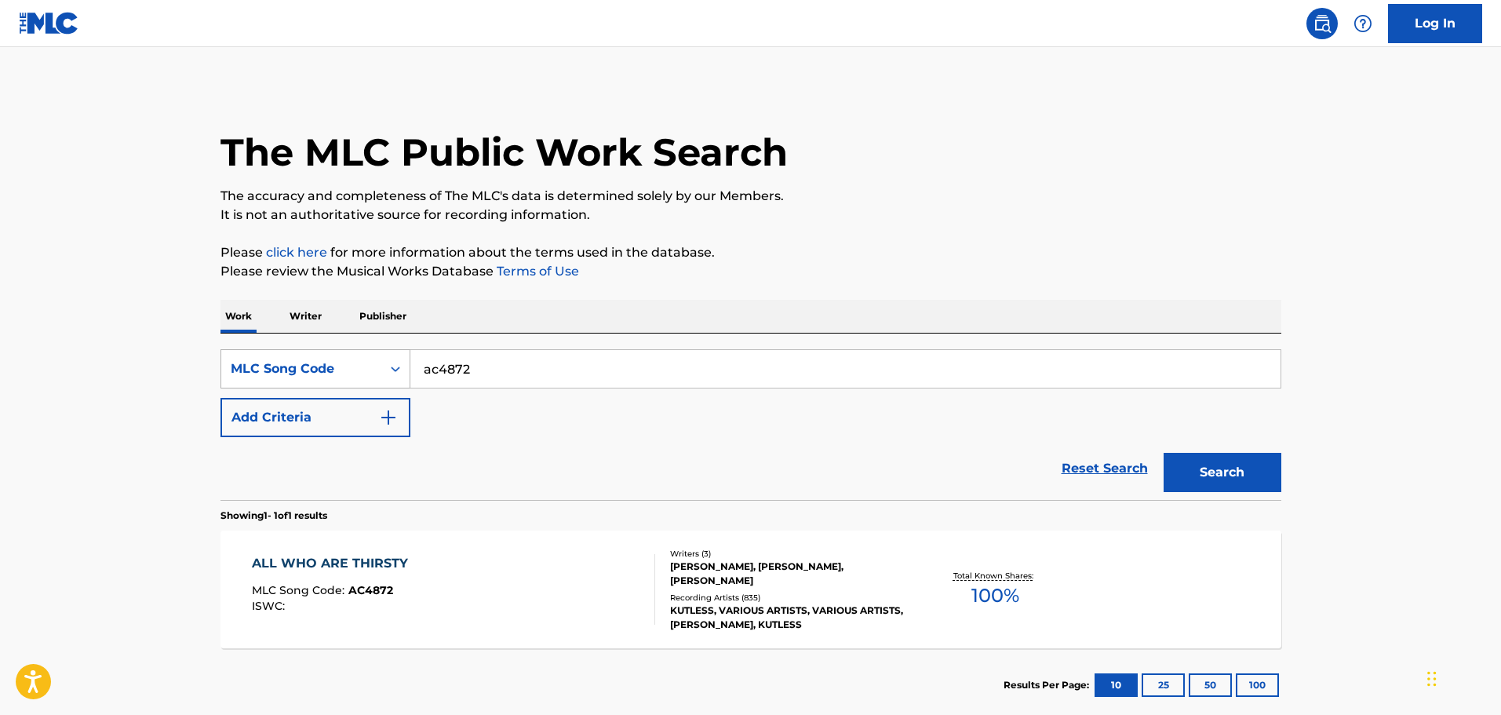
click at [406, 376] on div "Search Form" at bounding box center [395, 369] width 28 height 28
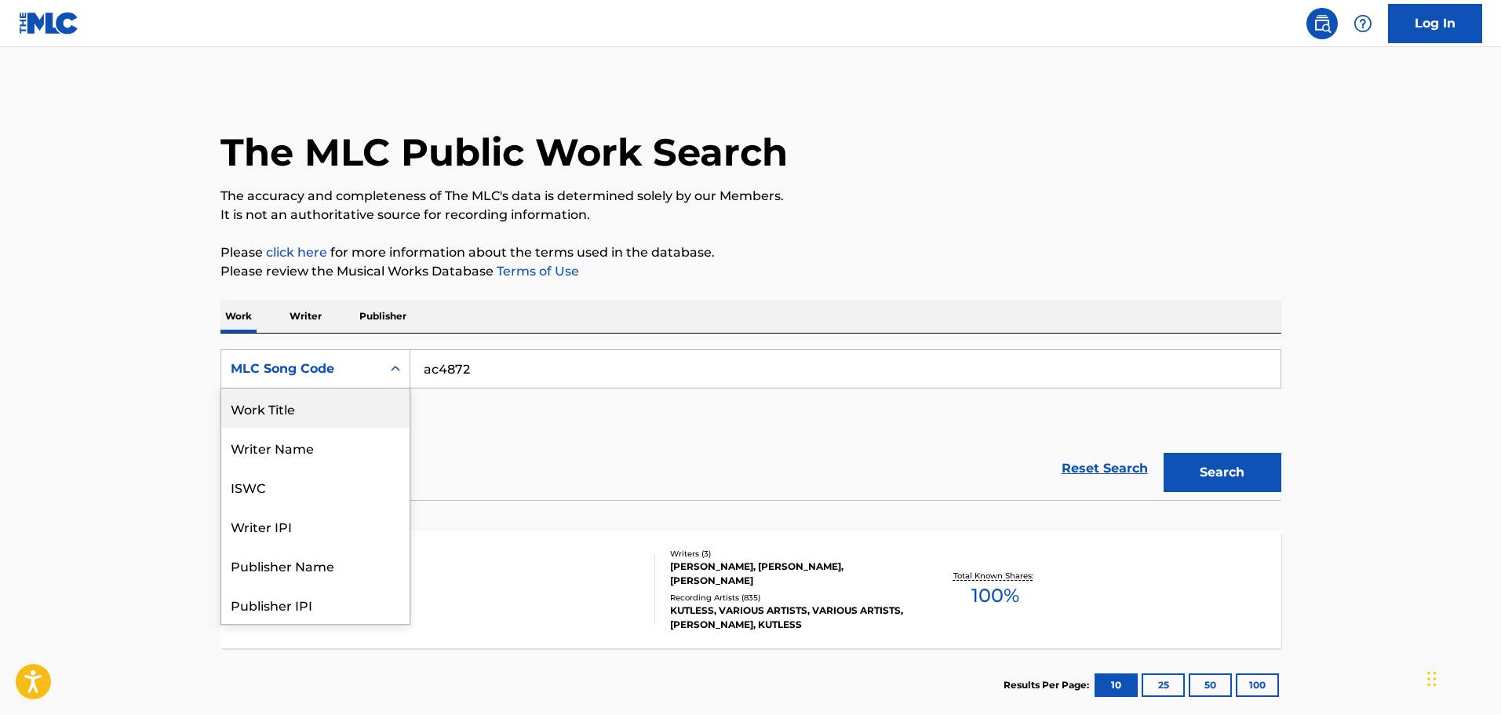
click at [308, 406] on div "Work Title" at bounding box center [315, 407] width 188 height 39
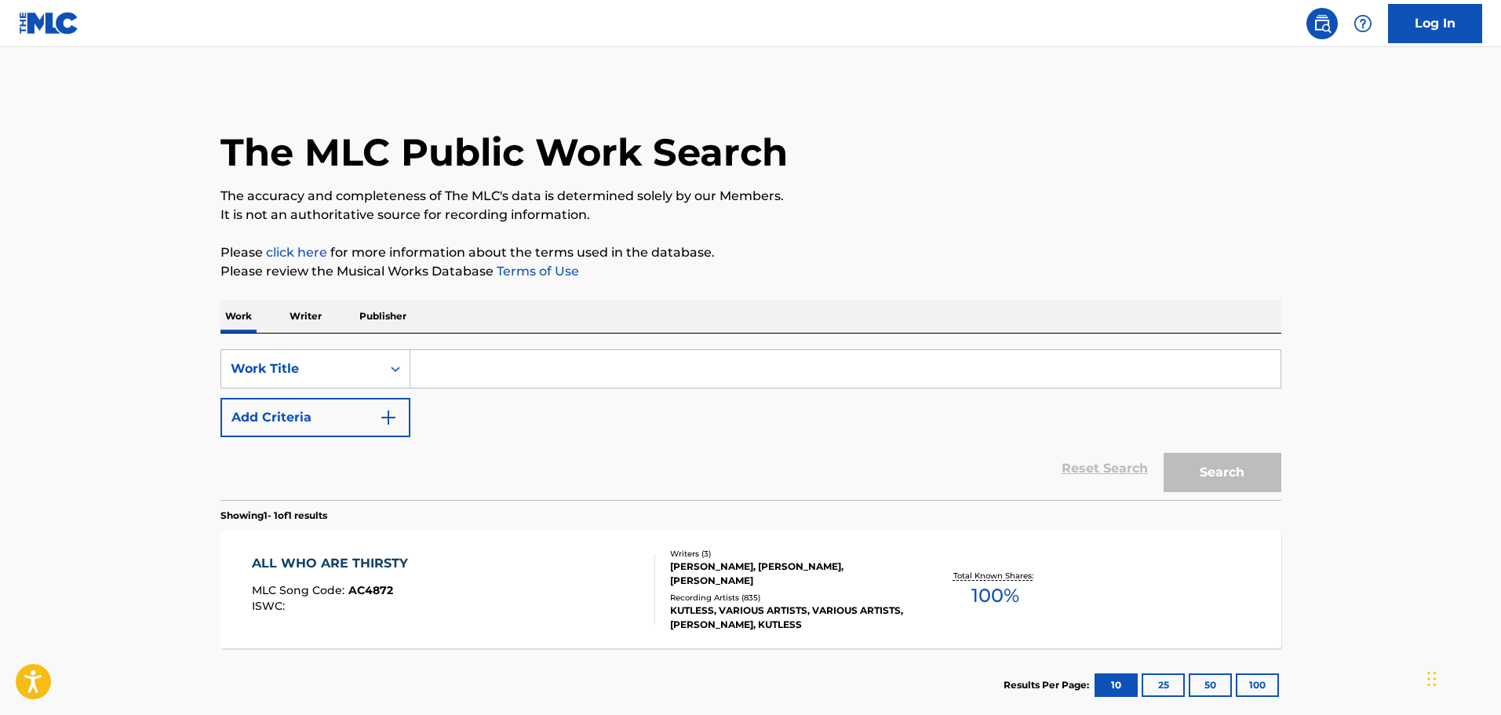
click at [477, 378] on input "Search Form" at bounding box center [845, 369] width 870 height 38
paste input "Walang Hanggan"
type input "Walang Hanggan"
click at [1212, 466] on button "Search" at bounding box center [1223, 472] width 118 height 39
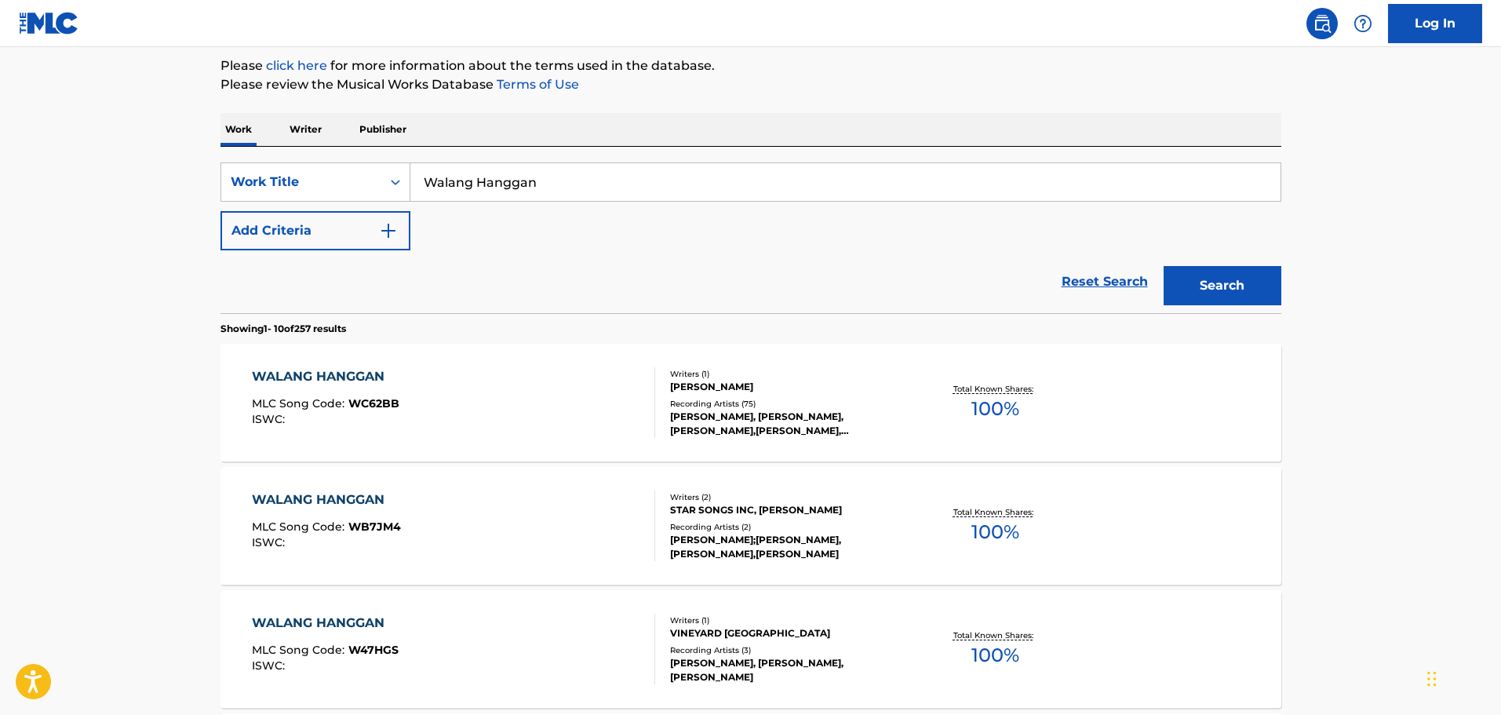
scroll to position [157, 0]
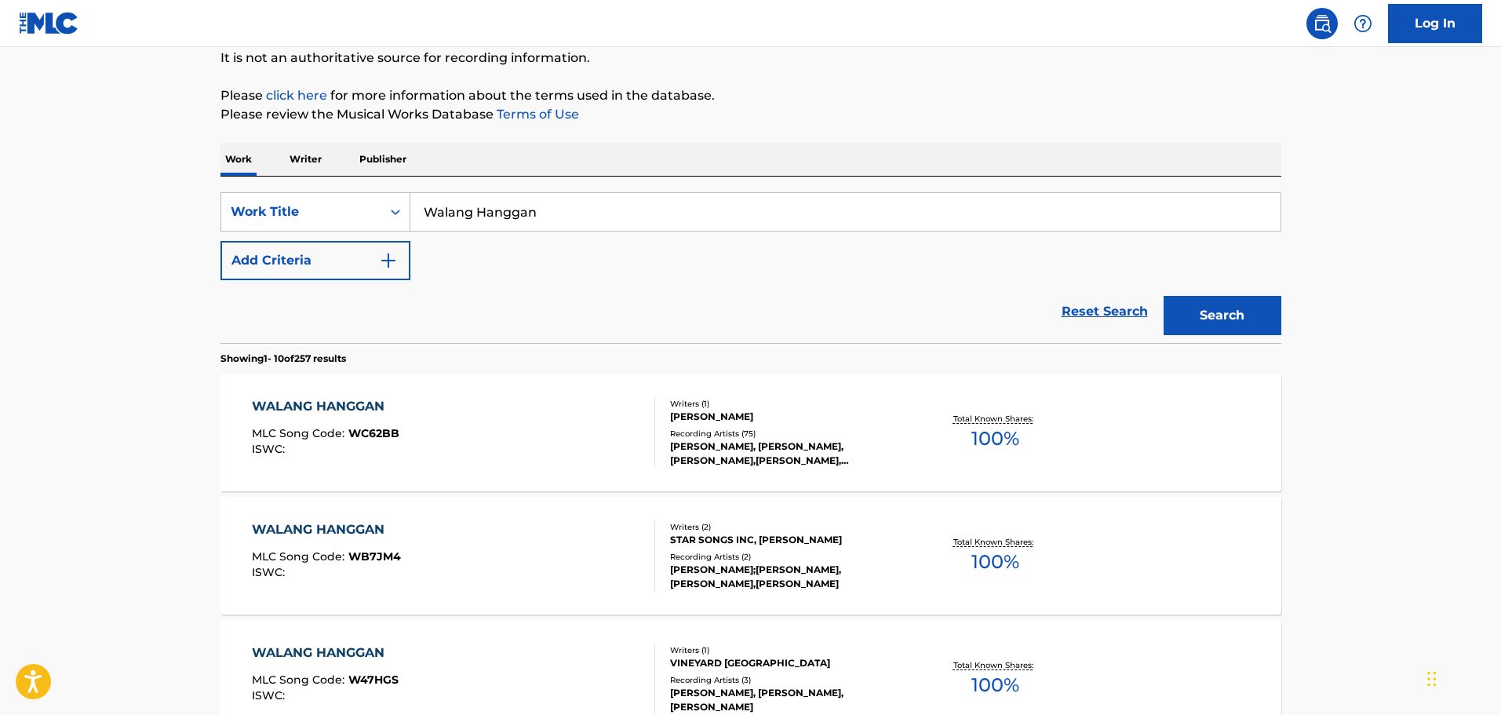
click at [565, 403] on div "WALANG HANGGAN MLC Song Code : WC62BB ISWC :" at bounding box center [453, 432] width 403 height 71
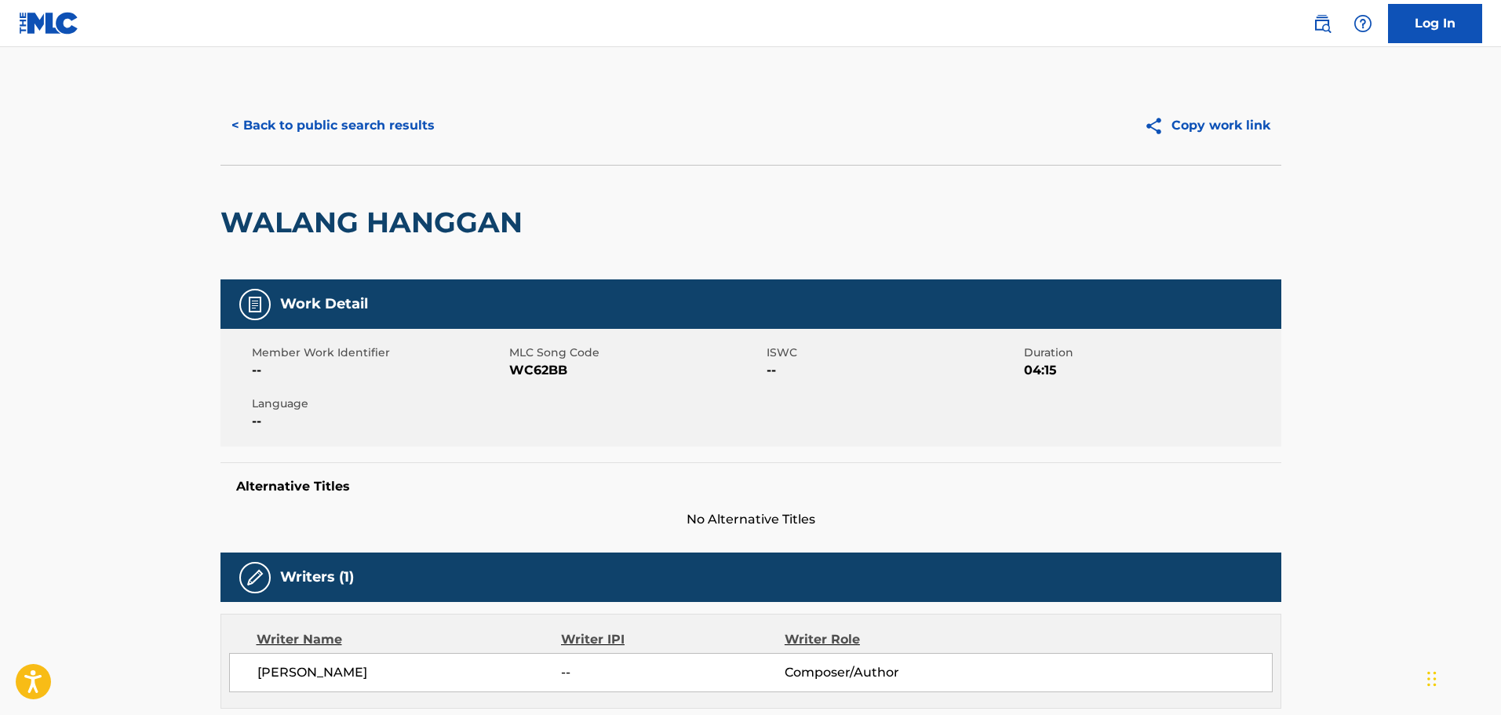
click at [540, 372] on span "WC62BB" at bounding box center [635, 370] width 253 height 19
click at [282, 126] on button "< Back to public search results" at bounding box center [333, 125] width 225 height 39
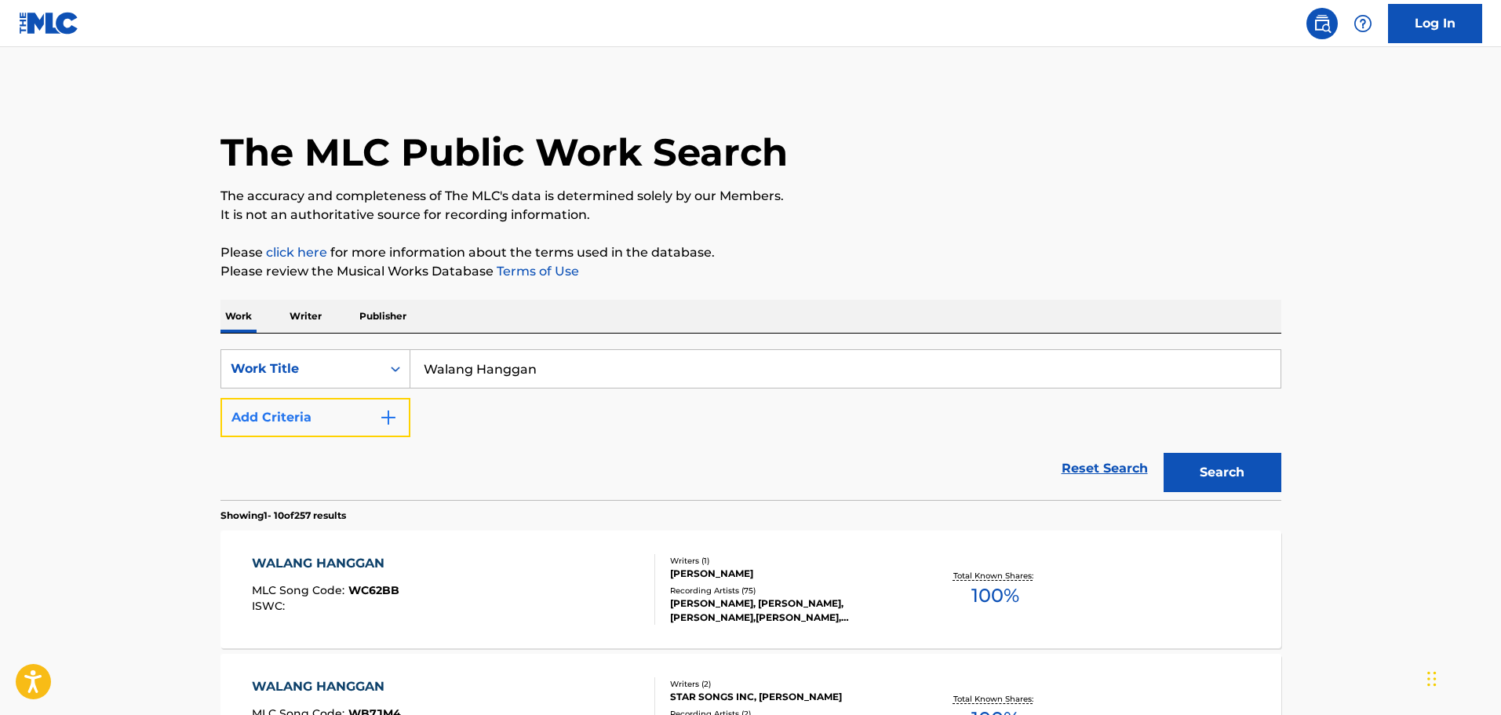
click at [391, 425] on img "Search Form" at bounding box center [388, 417] width 19 height 19
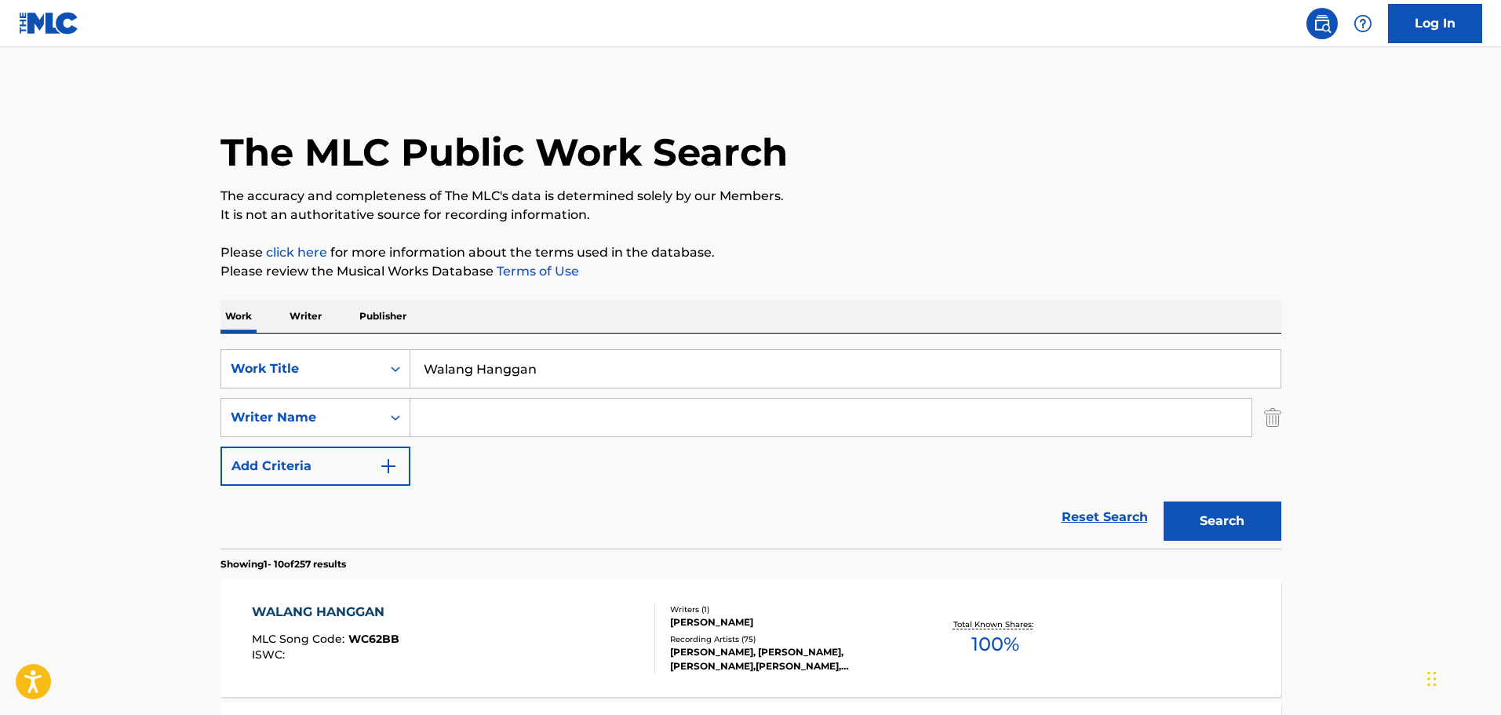
click at [476, 424] on input "Search Form" at bounding box center [830, 418] width 841 height 38
click at [1164, 501] on button "Search" at bounding box center [1223, 520] width 118 height 39
drag, startPoint x: 389, startPoint y: 427, endPoint x: 322, endPoint y: 428, distance: 67.5
click at [322, 428] on div "SearchWithCriteria98037c40-788d-4a51-ab0e-9a927be96c99 Writer Name [PERSON_NAME]" at bounding box center [751, 417] width 1061 height 39
paste input "[PERSON_NAME]"
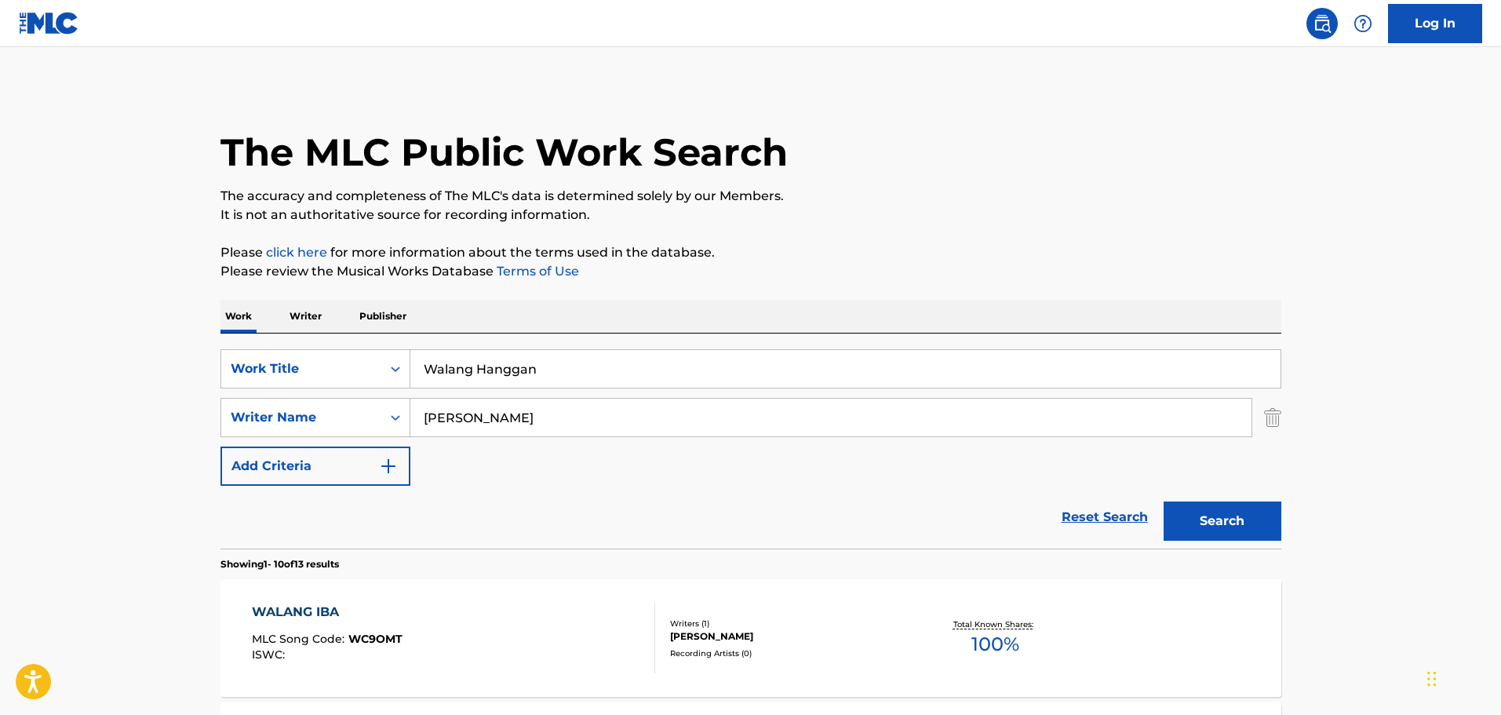
click at [432, 421] on input "[PERSON_NAME]" at bounding box center [830, 418] width 841 height 38
type input "Villanuev"
click at [1270, 524] on button "Search" at bounding box center [1223, 520] width 118 height 39
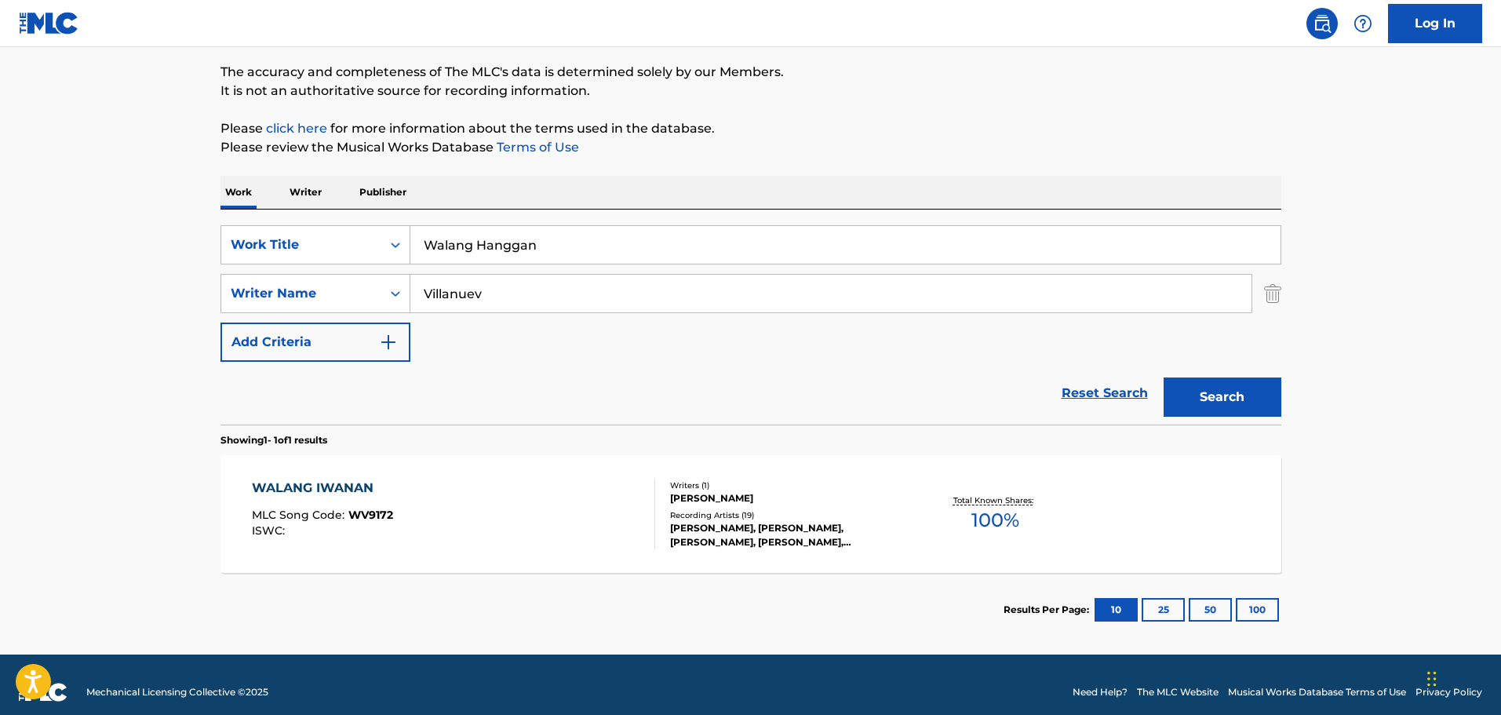
scroll to position [139, 0]
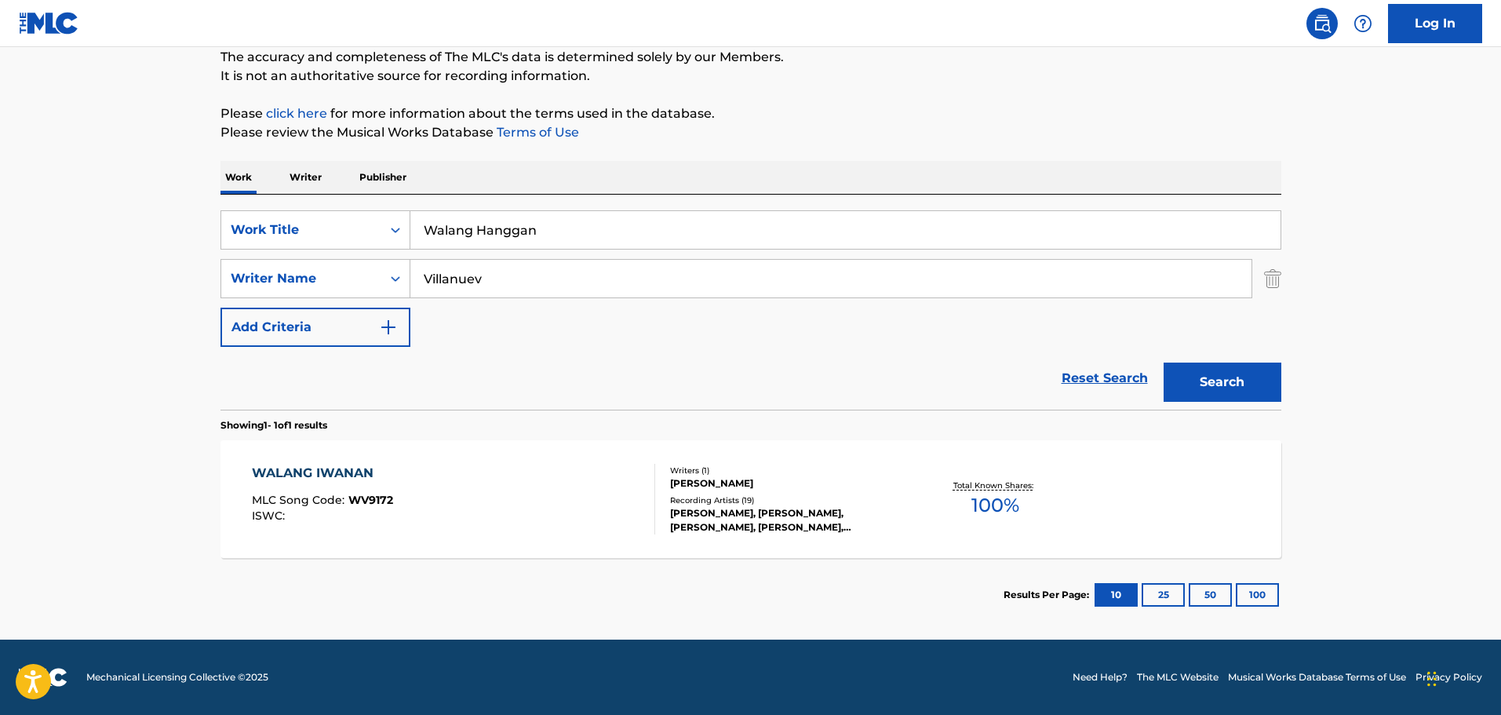
click at [637, 497] on div "WALANG IWANAN MLC Song Code : WV9172 ISWC :" at bounding box center [453, 499] width 403 height 71
